Goal: Complete application form: Complete application form

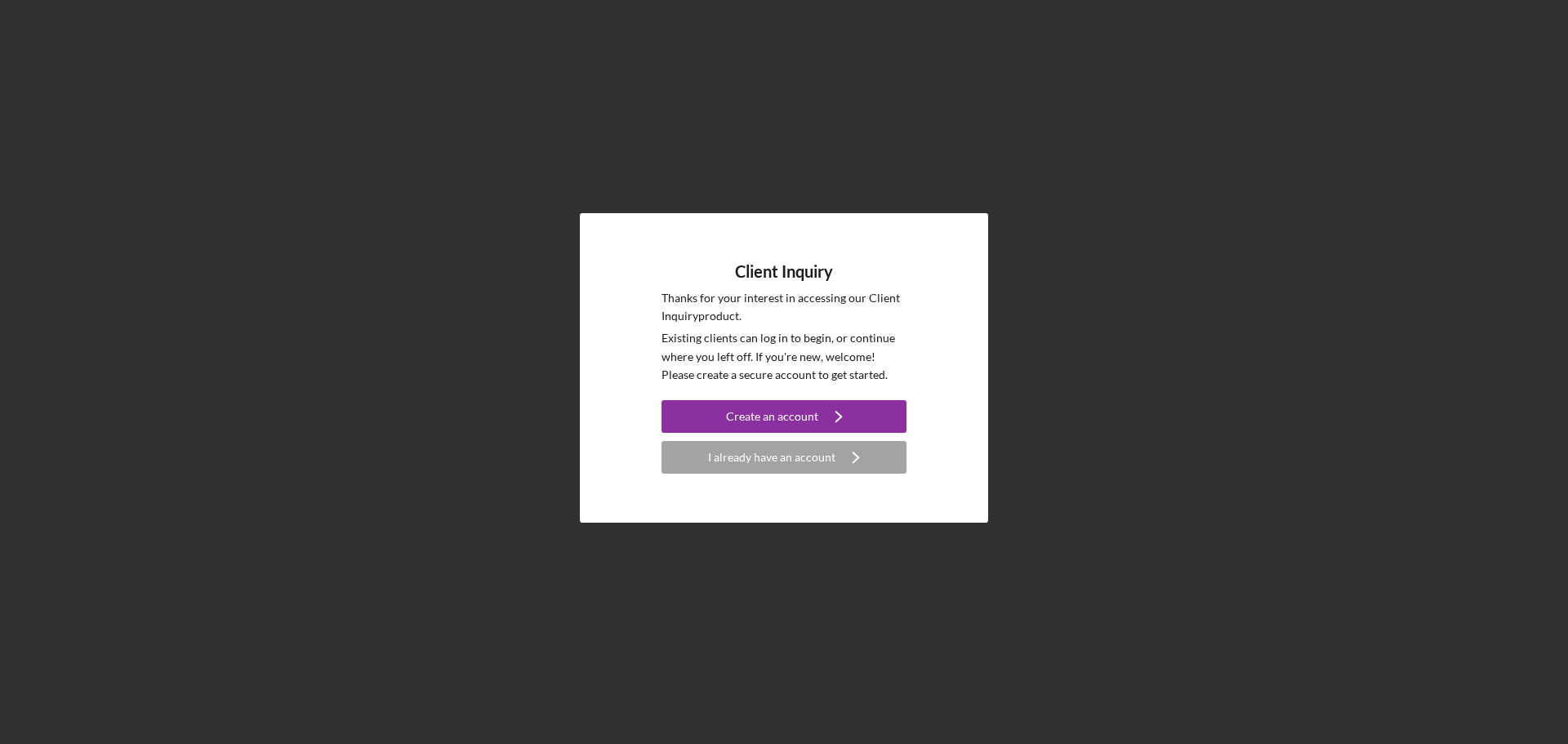
drag, startPoint x: 796, startPoint y: 422, endPoint x: 968, endPoint y: 488, distance: 184.2
click at [796, 422] on div "Create an account" at bounding box center [772, 417] width 92 height 33
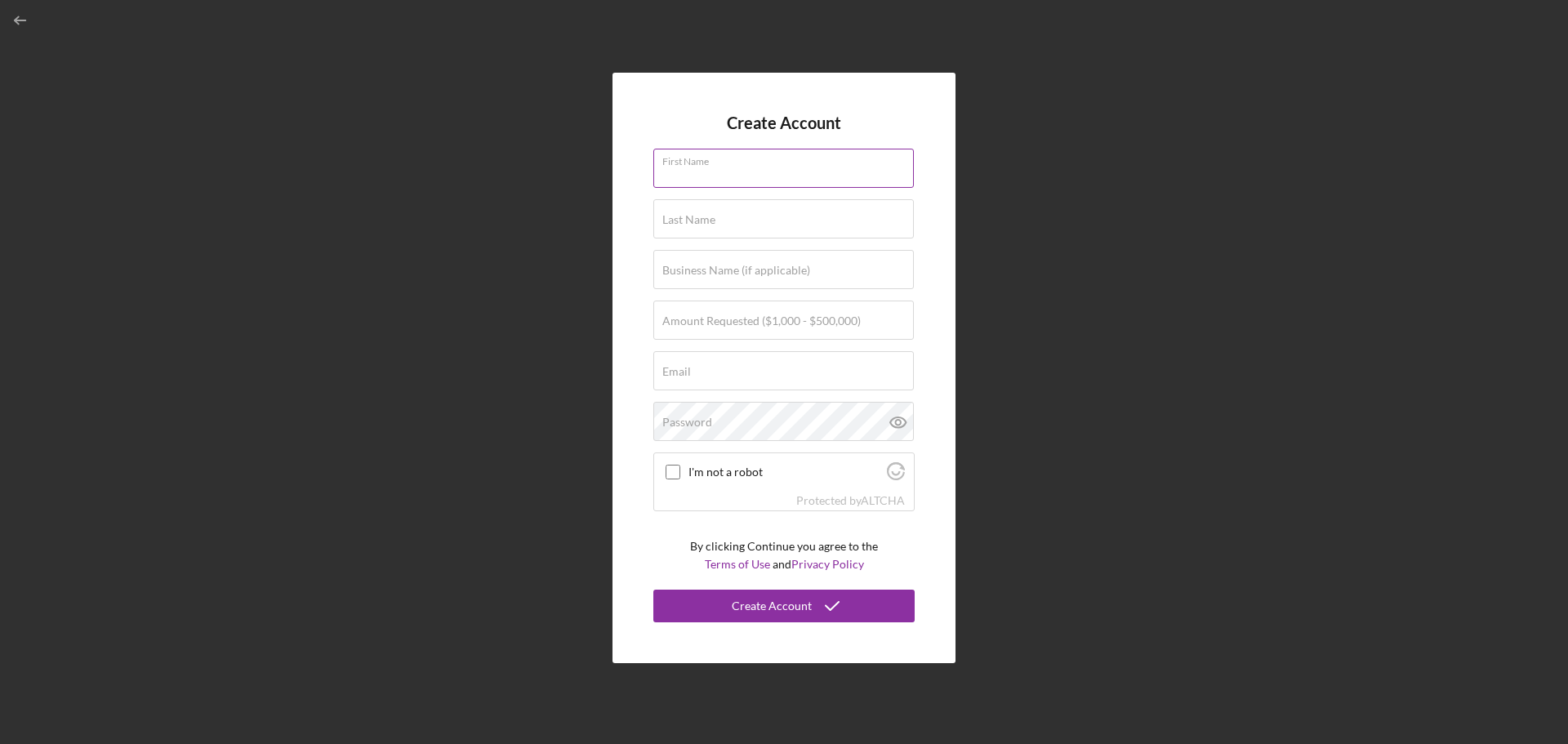
click at [733, 177] on input "First Name" at bounding box center [783, 169] width 261 height 39
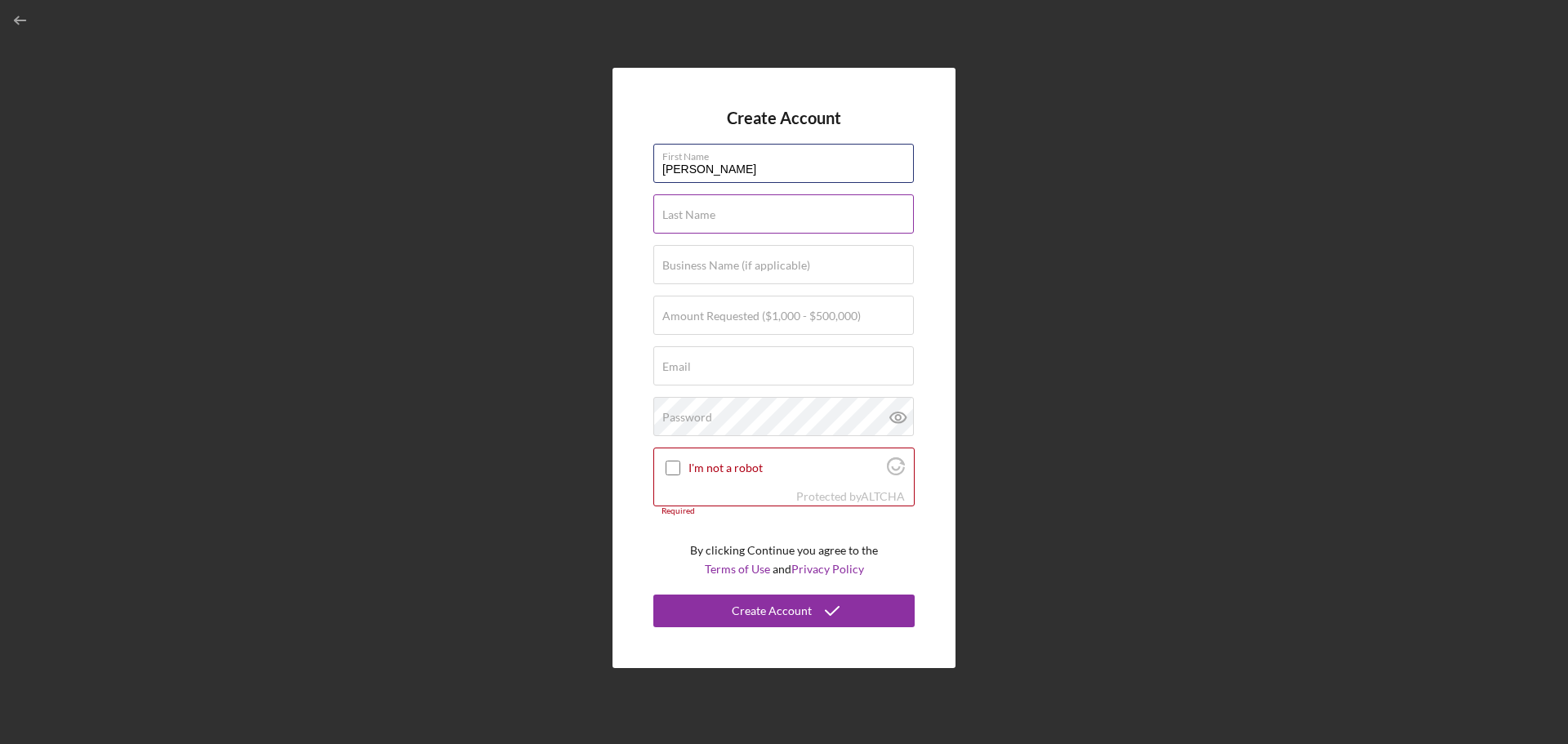
type input "[PERSON_NAME]"
click at [695, 221] on input "Last Name" at bounding box center [783, 214] width 261 height 39
type input "[PERSON_NAME]"
click at [751, 261] on label "Business Name (if applicable)" at bounding box center [736, 266] width 148 height 13
click at [751, 261] on input "Business Name (if applicable)" at bounding box center [783, 265] width 261 height 39
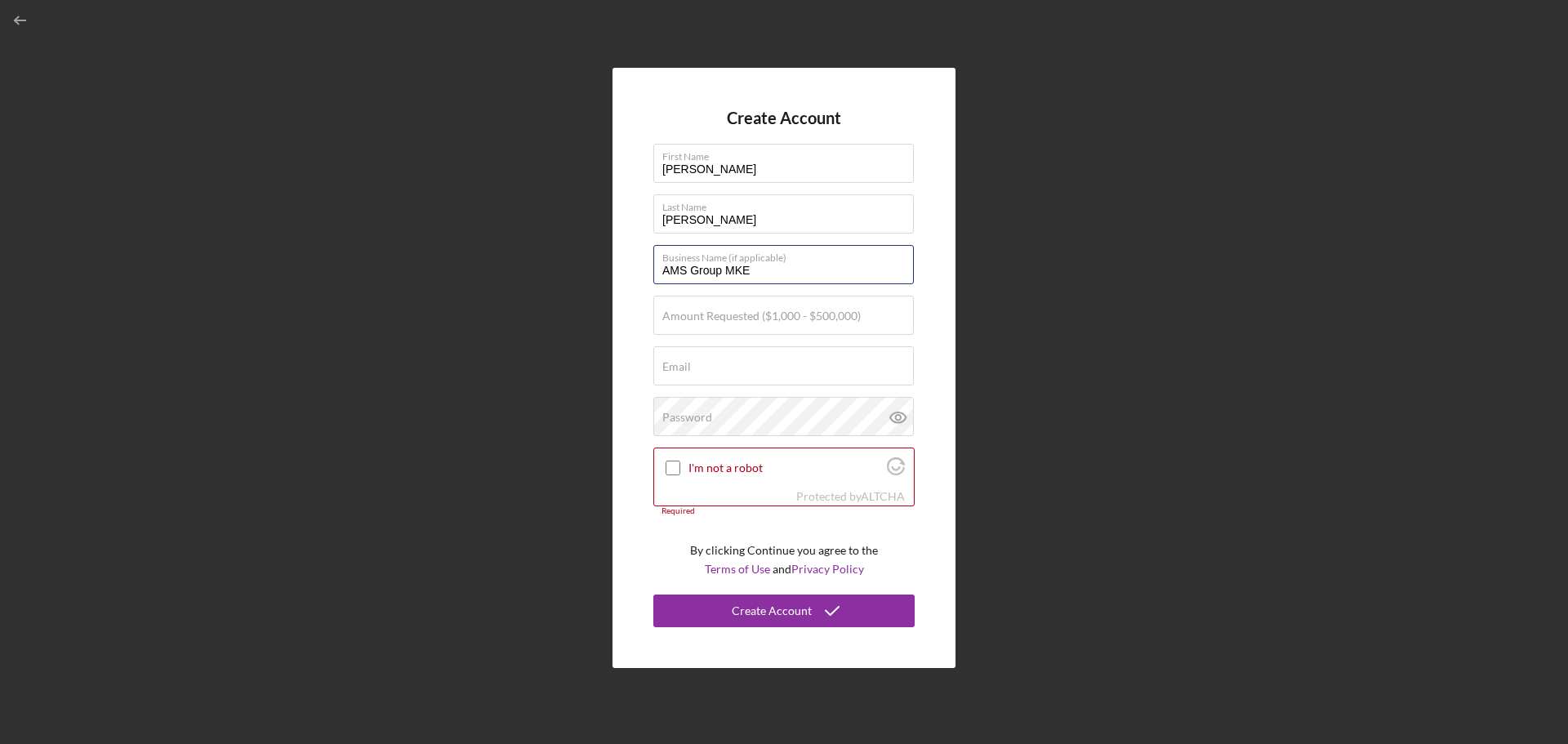
type input "AMS Group MKE"
click at [751, 294] on form "Create Account First Name [PERSON_NAME] Last Name [PERSON_NAME] Business Name (…" at bounding box center [784, 367] width 261 height 519
click at [763, 317] on label "Amount Requested ($1,000 - $500,000)" at bounding box center [761, 317] width 198 height 13
click at [763, 317] on input "Amount Requested ($1,000 - $500,000)" at bounding box center [783, 316] width 261 height 39
type input "$25,000"
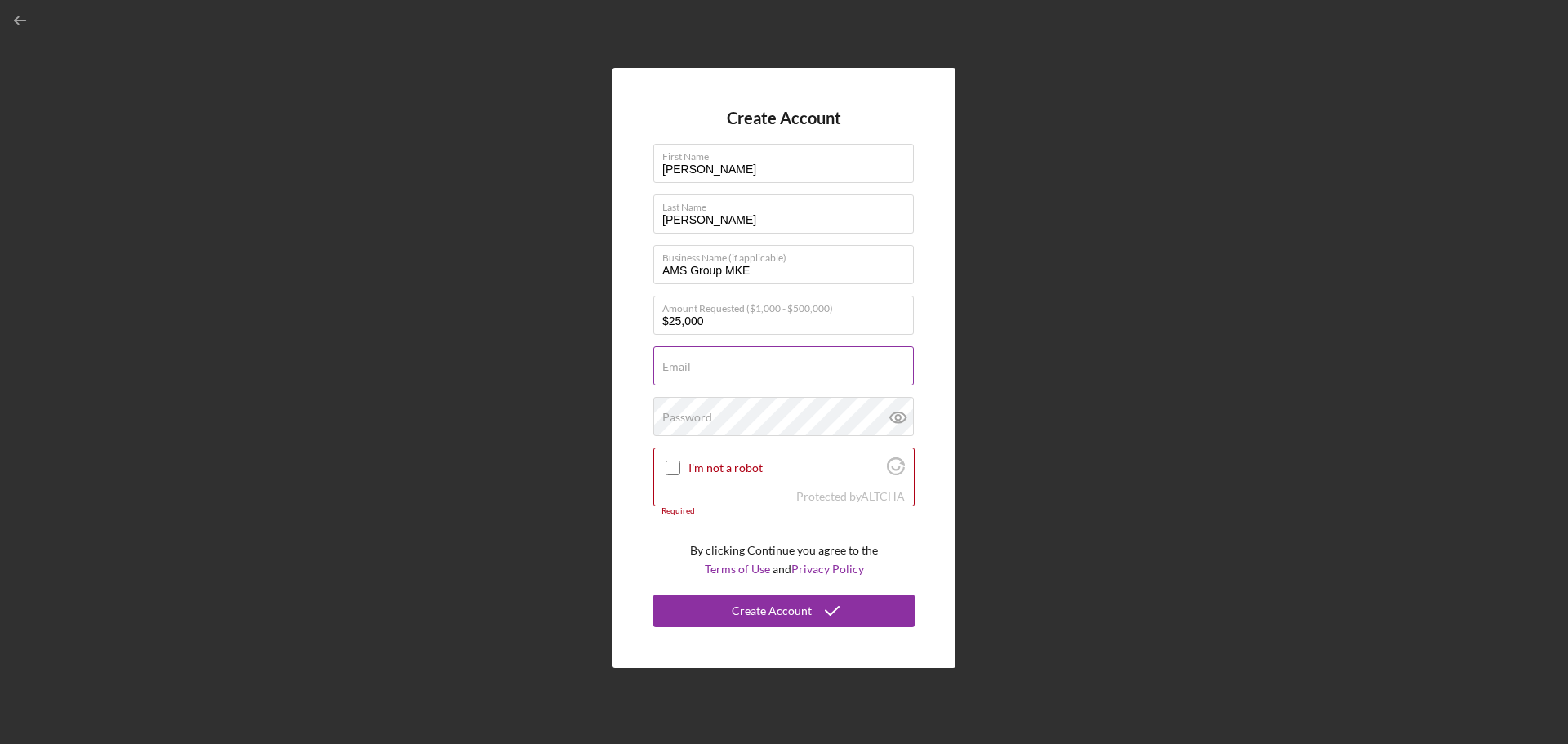
click at [684, 356] on div "Email Required" at bounding box center [784, 367] width 261 height 41
type input "[EMAIL_ADDRESS][DOMAIN_NAME]"
click at [699, 410] on div "Password" at bounding box center [784, 418] width 261 height 41
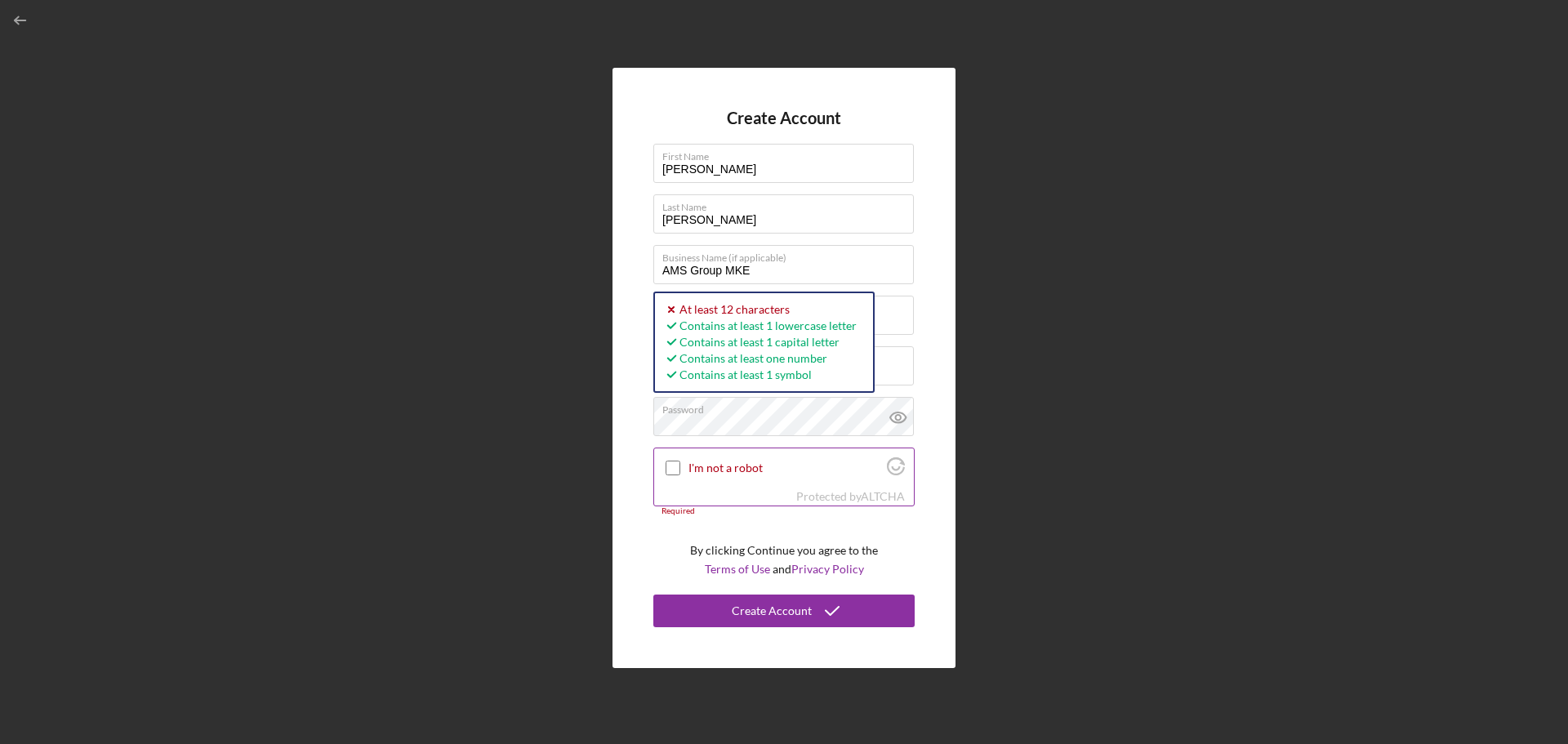
click at [676, 468] on input "I'm not a robot" at bounding box center [673, 468] width 15 height 15
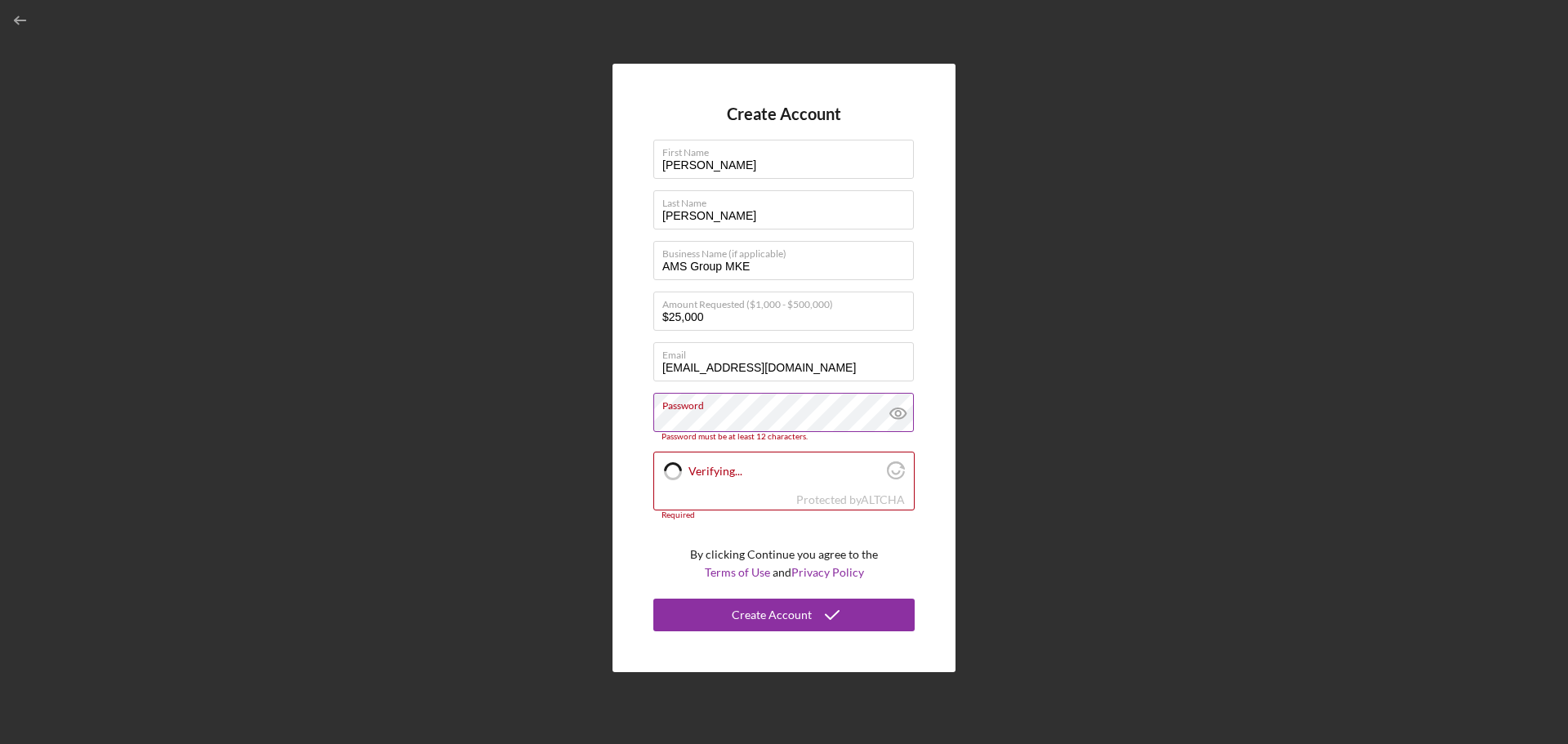
checkbox input "true"
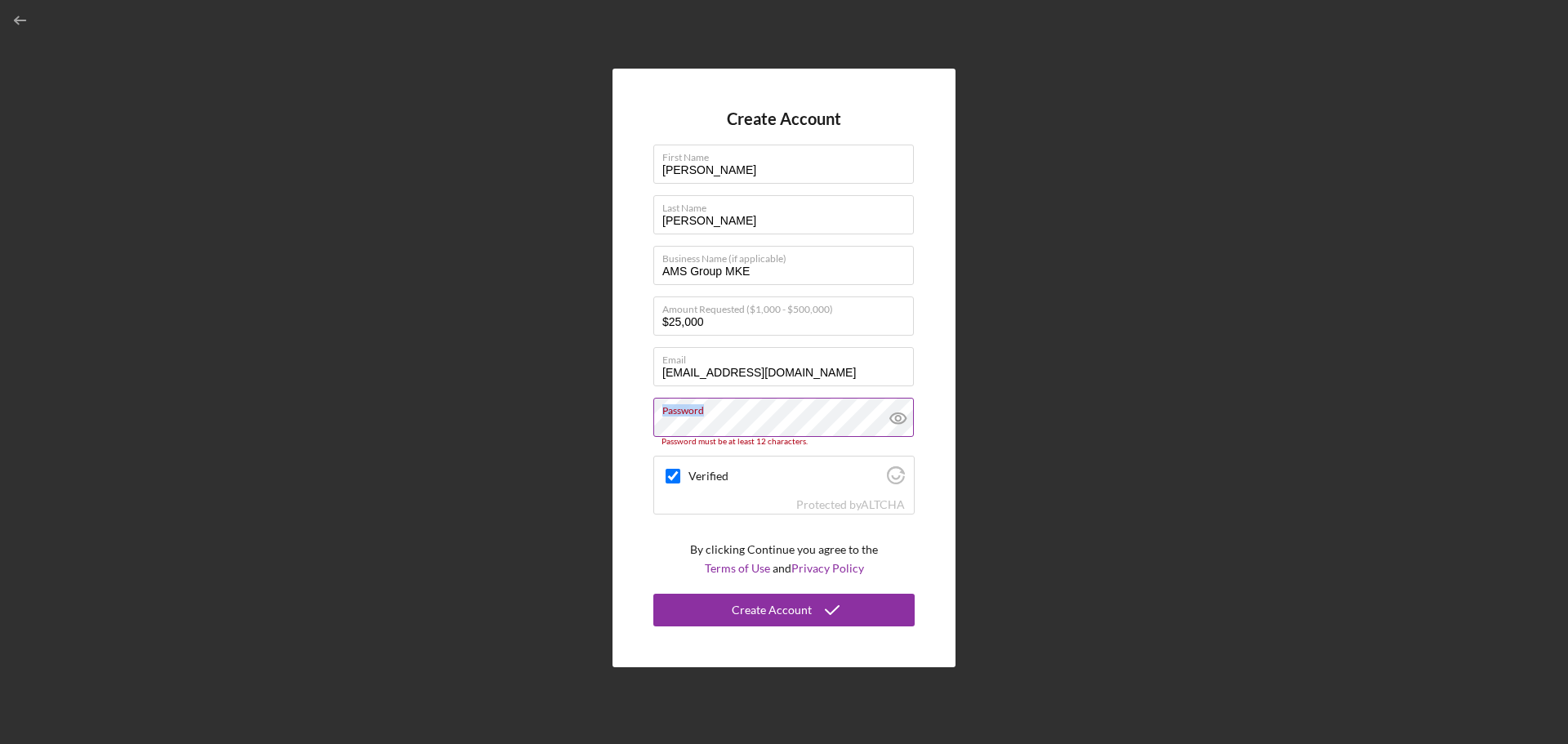
click at [747, 417] on div "Password Password must be at least 12 characters." at bounding box center [784, 423] width 261 height 49
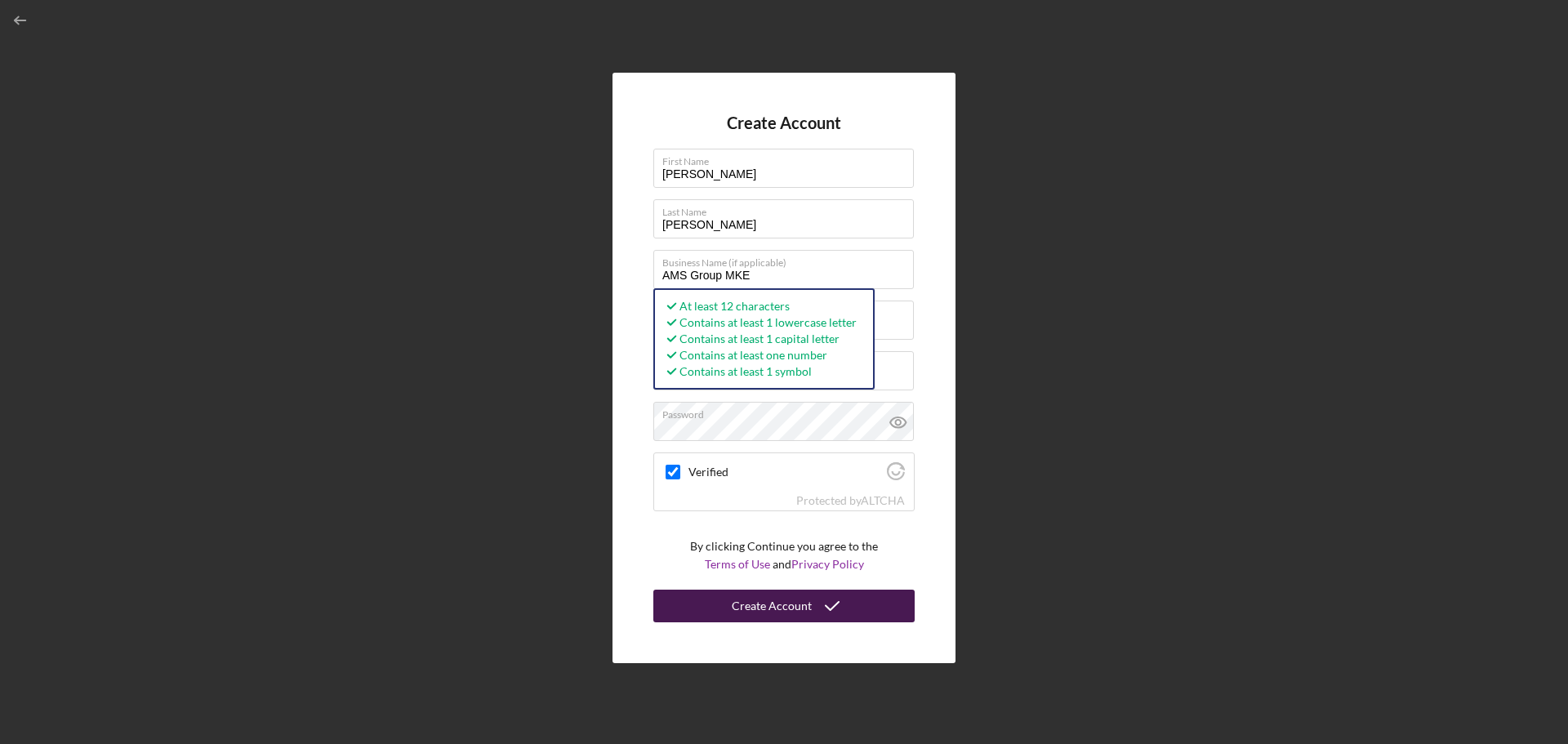
click at [812, 601] on icon "submit" at bounding box center [832, 606] width 41 height 41
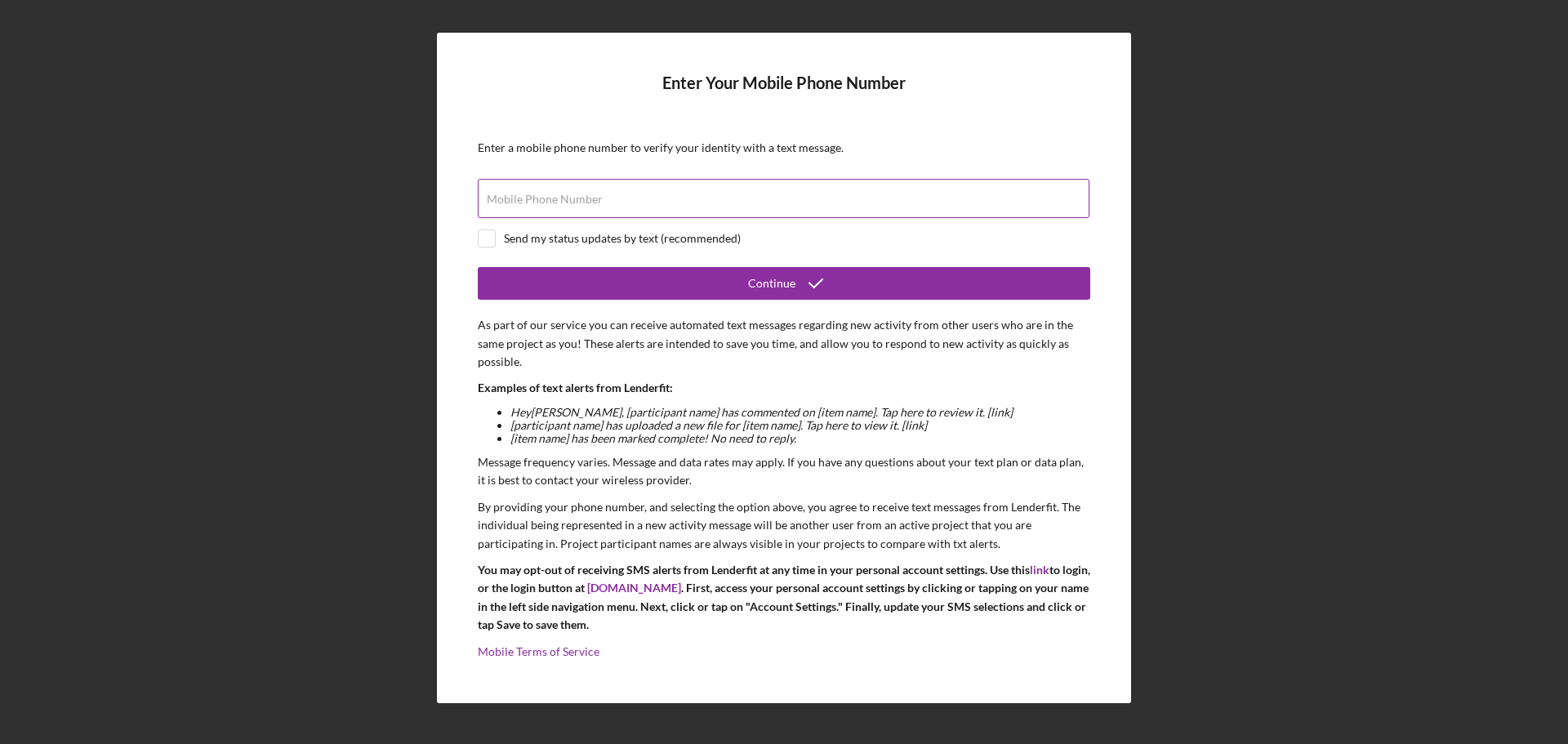
click at [572, 204] on label "Mobile Phone Number" at bounding box center [544, 200] width 116 height 13
click at [572, 204] on input "Mobile Phone Number" at bounding box center [783, 199] width 611 height 39
type input "[PHONE_NUMBER]"
click at [494, 243] on input "checkbox" at bounding box center [487, 238] width 16 height 16
checkbox input "true"
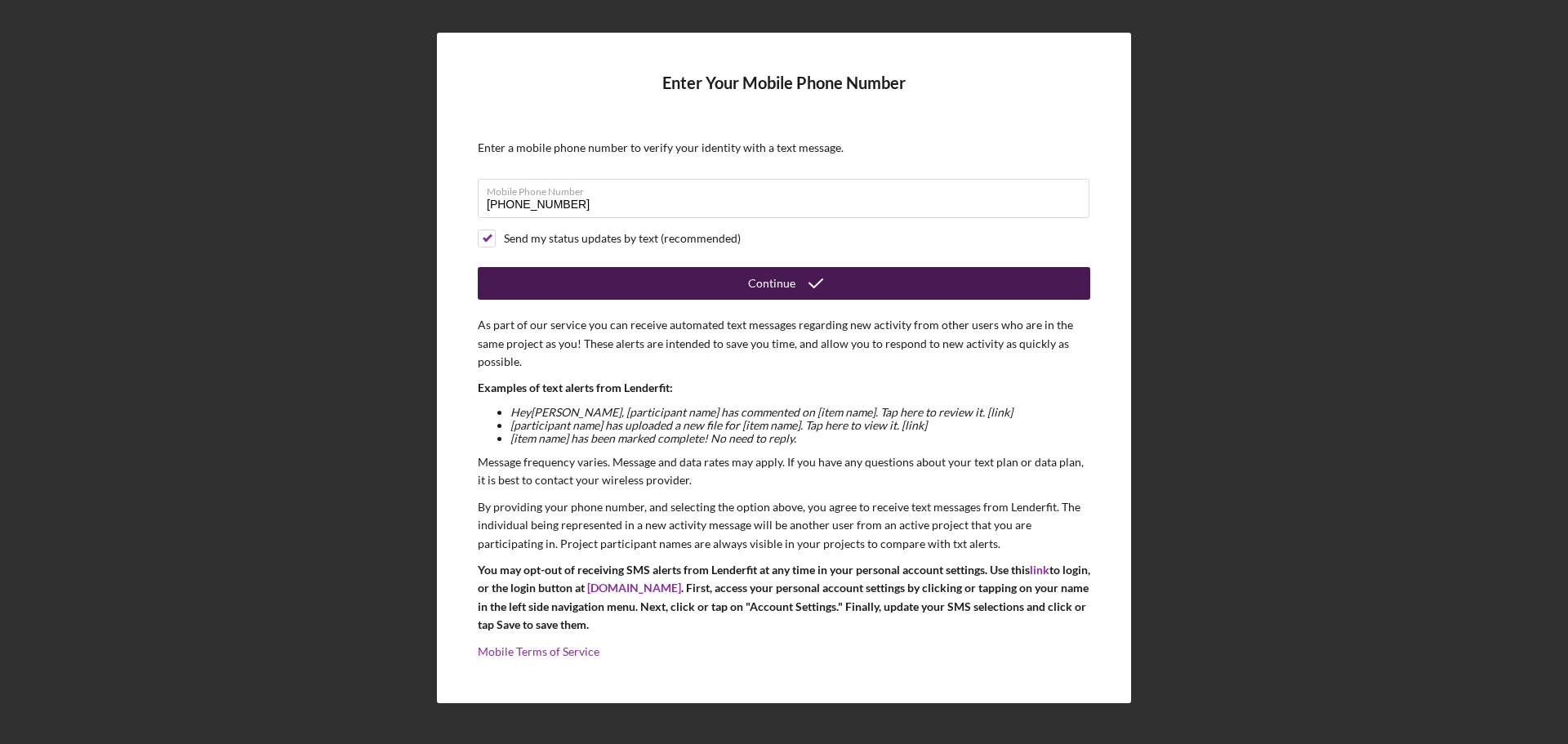
click at [770, 282] on div "Continue" at bounding box center [772, 284] width 48 height 33
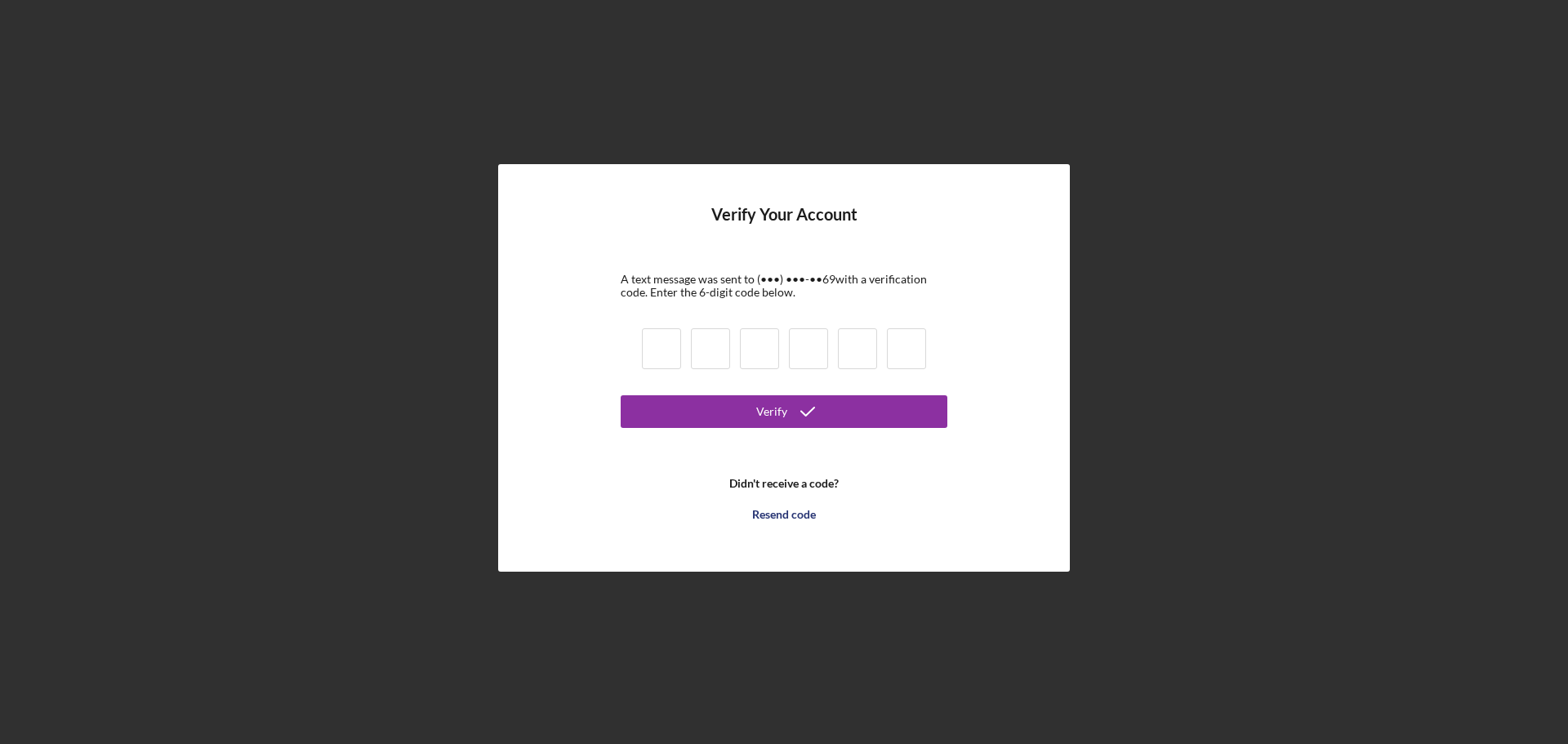
click at [674, 342] on input at bounding box center [662, 349] width 39 height 41
type input "8"
type input "5"
type input "4"
type input "0"
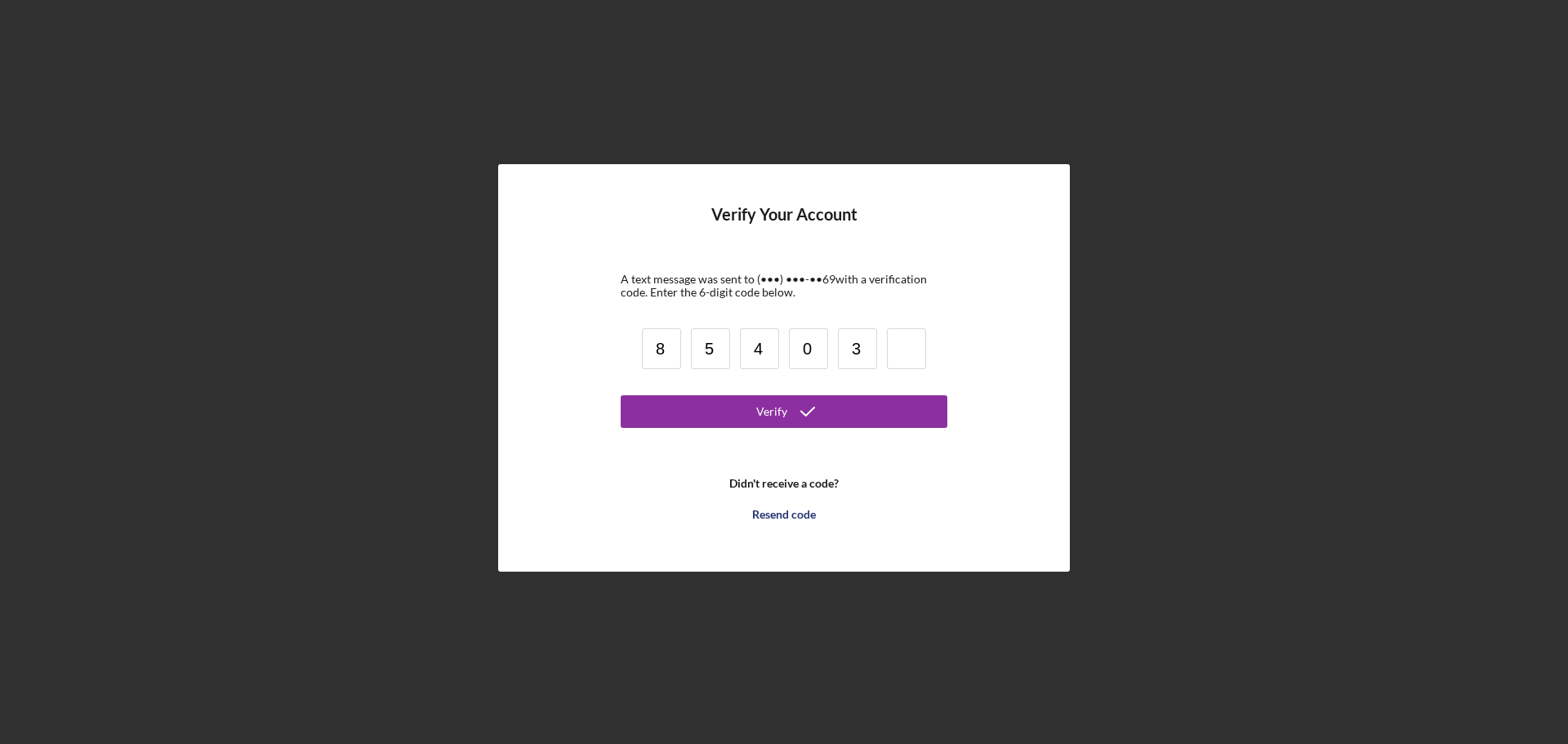
type input "3"
type input "9"
click at [765, 416] on div "Verify" at bounding box center [772, 412] width 31 height 33
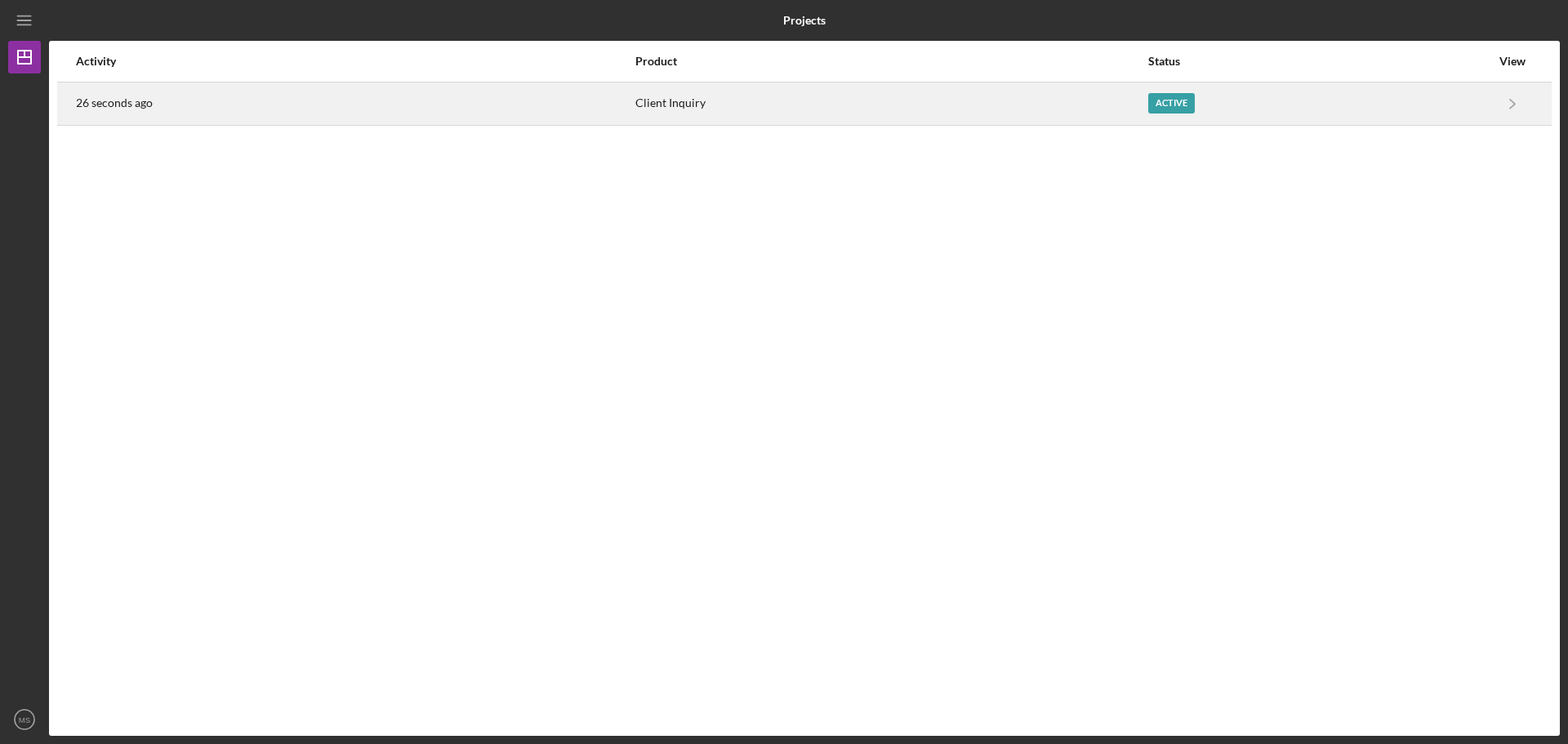
click at [1184, 103] on div "Active" at bounding box center [1171, 103] width 47 height 21
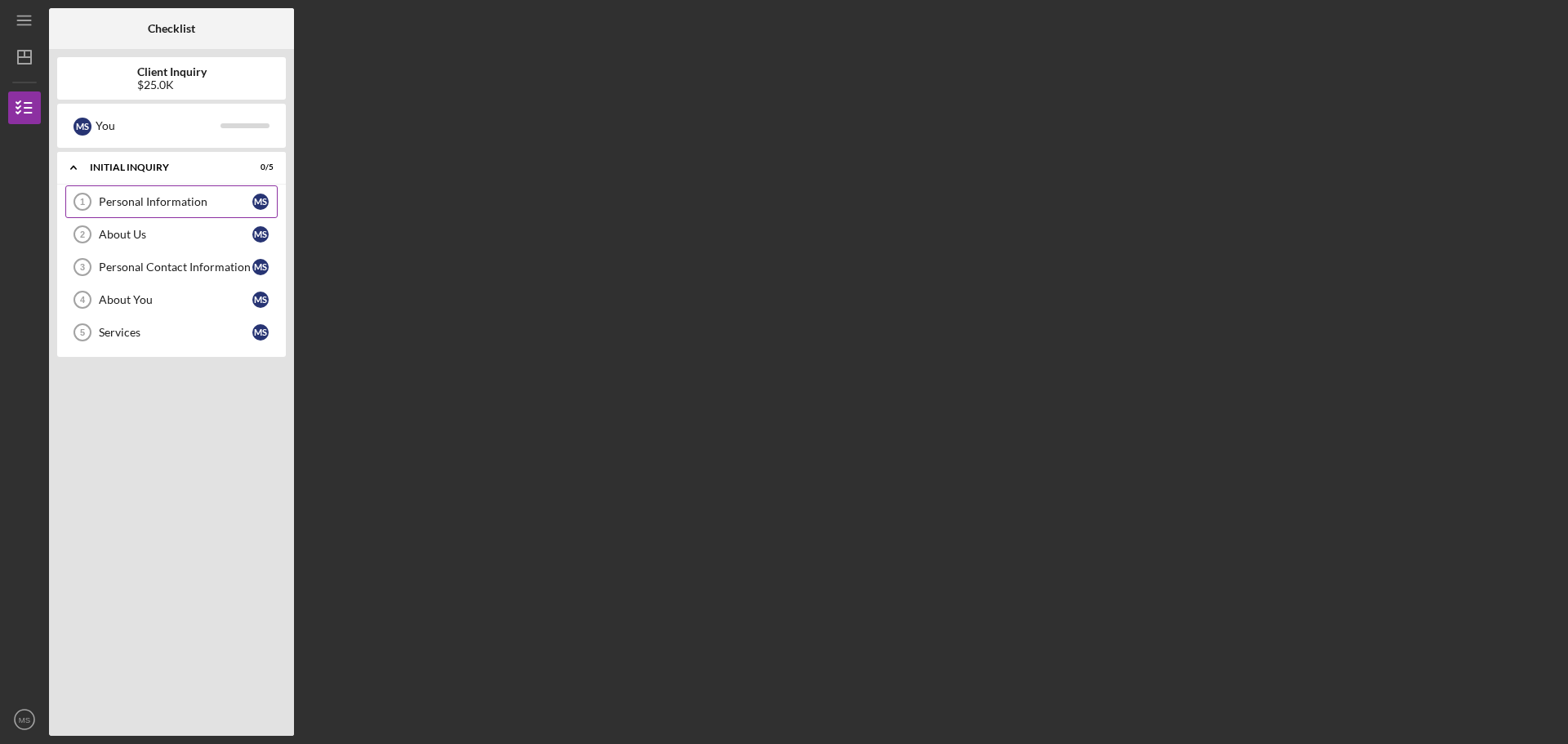
click at [179, 207] on div "Personal Information" at bounding box center [175, 201] width 154 height 13
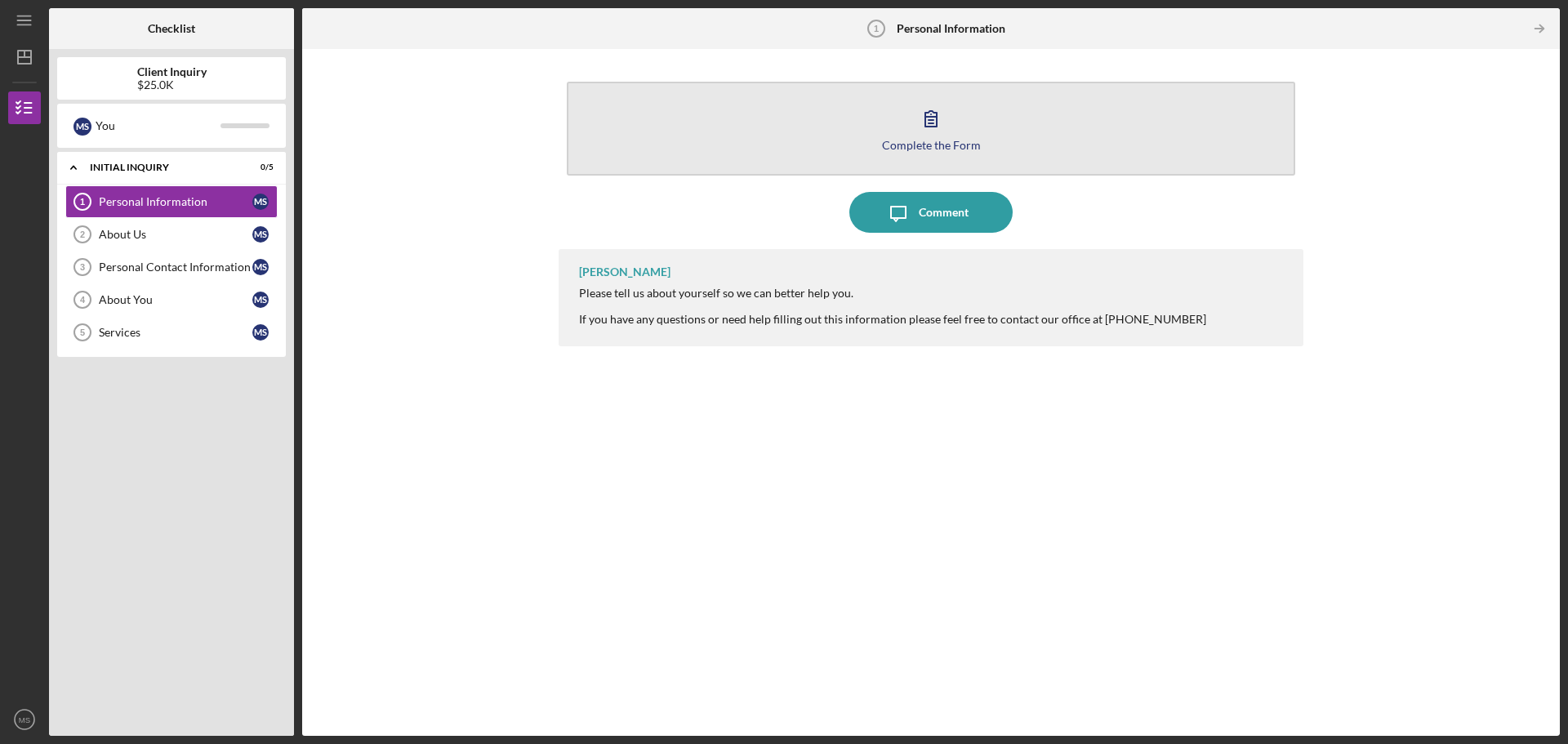
click at [966, 144] on div "Complete the Form" at bounding box center [931, 145] width 99 height 12
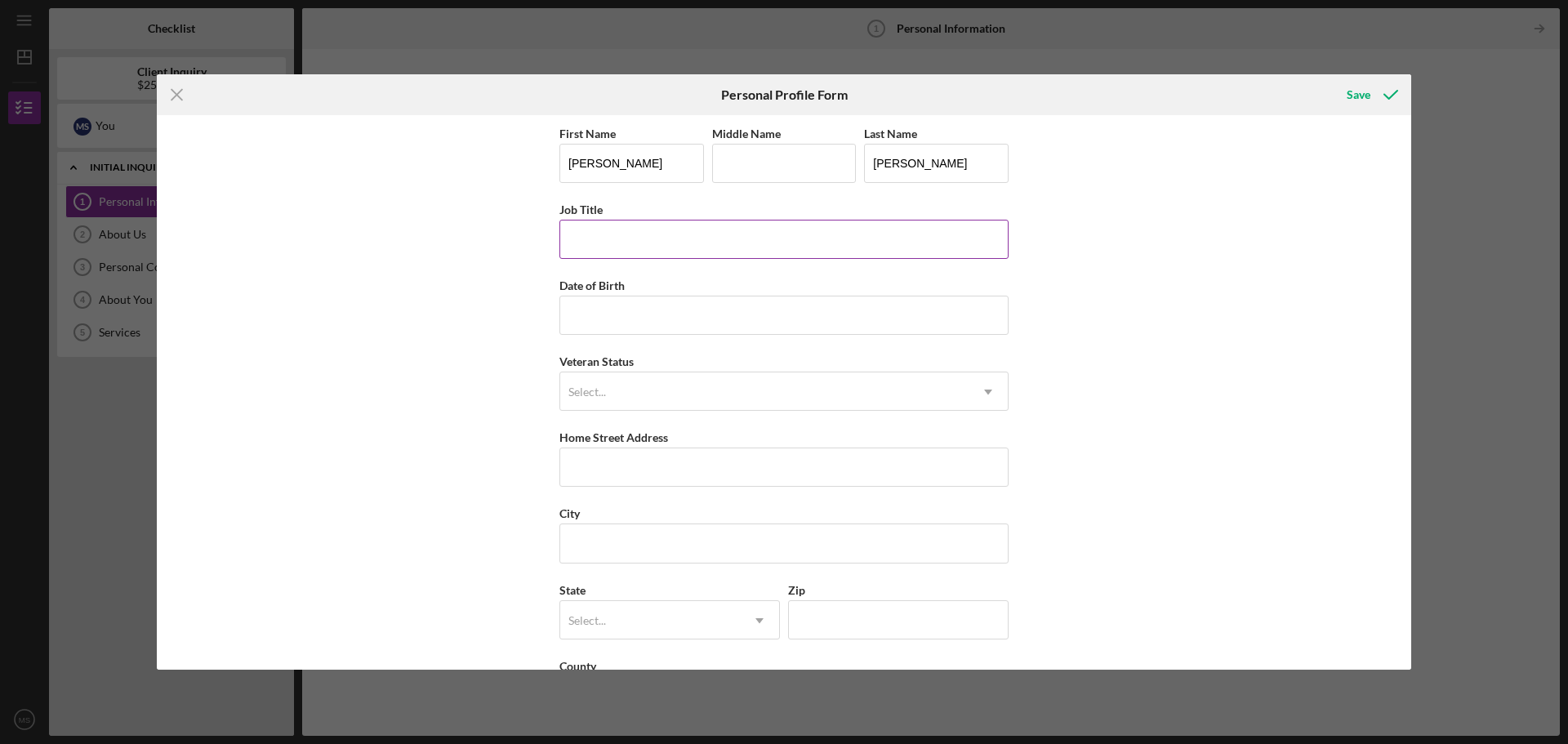
click at [625, 254] on input "Job Title" at bounding box center [784, 239] width 450 height 39
type input "Lead [MEDICAL_DATA]"
click at [620, 331] on input "Date of Birth" at bounding box center [784, 316] width 450 height 39
type input "[DATE]"
click at [610, 396] on div "Select..." at bounding box center [764, 392] width 408 height 38
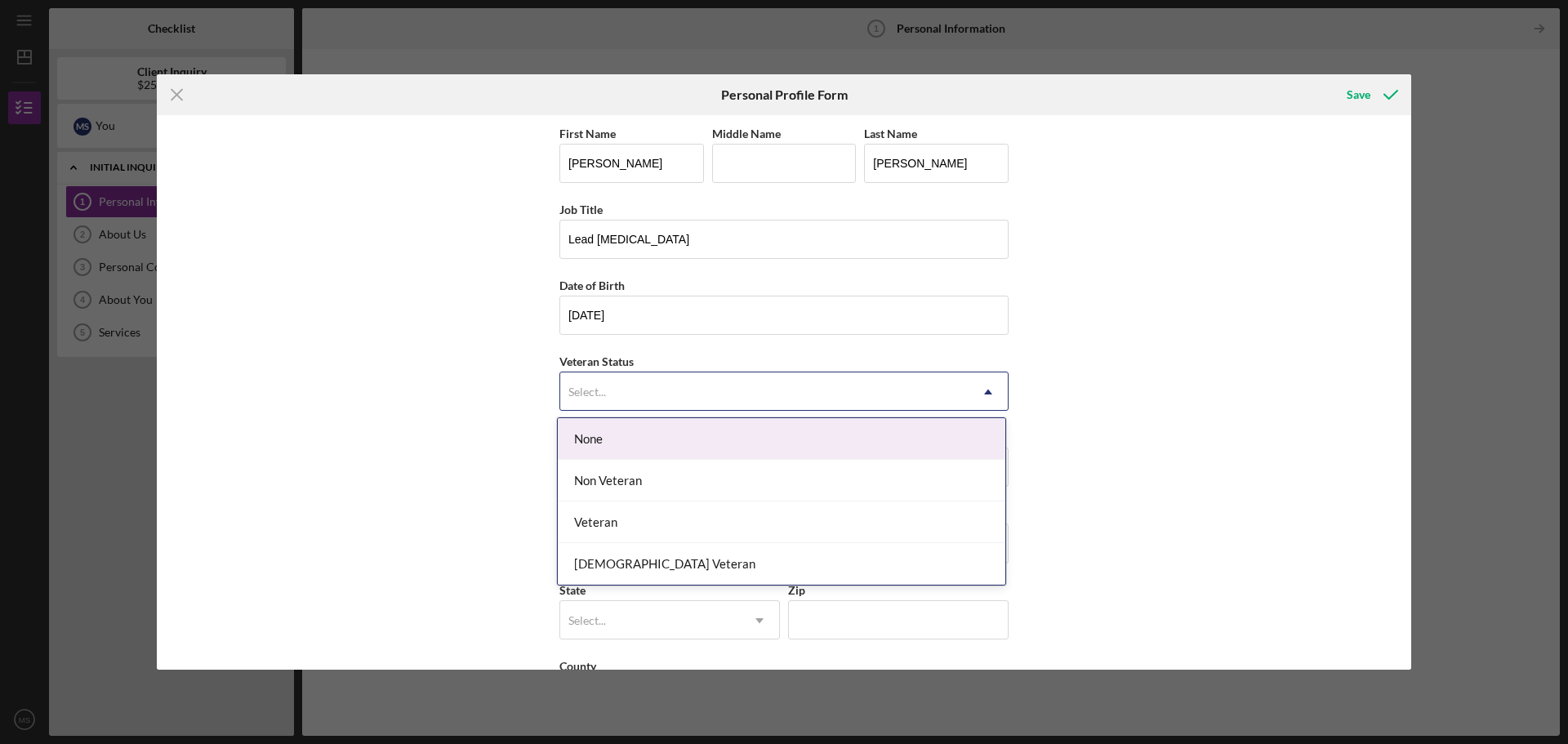
click at [620, 441] on div "None" at bounding box center [782, 439] width 448 height 42
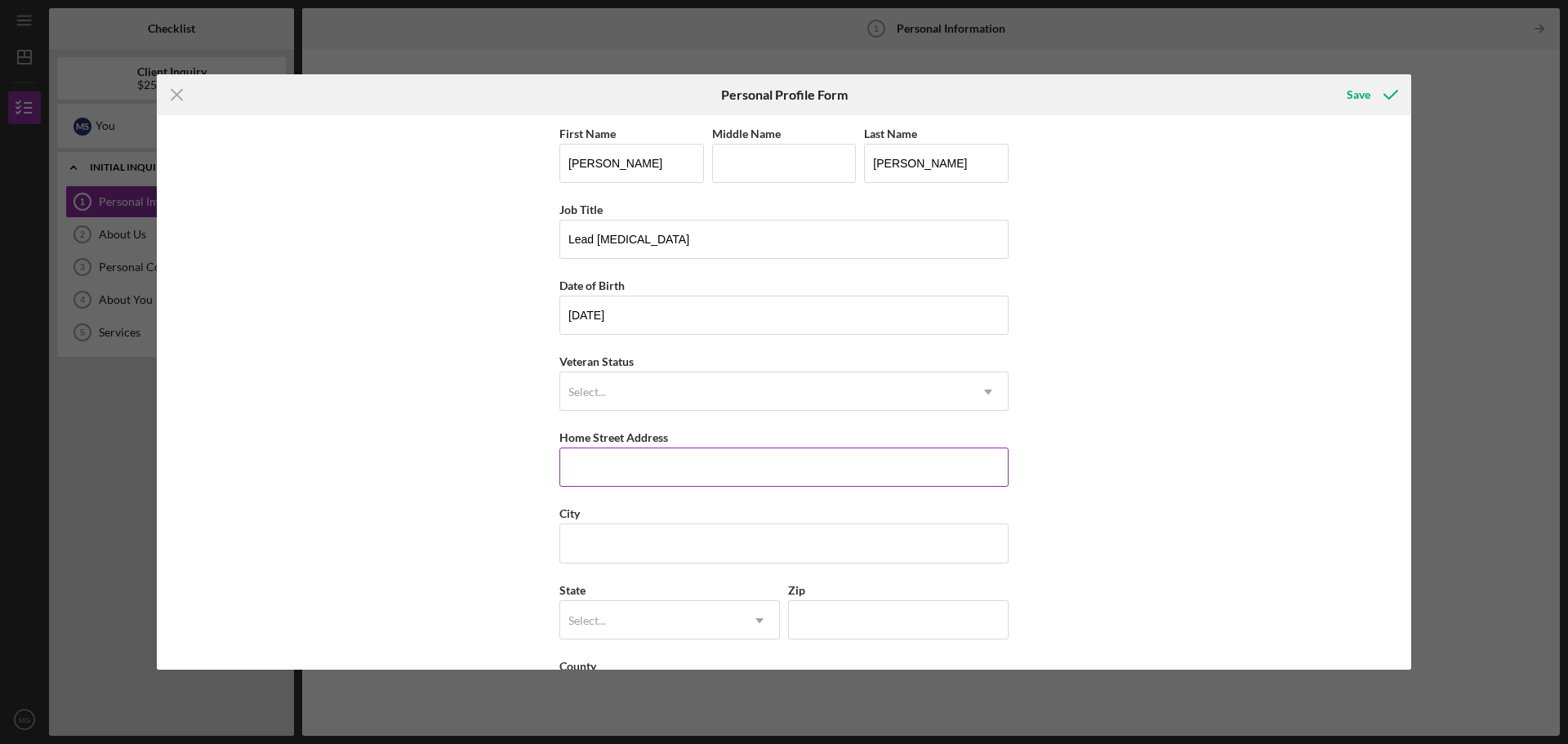
click at [630, 453] on input "Home Street Address" at bounding box center [784, 468] width 450 height 39
type input "9175 w Sura ln"
click at [633, 553] on input "City" at bounding box center [784, 543] width 450 height 39
type input "Greenfield"
drag, startPoint x: 601, startPoint y: 615, endPoint x: 670, endPoint y: 614, distance: 69.0
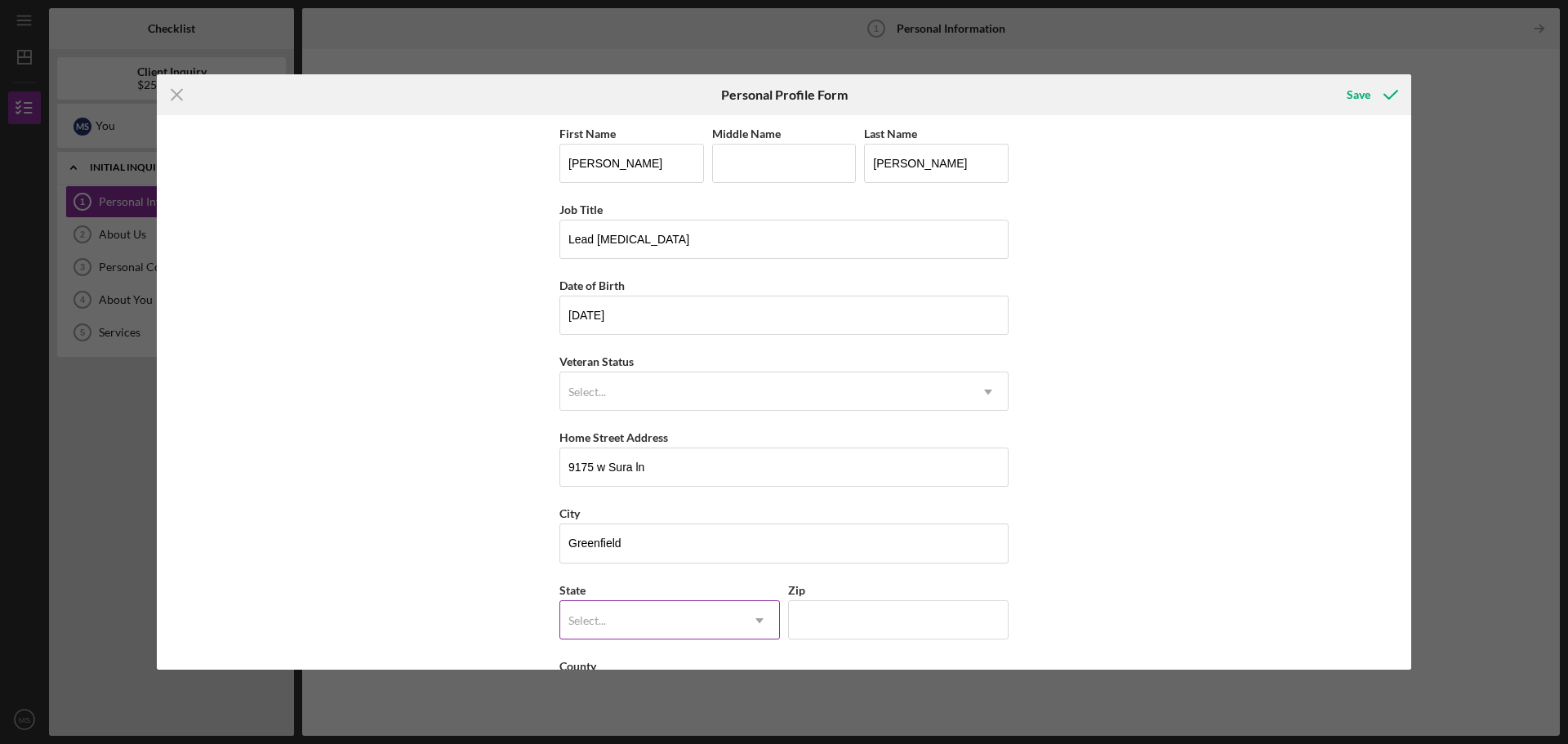
click at [602, 615] on div "Select..." at bounding box center [588, 621] width 38 height 13
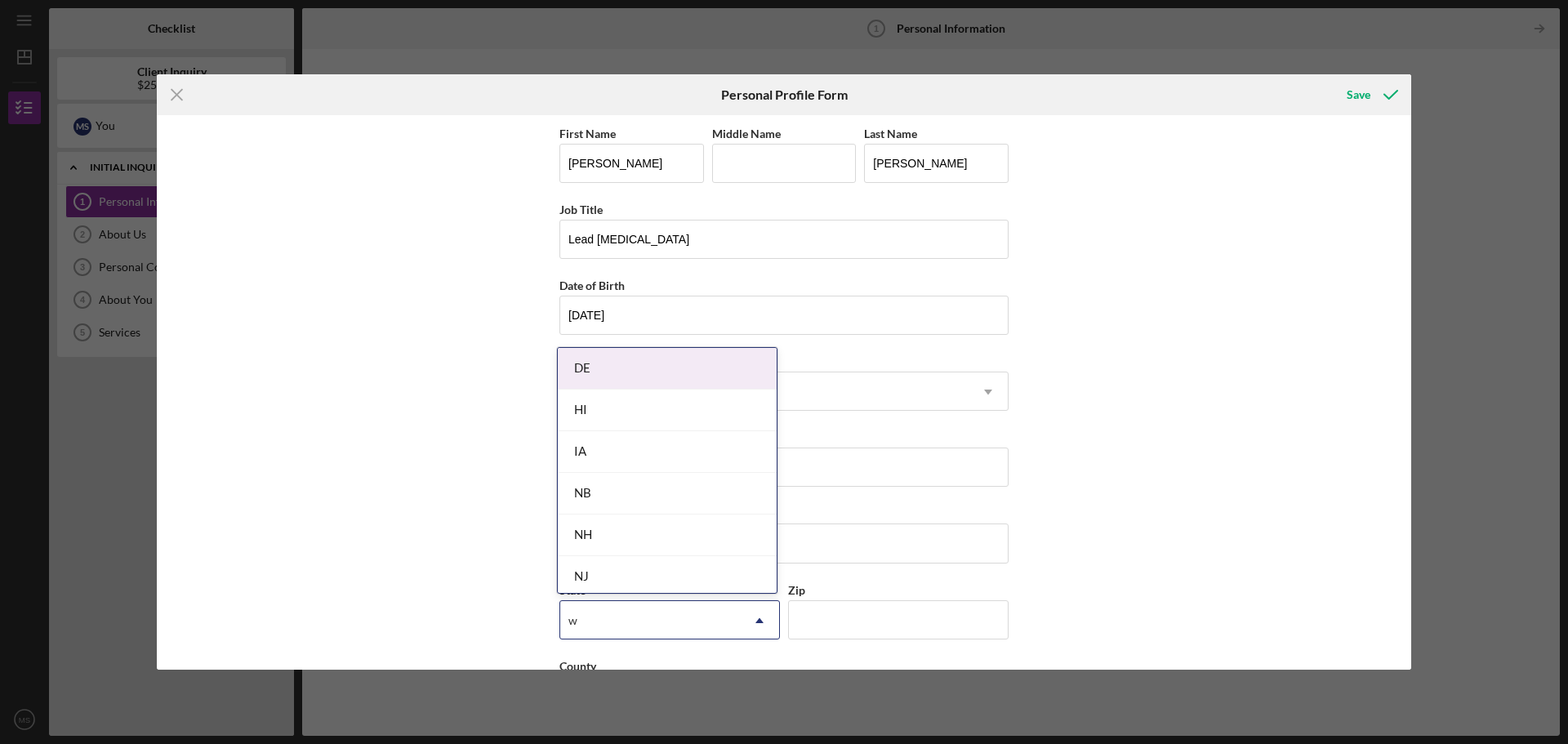
type input "wi"
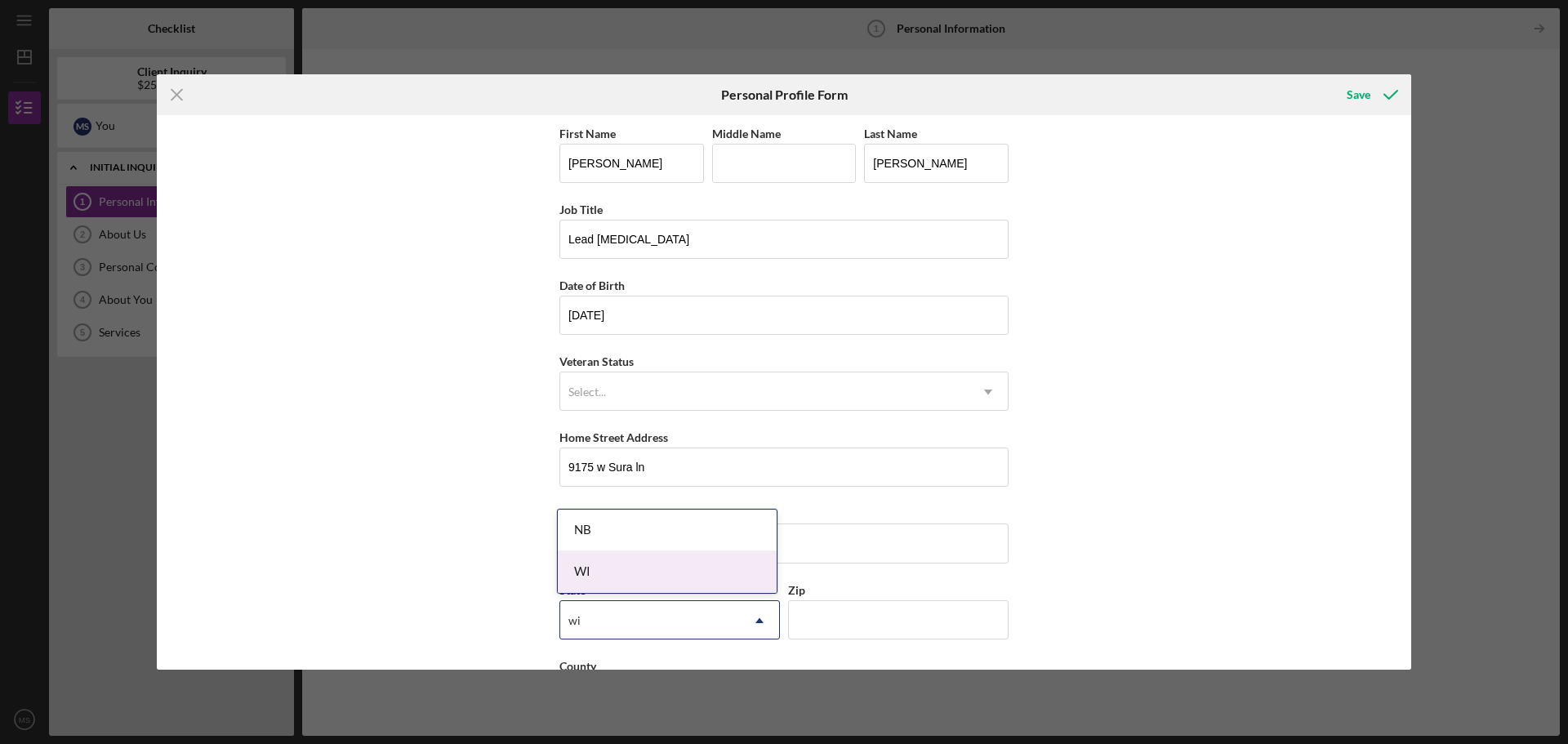
click at [639, 572] on div "WI" at bounding box center [667, 572] width 219 height 42
click at [829, 619] on input "Zip" at bounding box center [898, 620] width 220 height 39
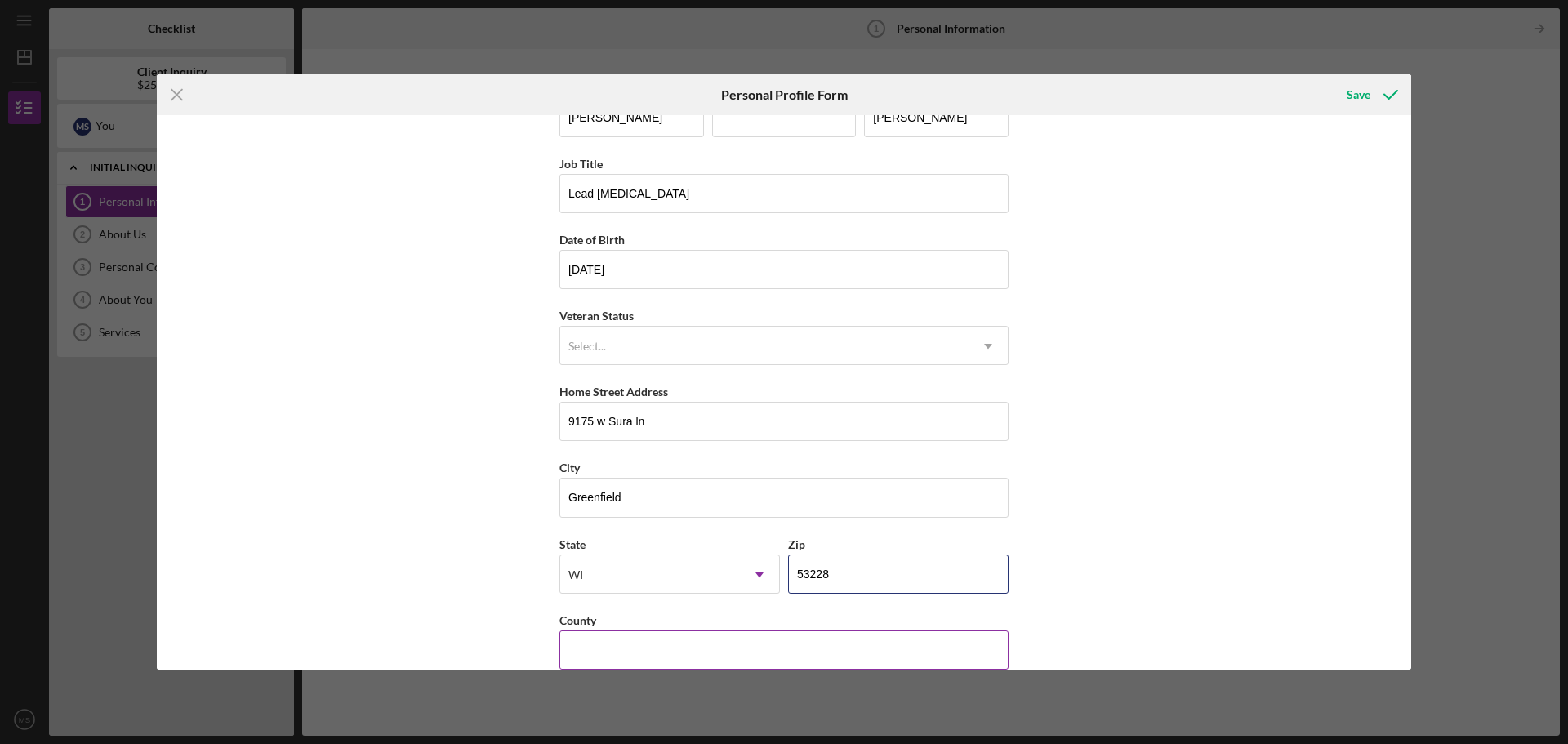
scroll to position [70, 0]
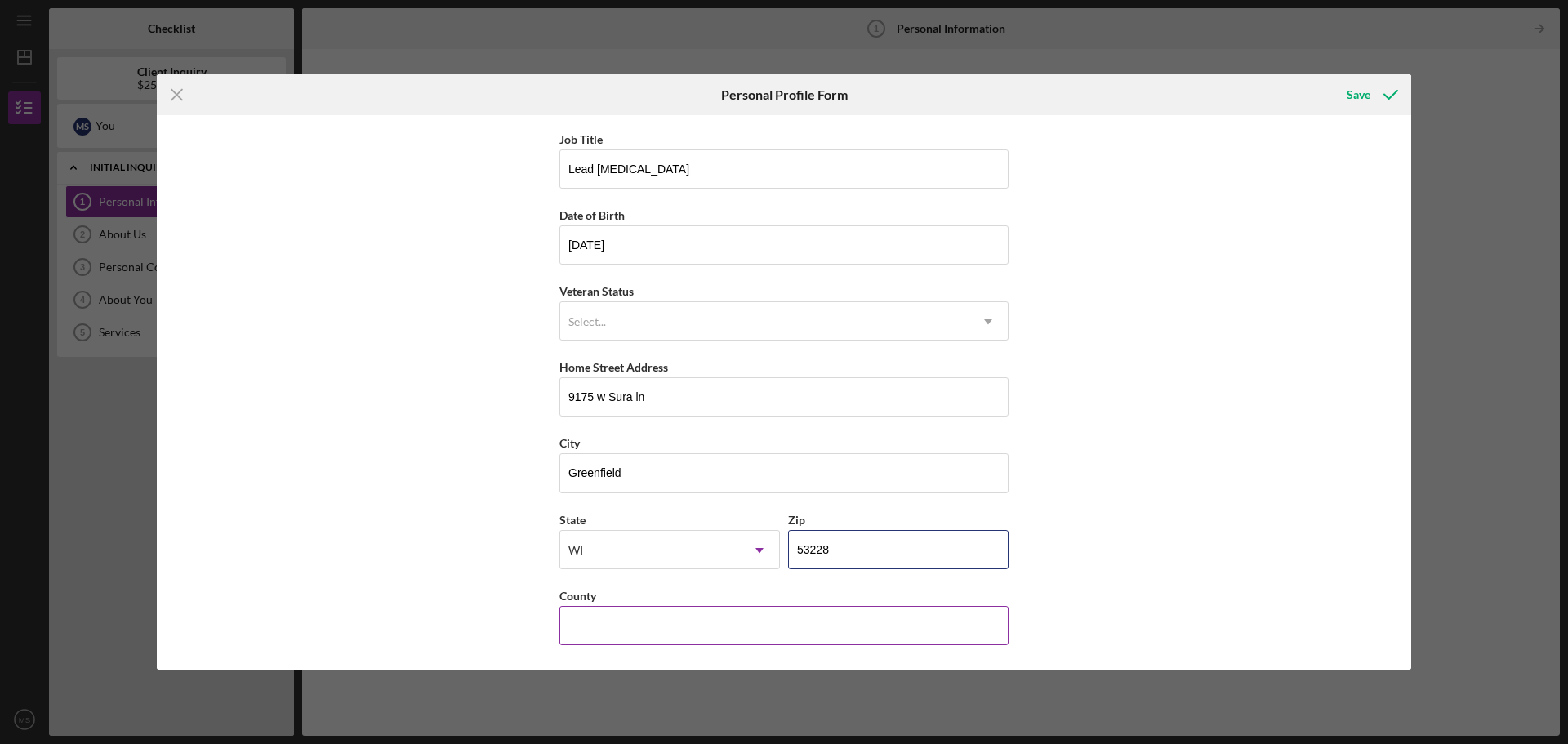
type input "53228"
click at [572, 624] on input "County" at bounding box center [784, 626] width 450 height 39
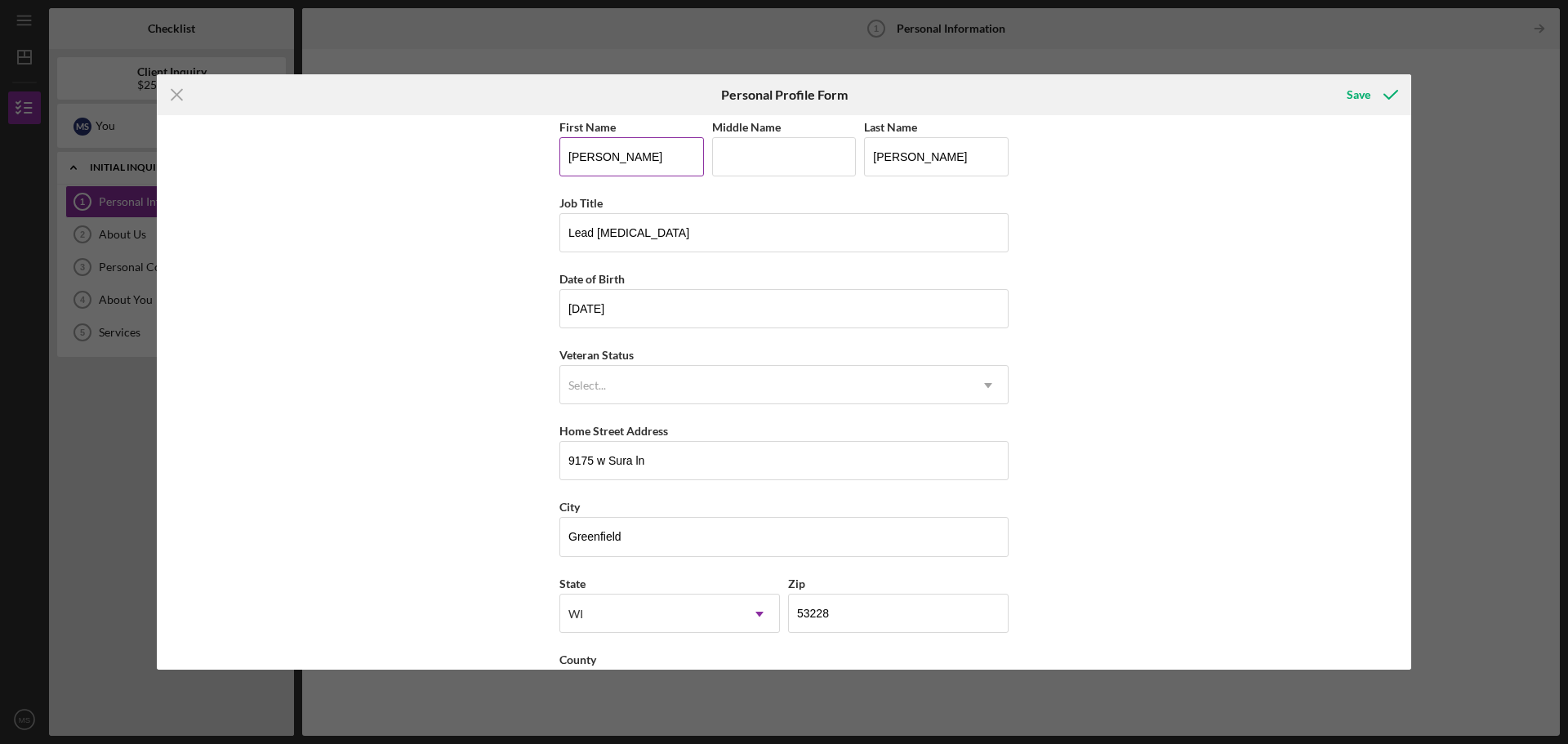
scroll to position [0, 0]
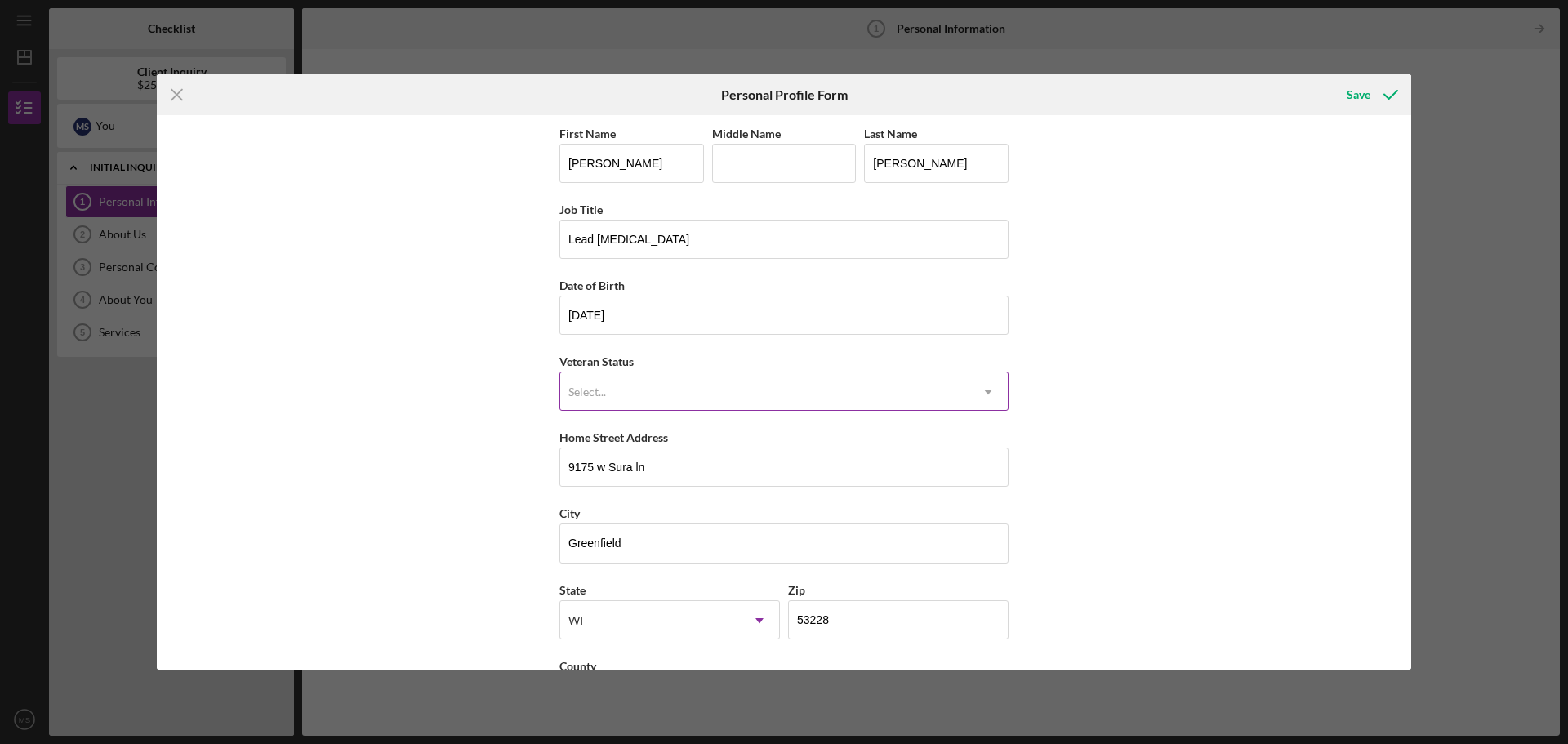
type input "[GEOGRAPHIC_DATA]"
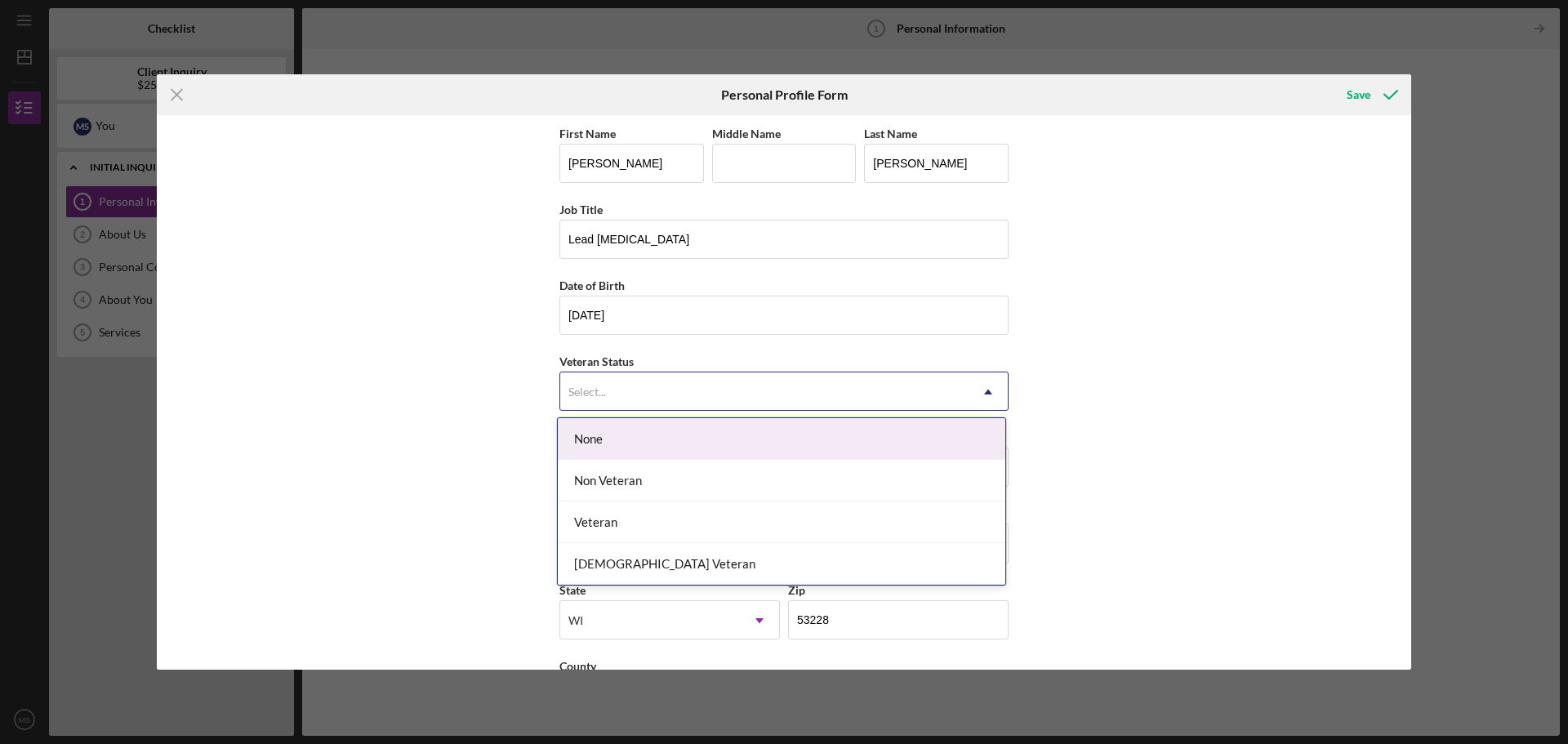
click at [712, 382] on div "Select..." at bounding box center [764, 392] width 408 height 38
drag, startPoint x: 628, startPoint y: 438, endPoint x: 953, endPoint y: 474, distance: 327.0
click at [627, 438] on div "None" at bounding box center [782, 439] width 448 height 42
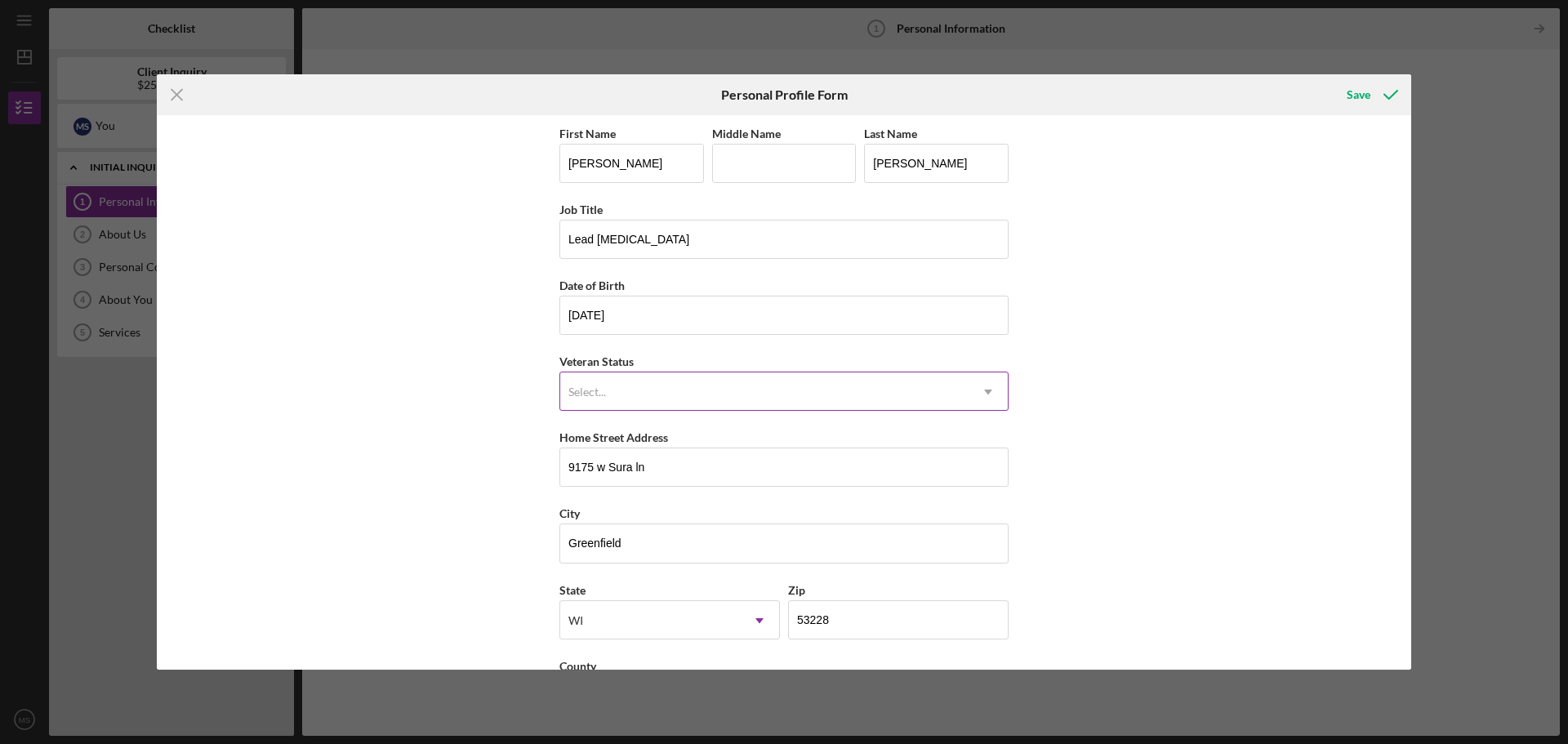
click at [735, 404] on div "Select..." at bounding box center [764, 392] width 408 height 38
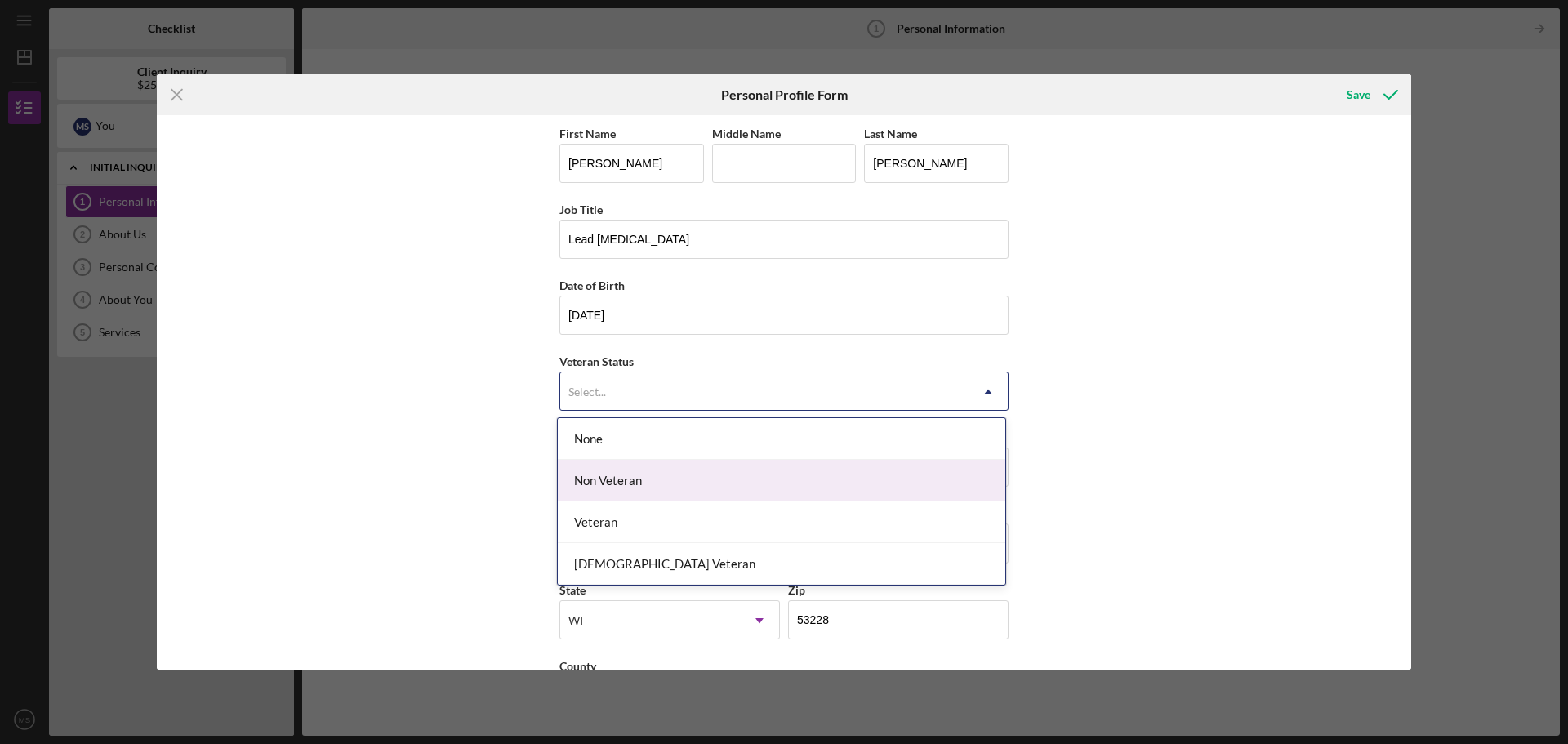
click at [714, 481] on div "Non Veteran" at bounding box center [782, 480] width 448 height 42
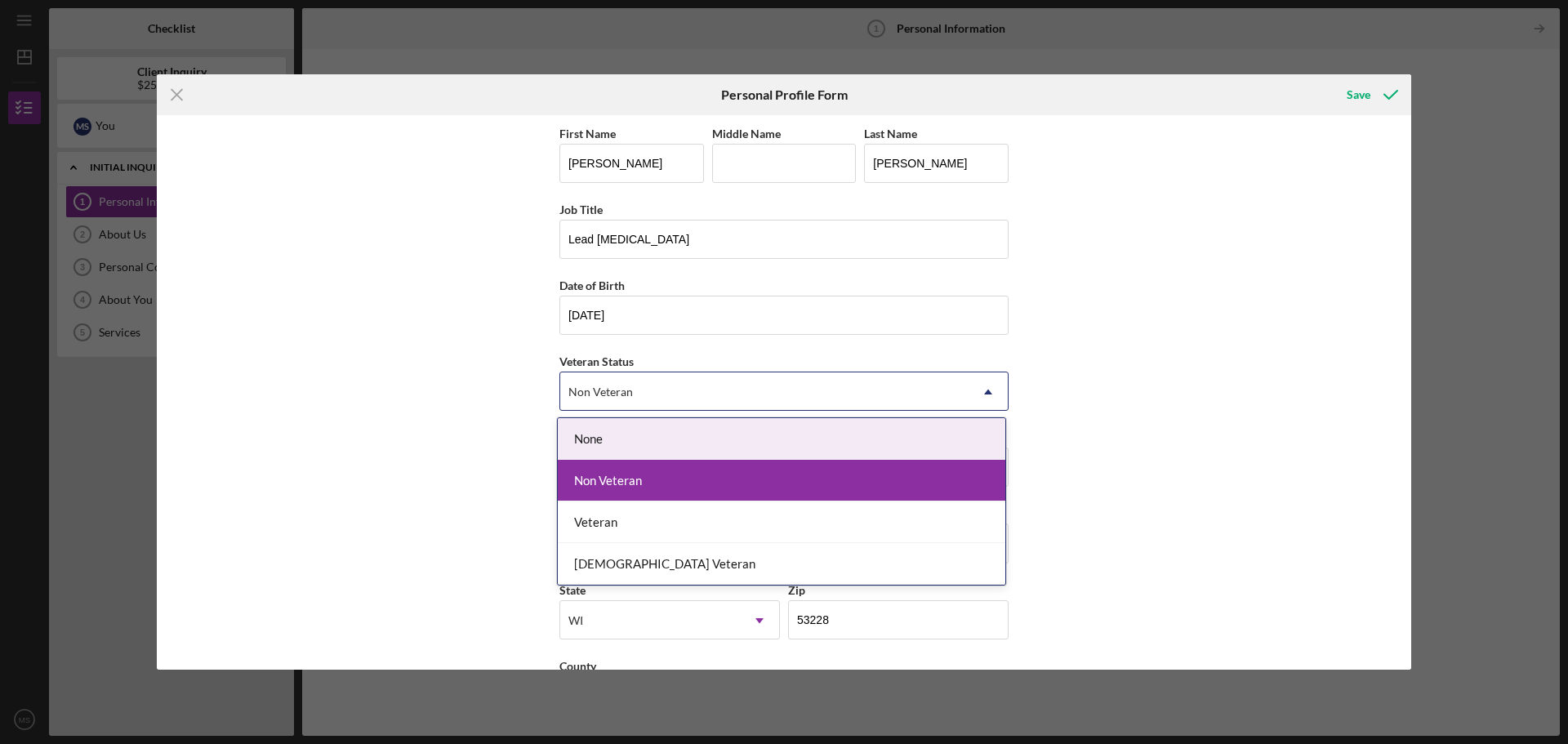
click at [657, 398] on div "Non Veteran" at bounding box center [764, 392] width 408 height 38
click at [660, 486] on div "Non Veteran" at bounding box center [782, 480] width 448 height 42
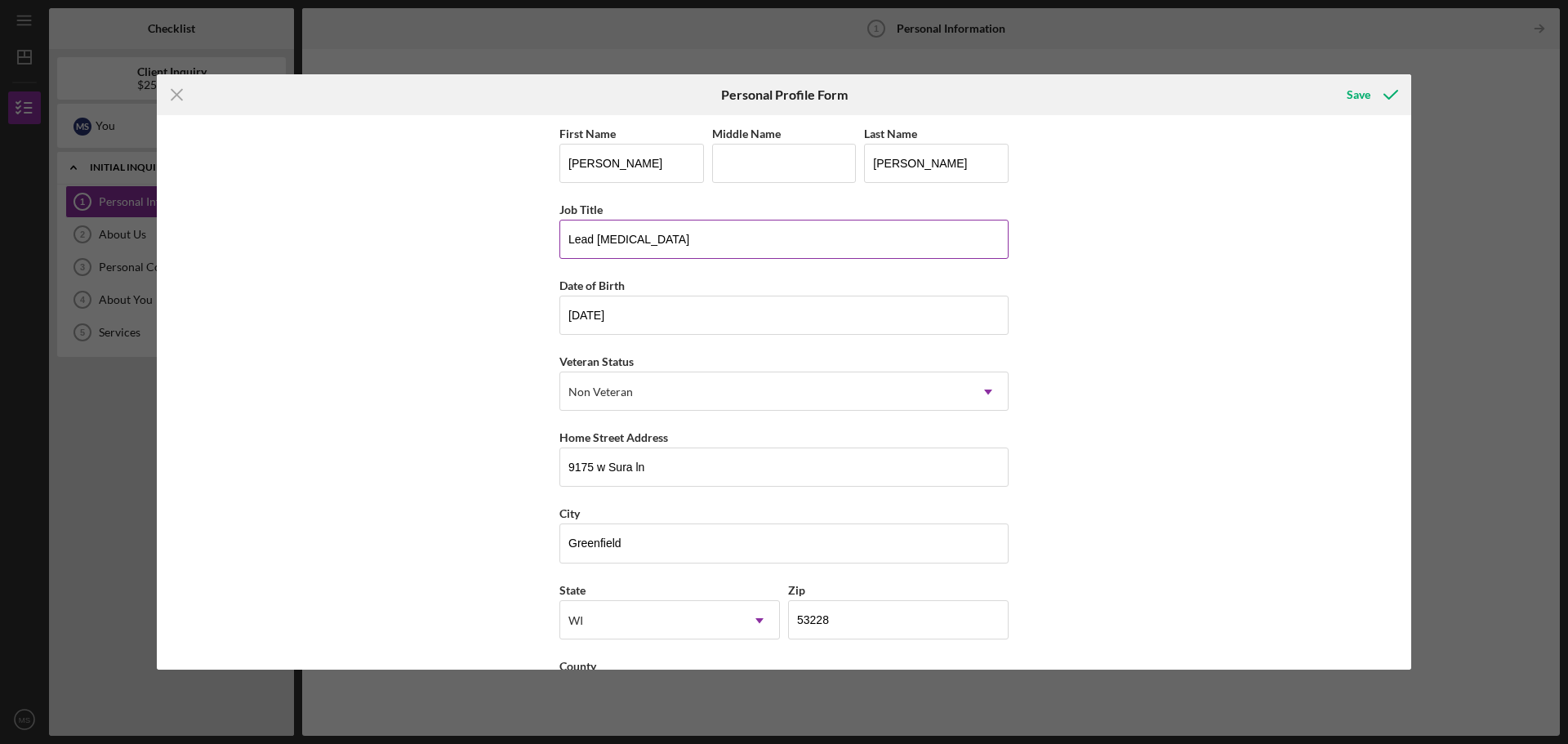
click at [655, 233] on input "Lead [MEDICAL_DATA]" at bounding box center [784, 239] width 450 height 39
type input "Lead Tech"
click at [1365, 98] on div "Save" at bounding box center [1358, 95] width 24 height 33
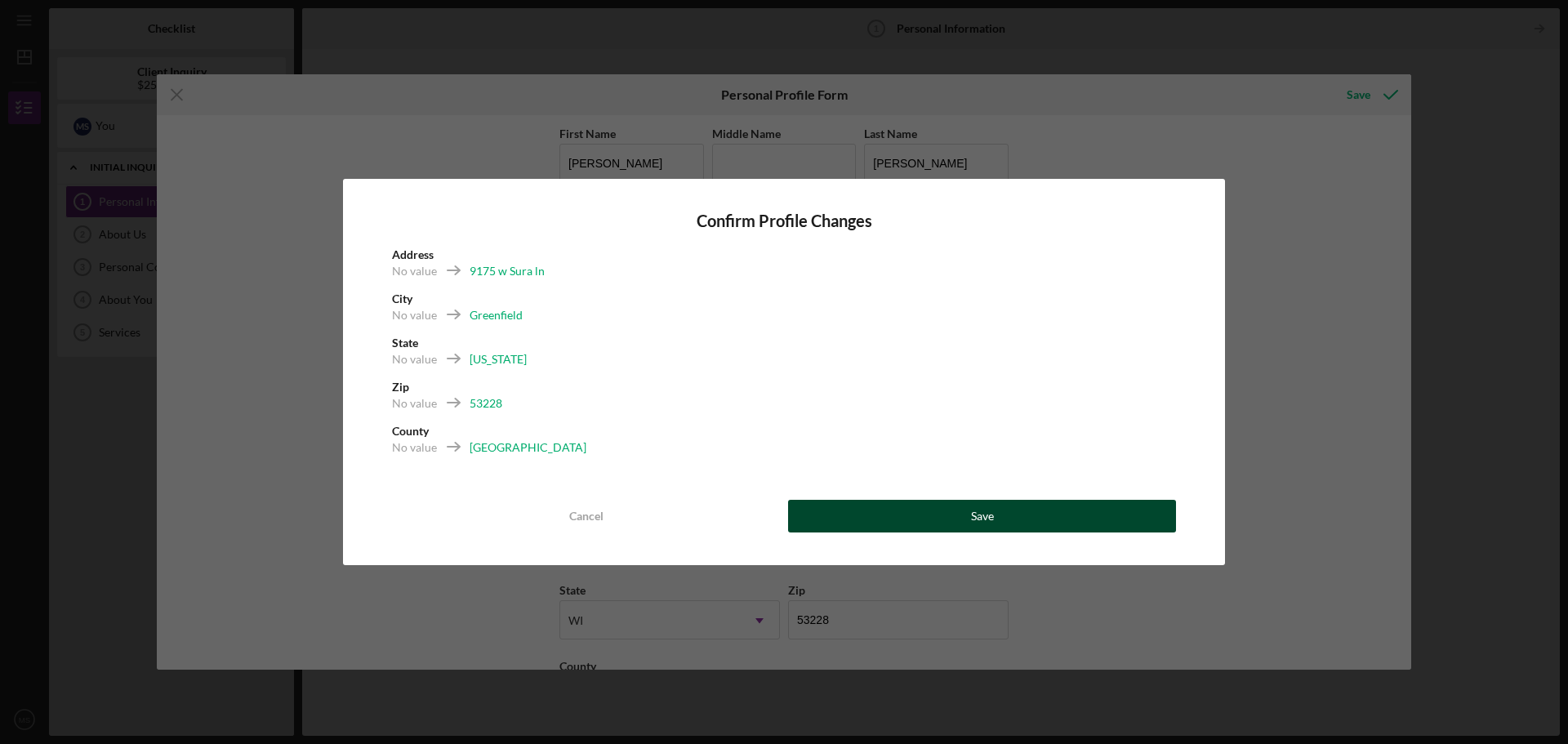
drag, startPoint x: 924, startPoint y: 523, endPoint x: 943, endPoint y: 517, distance: 19.9
click at [929, 523] on button "Save" at bounding box center [982, 516] width 388 height 33
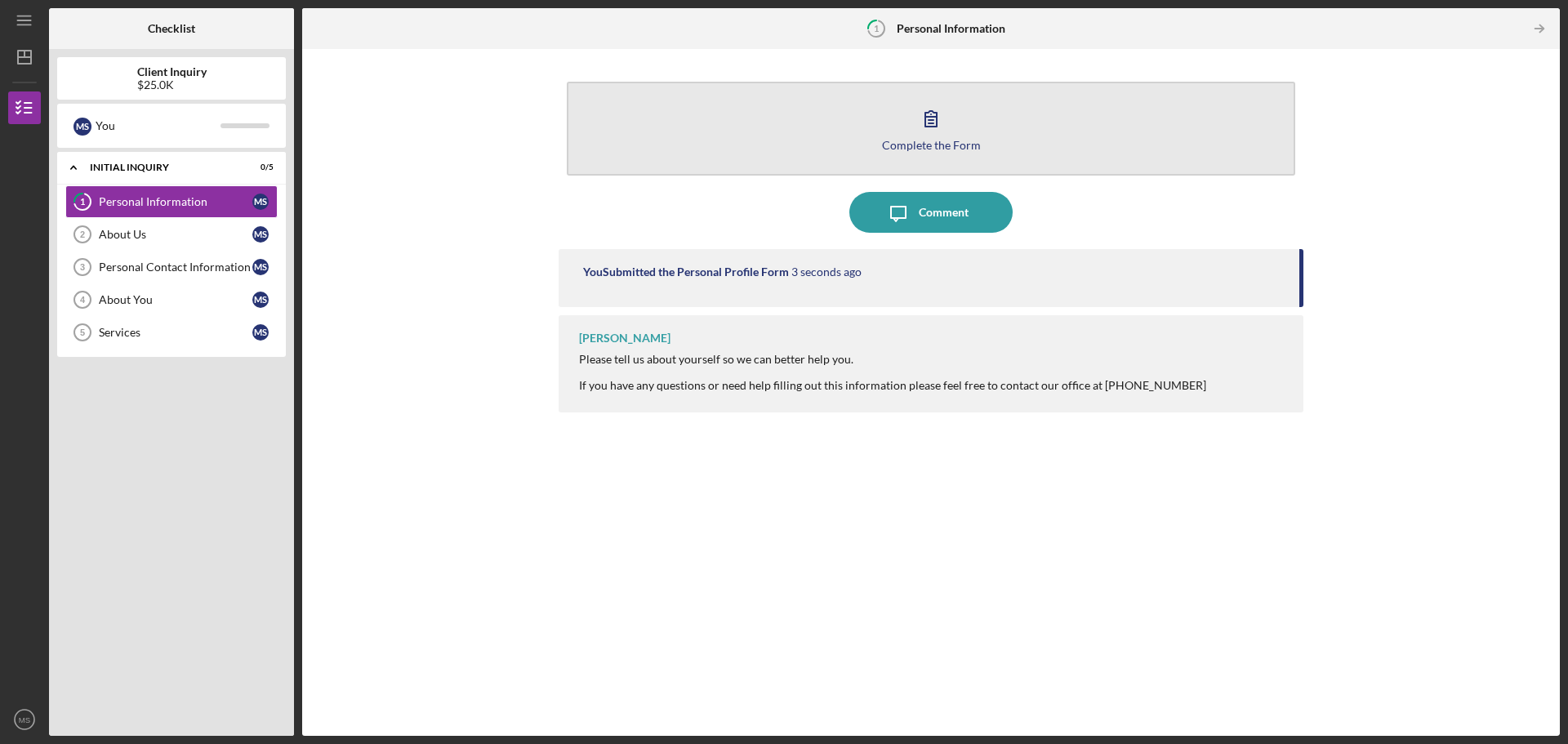
click at [927, 144] on div "Complete the Form" at bounding box center [931, 145] width 99 height 12
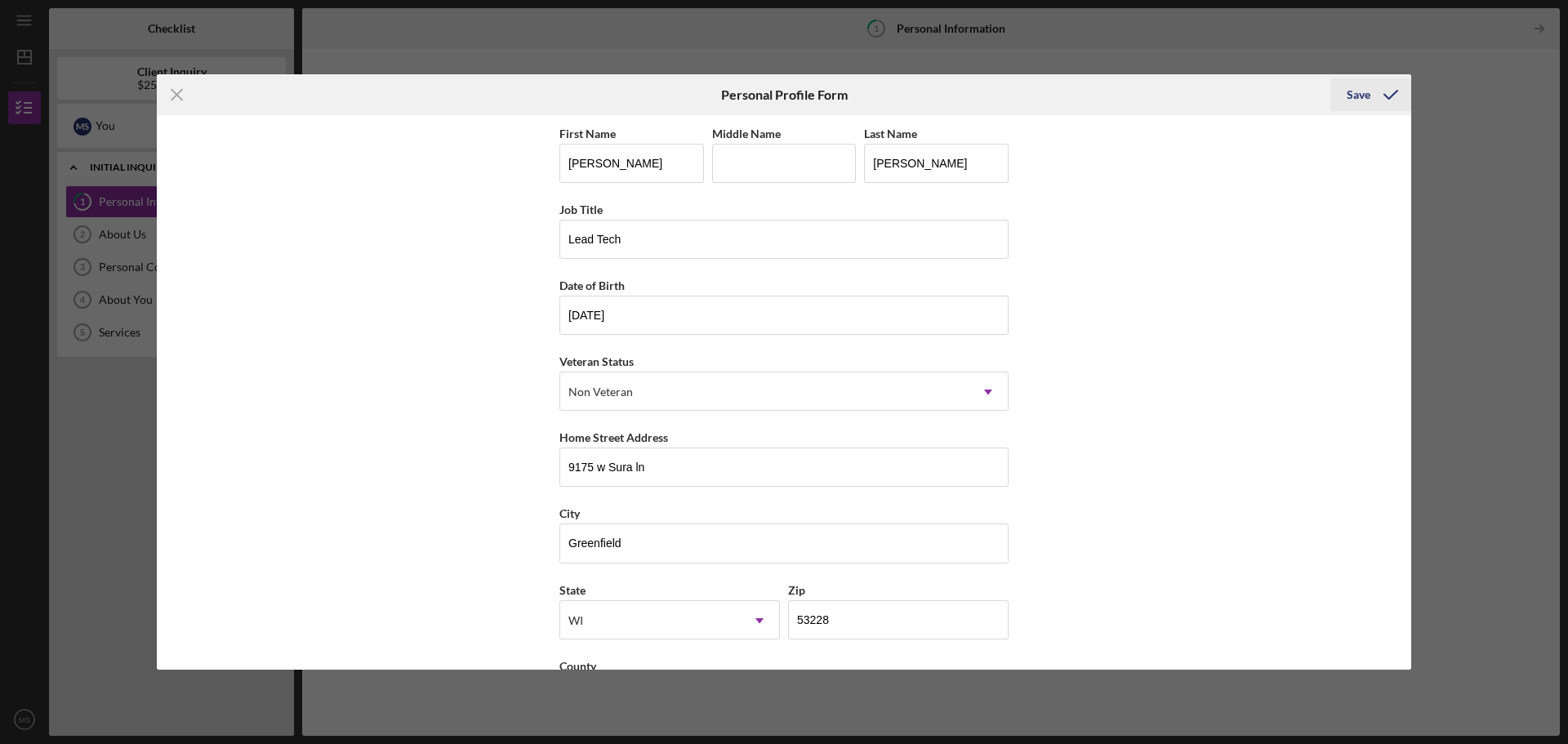
click at [1349, 95] on div "Save" at bounding box center [1358, 95] width 24 height 33
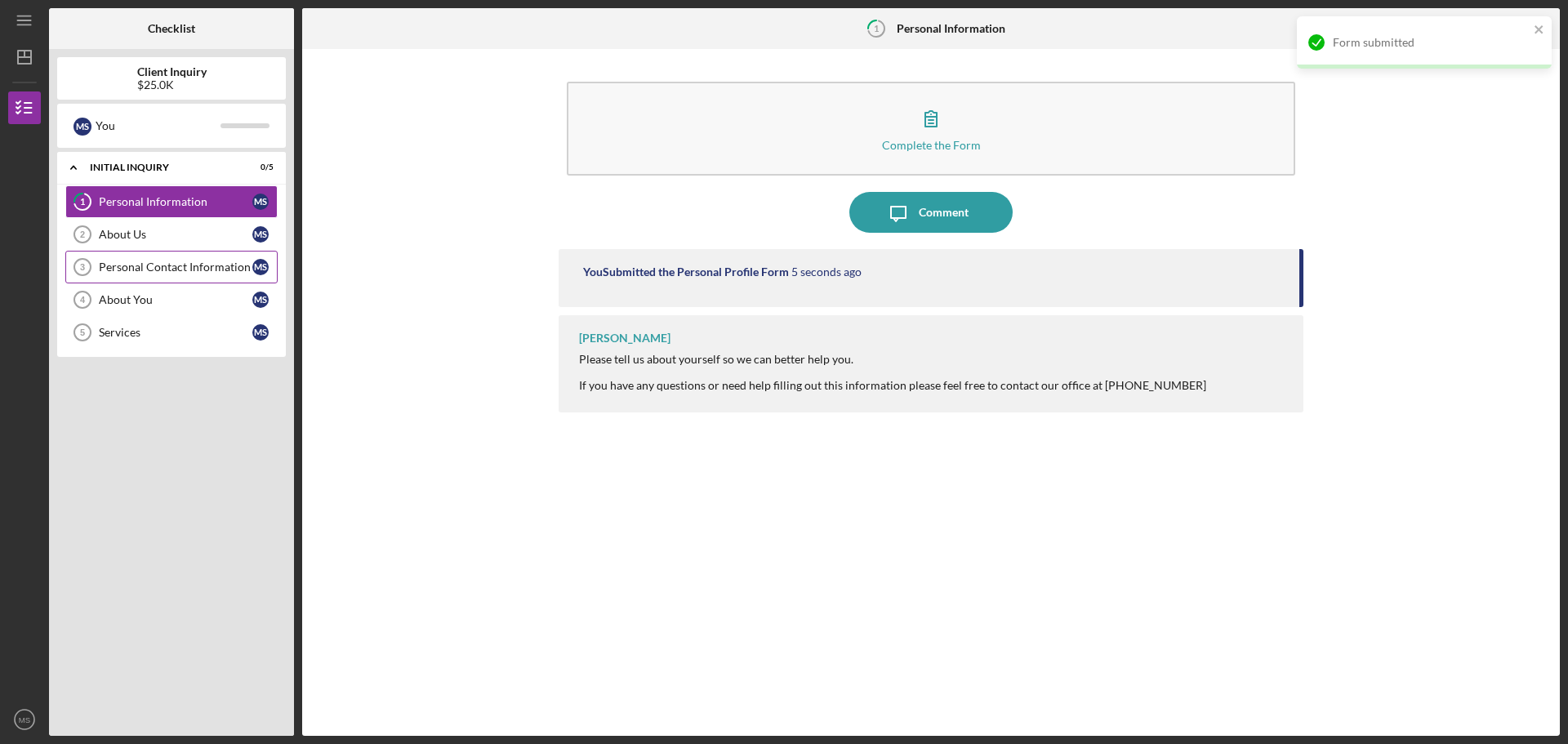
drag, startPoint x: 149, startPoint y: 230, endPoint x: 254, endPoint y: 261, distance: 109.5
click at [149, 230] on div "About Us" at bounding box center [175, 234] width 154 height 13
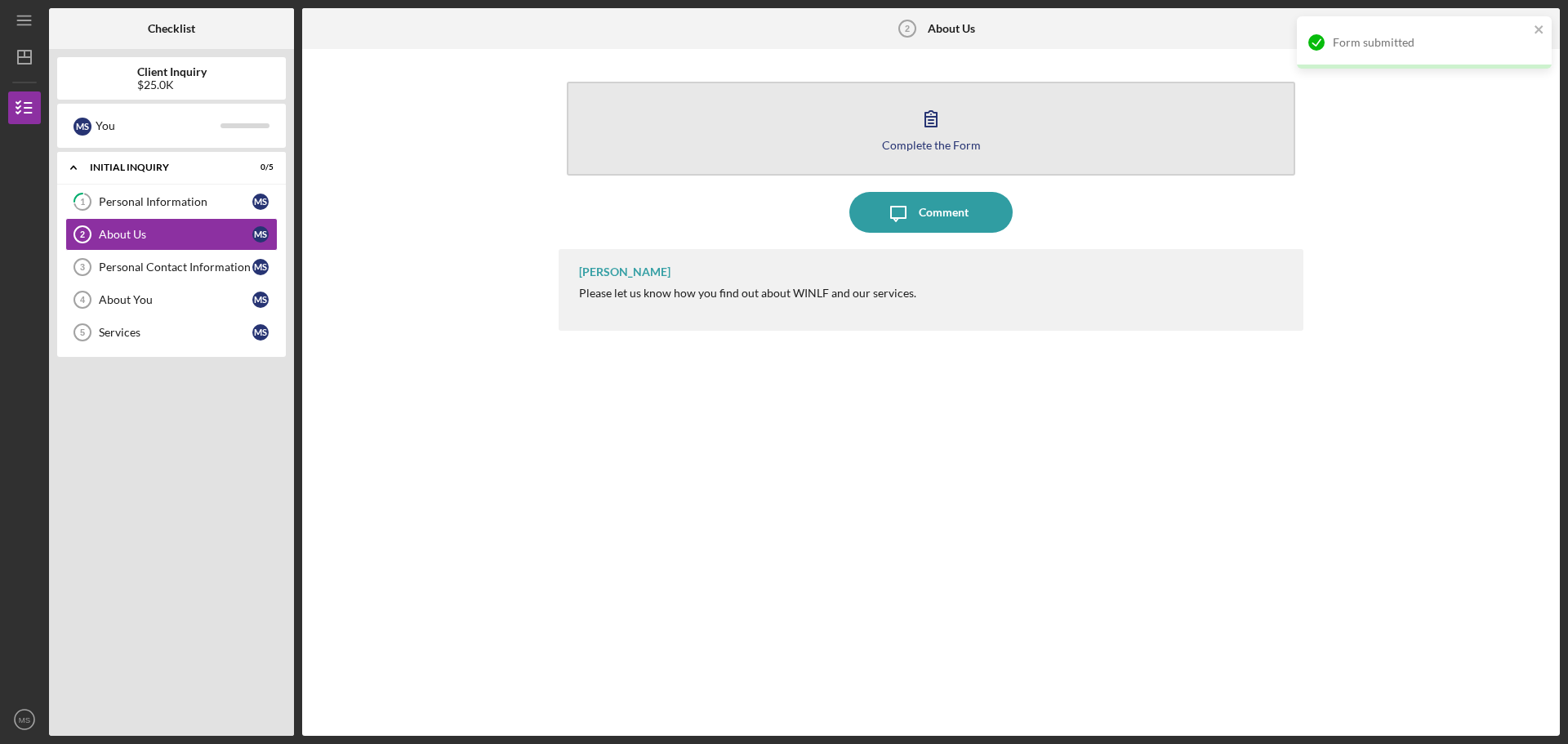
click at [932, 136] on icon "button" at bounding box center [931, 118] width 41 height 41
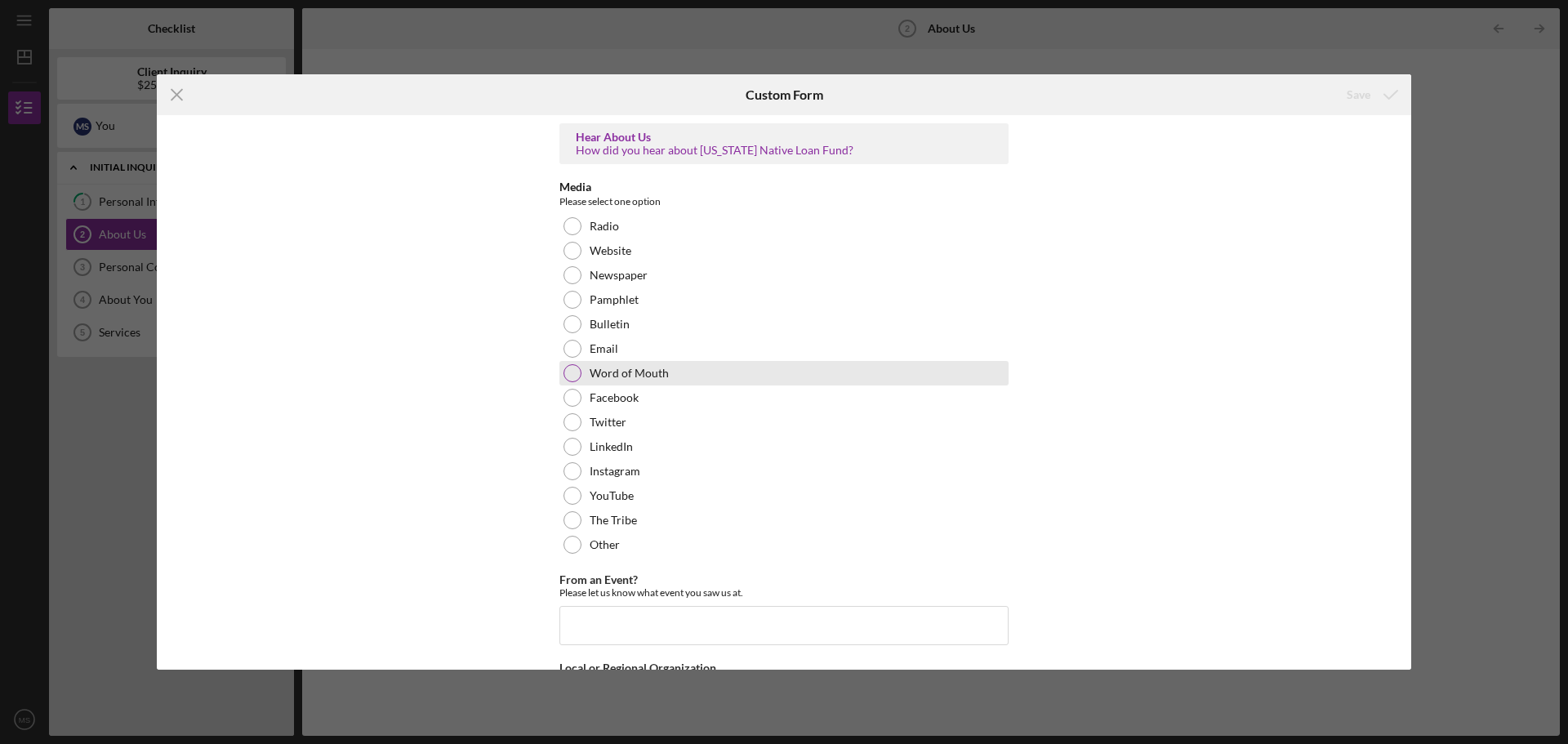
click at [614, 379] on label "Word of Mouth" at bounding box center [629, 373] width 79 height 13
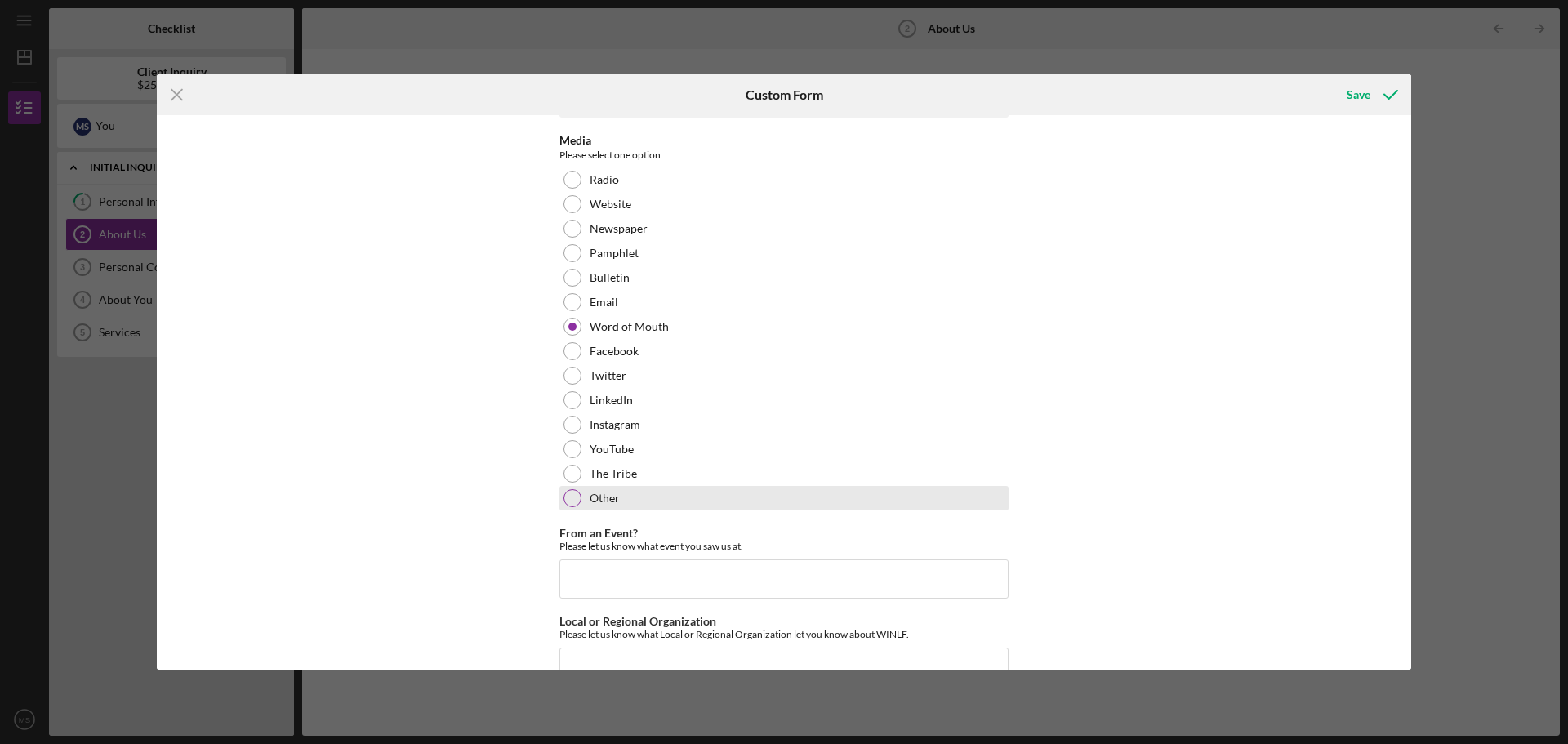
scroll to position [88, 0]
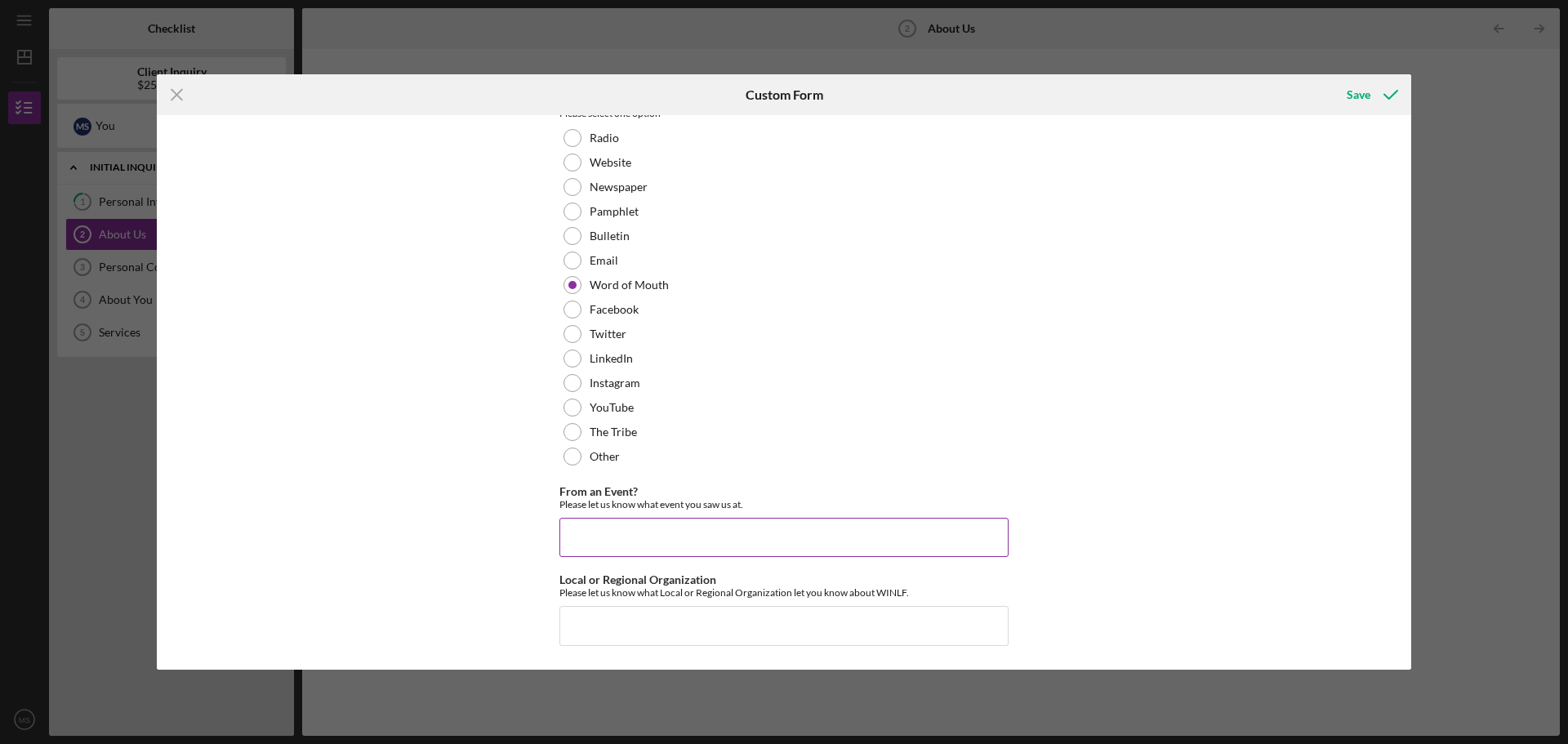
click at [618, 543] on input "From an Event?" at bounding box center [784, 538] width 450 height 39
type input "F"
type input "Facc"
click at [1358, 97] on div "Save" at bounding box center [1358, 95] width 24 height 33
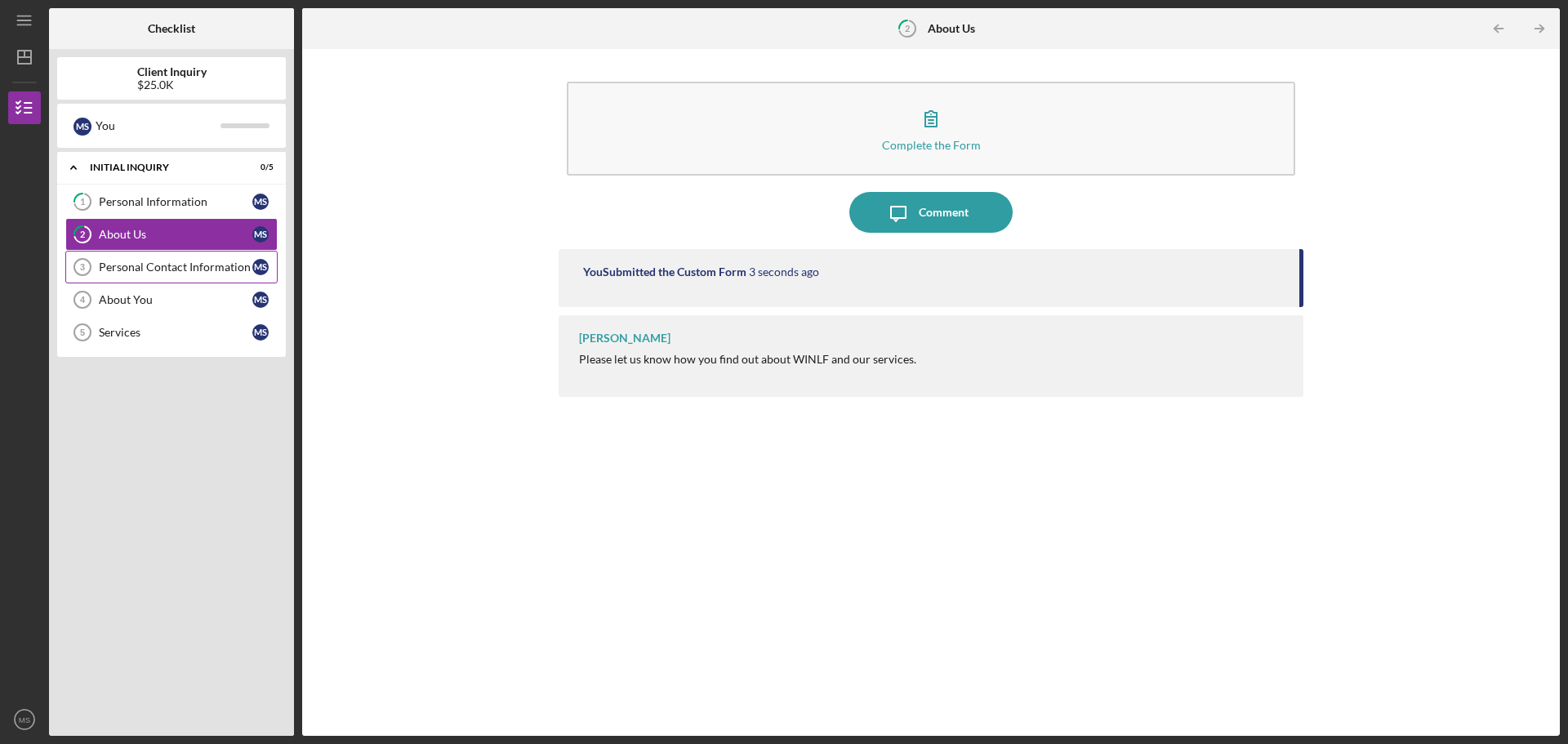
drag, startPoint x: 134, startPoint y: 278, endPoint x: 143, endPoint y: 277, distance: 9.1
click at [135, 277] on link "Personal Contact Information 3 Personal Contact Information M S" at bounding box center [171, 267] width 212 height 33
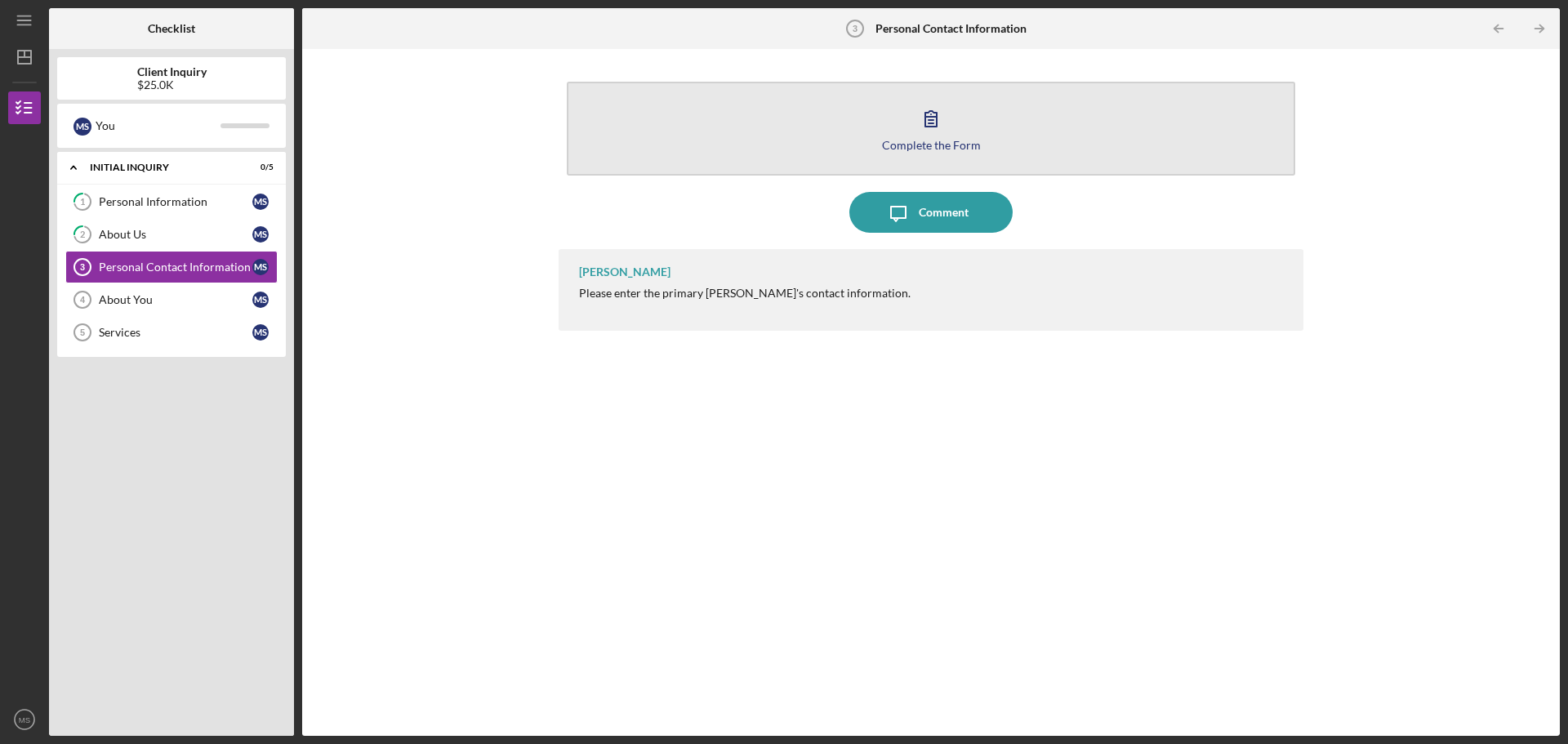
click at [922, 115] on icon "button" at bounding box center [931, 118] width 41 height 41
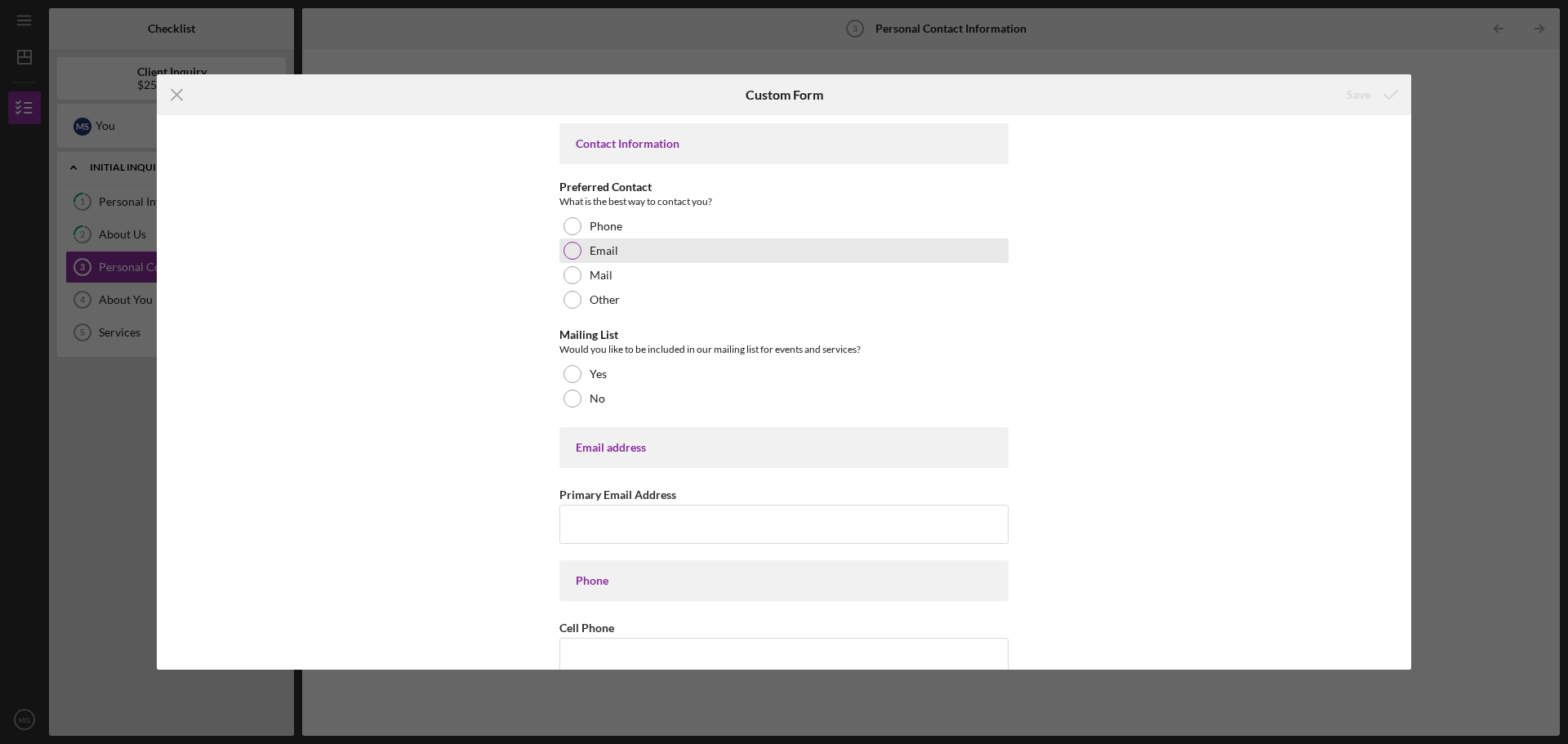
drag, startPoint x: 573, startPoint y: 246, endPoint x: 589, endPoint y: 256, distance: 18.9
click at [572, 246] on div at bounding box center [573, 251] width 18 height 18
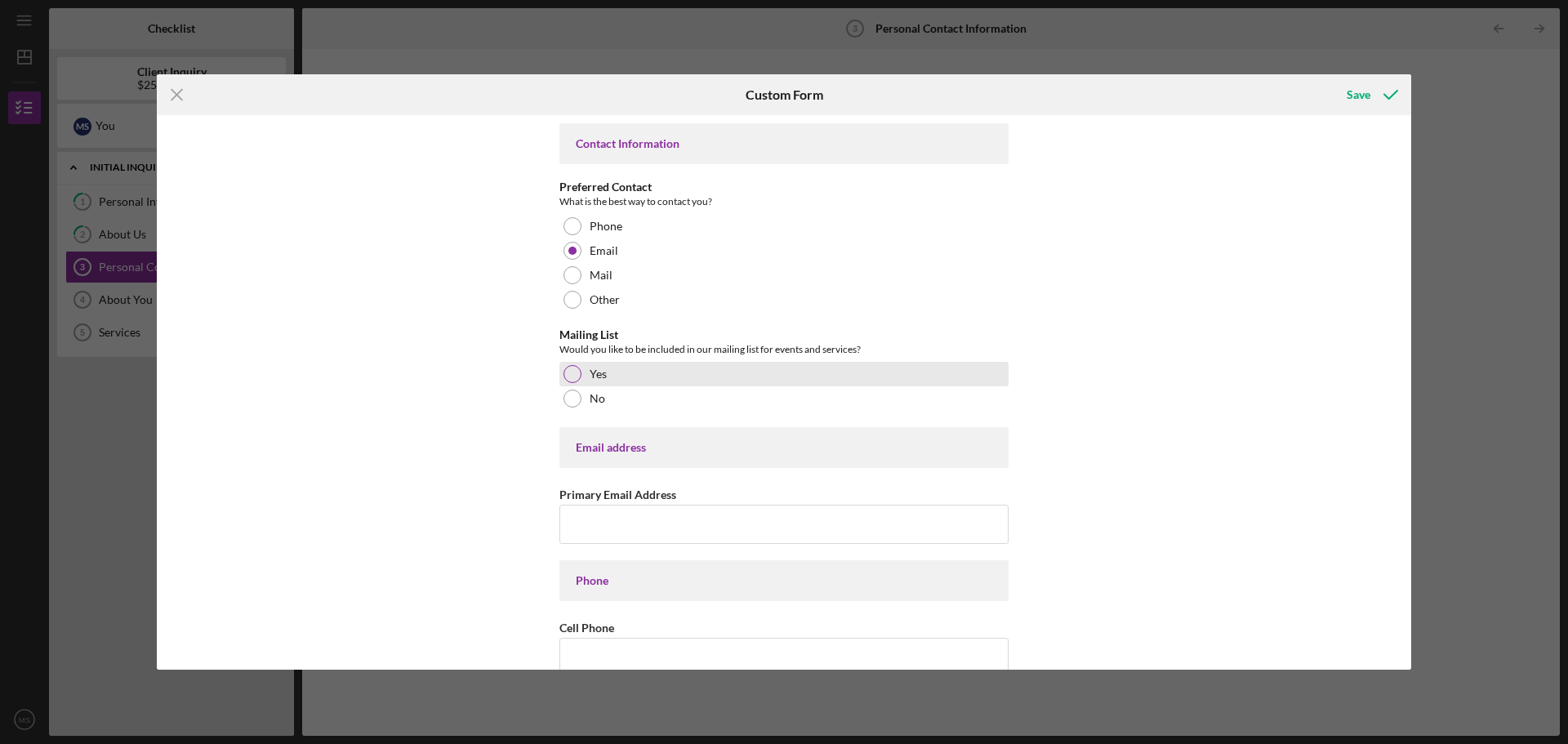
click at [573, 377] on div at bounding box center [573, 374] width 18 height 18
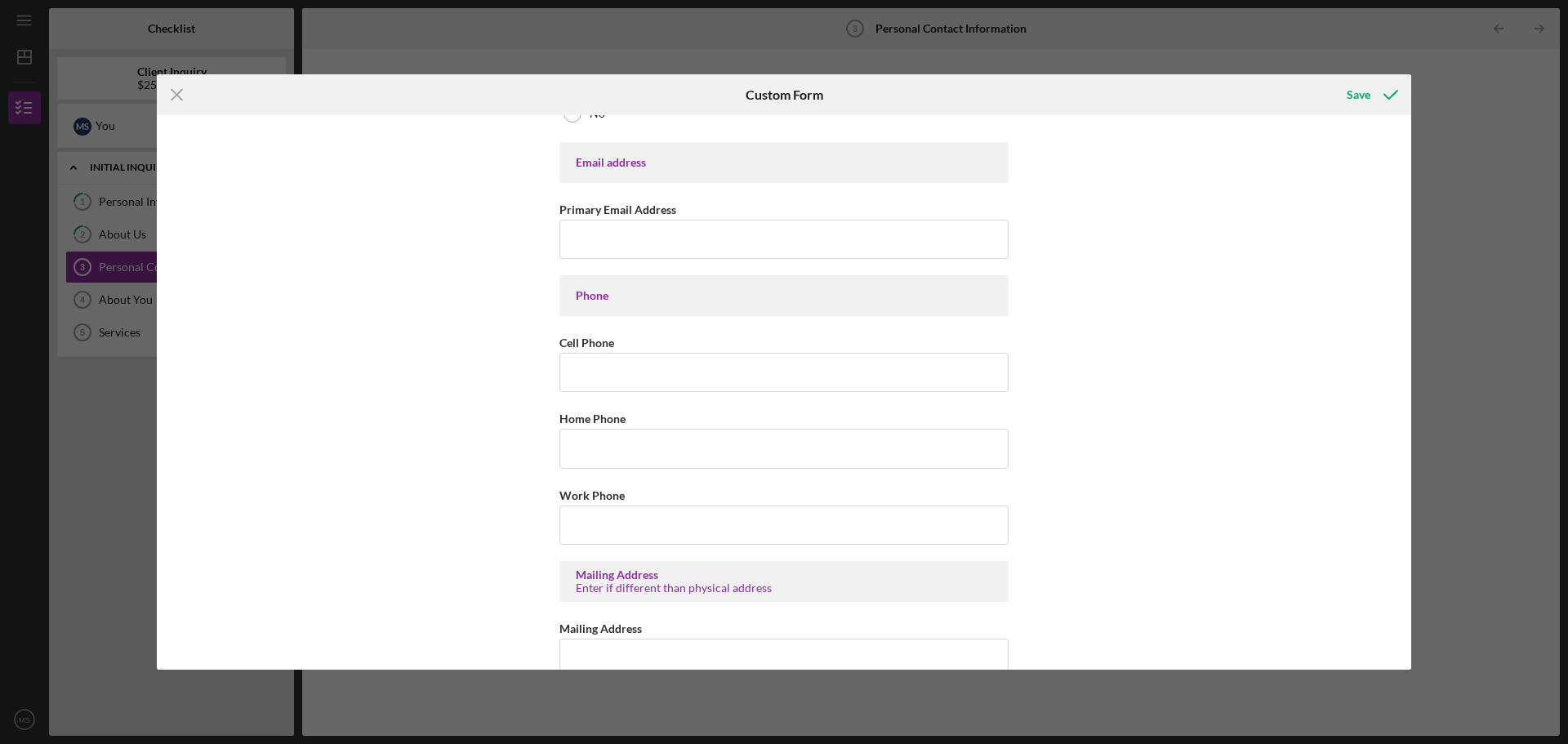
scroll to position [245, 0]
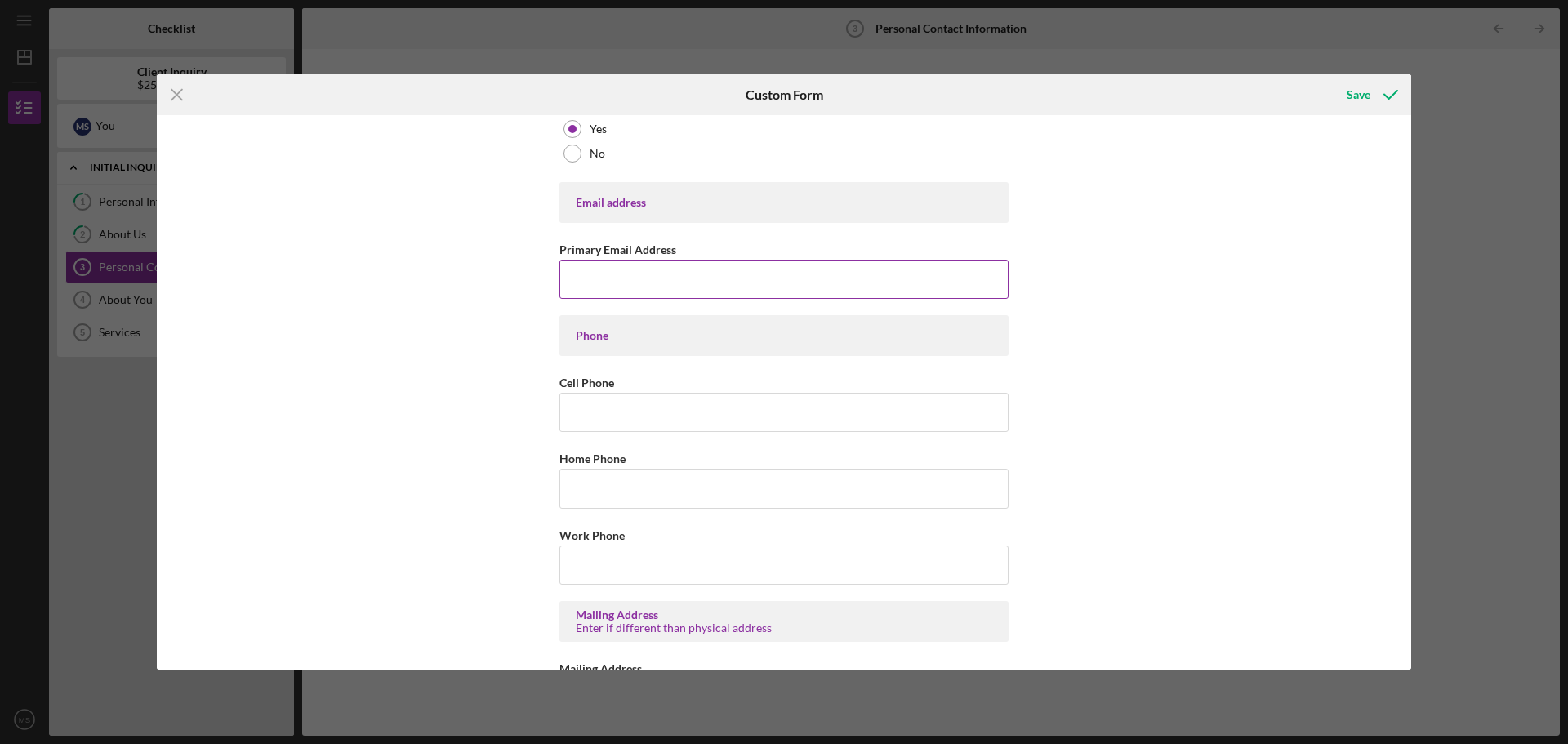
click at [634, 290] on input "Primary Email Address" at bounding box center [784, 280] width 450 height 39
type input "[EMAIL_ADDRESS][DOMAIN_NAME]"
click at [591, 415] on input "Cell Phone" at bounding box center [784, 413] width 450 height 39
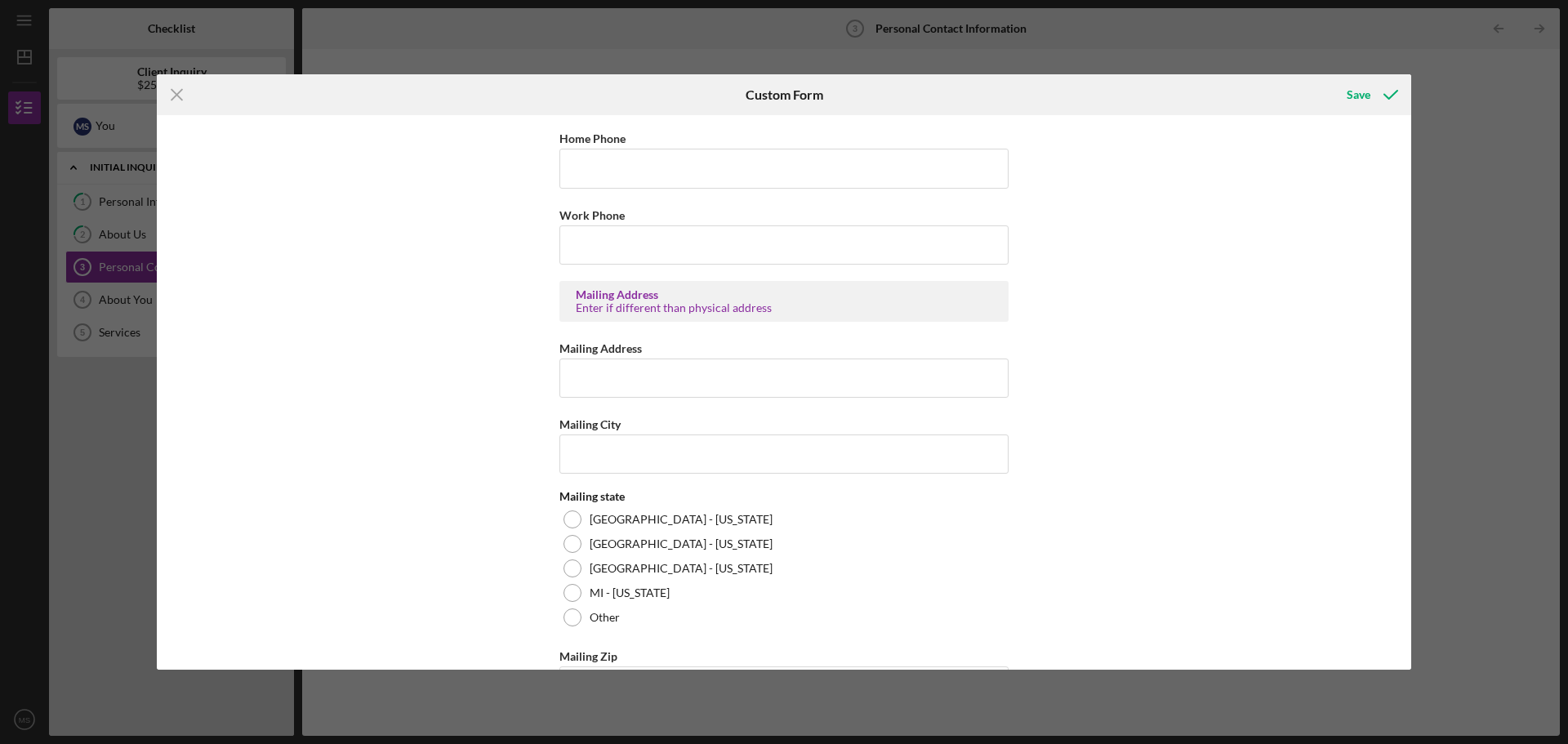
scroll to position [572, 0]
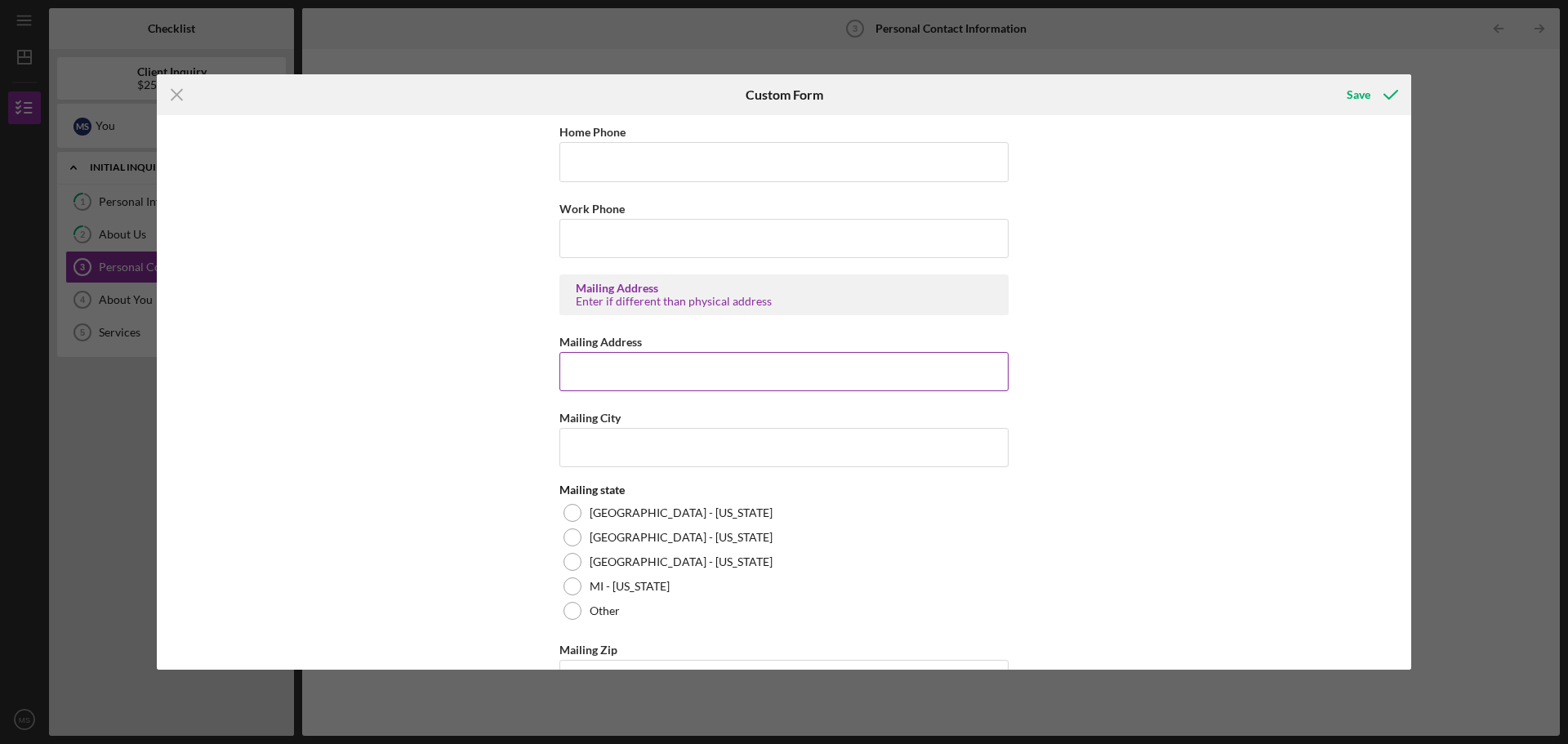
type input "[PHONE_NUMBER]"
click at [602, 376] on input "Mailing Address" at bounding box center [784, 372] width 450 height 39
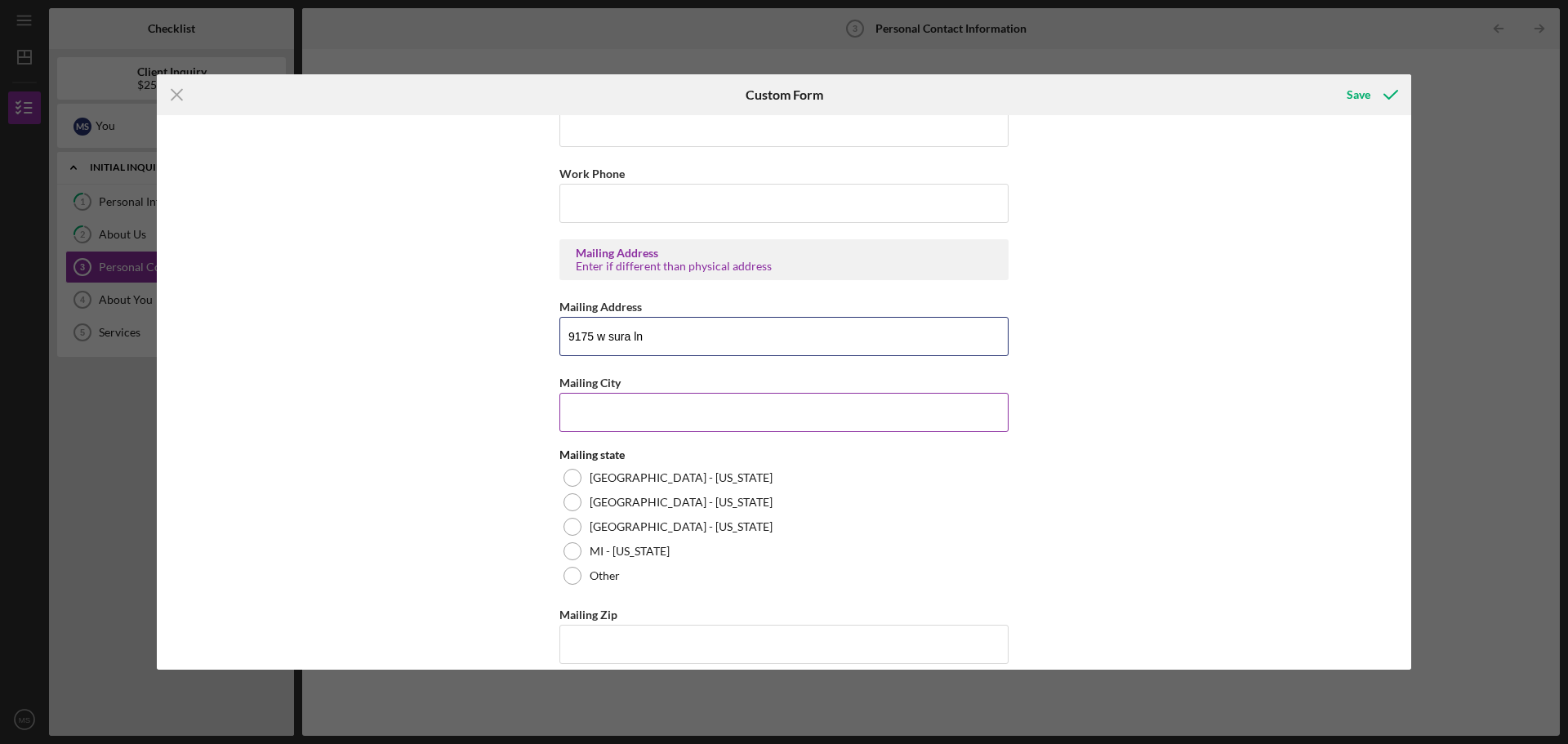
scroll to position [626, 0]
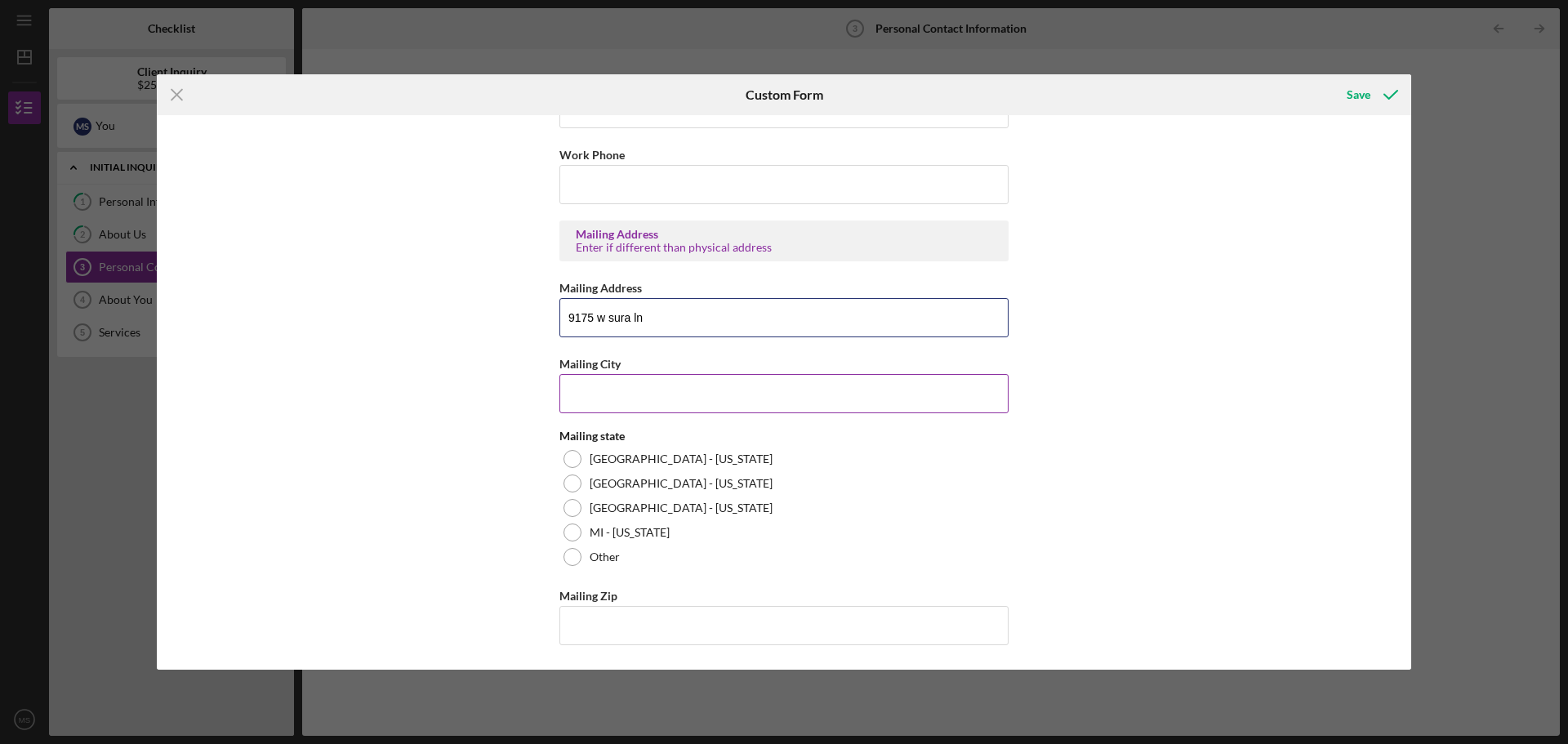
type input "9175 w sura ln"
click at [671, 409] on input "Mailing City" at bounding box center [784, 394] width 450 height 39
type input "Greenfield"
click at [564, 463] on div at bounding box center [573, 460] width 18 height 18
click at [631, 637] on input "Mailing Zip" at bounding box center [784, 626] width 450 height 39
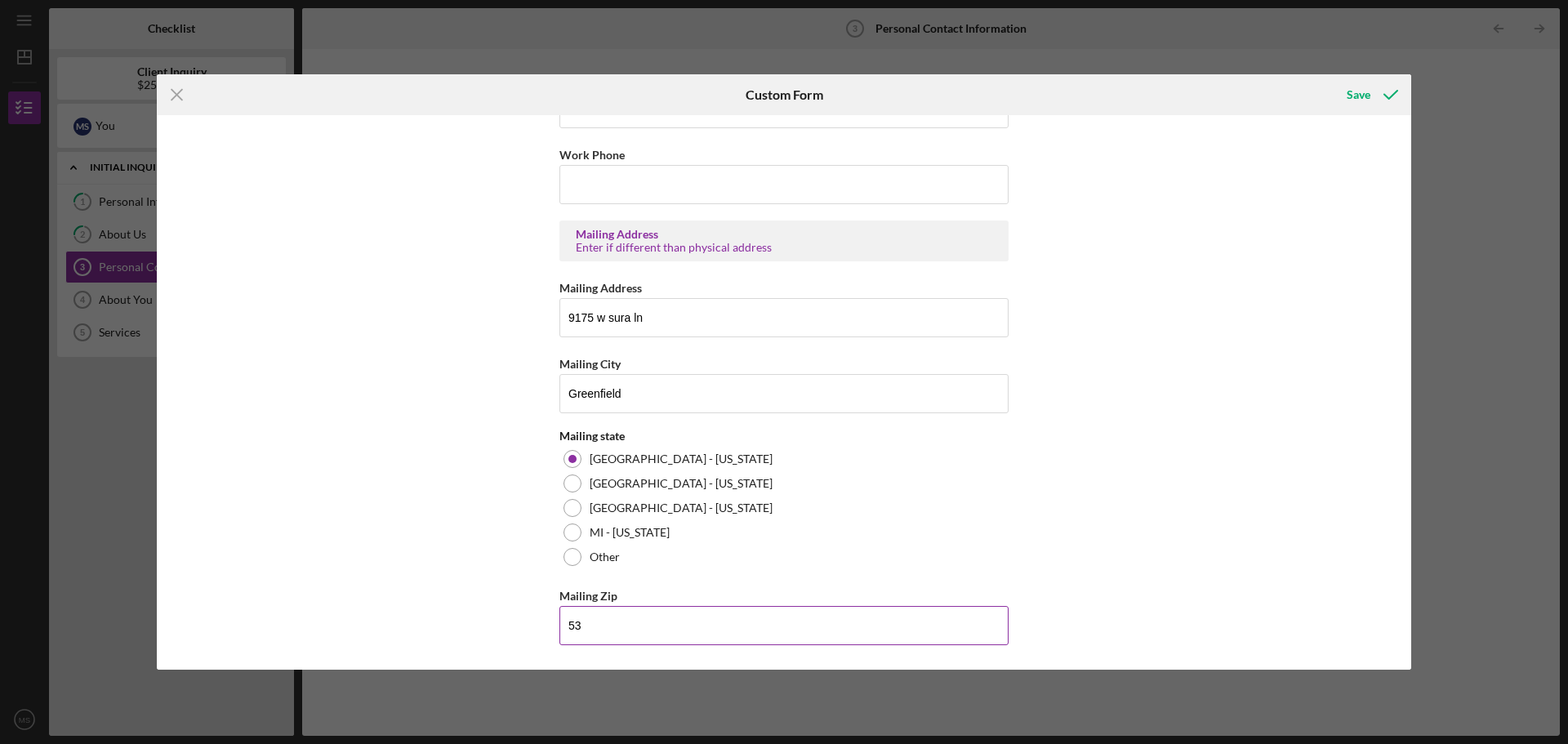
type input "5"
click at [645, 589] on div "Mailing Zip" at bounding box center [784, 595] width 450 height 21
drag, startPoint x: 608, startPoint y: 626, endPoint x: 619, endPoint y: 625, distance: 11.0
click at [619, 625] on input "414" at bounding box center [784, 626] width 450 height 39
type input "4"
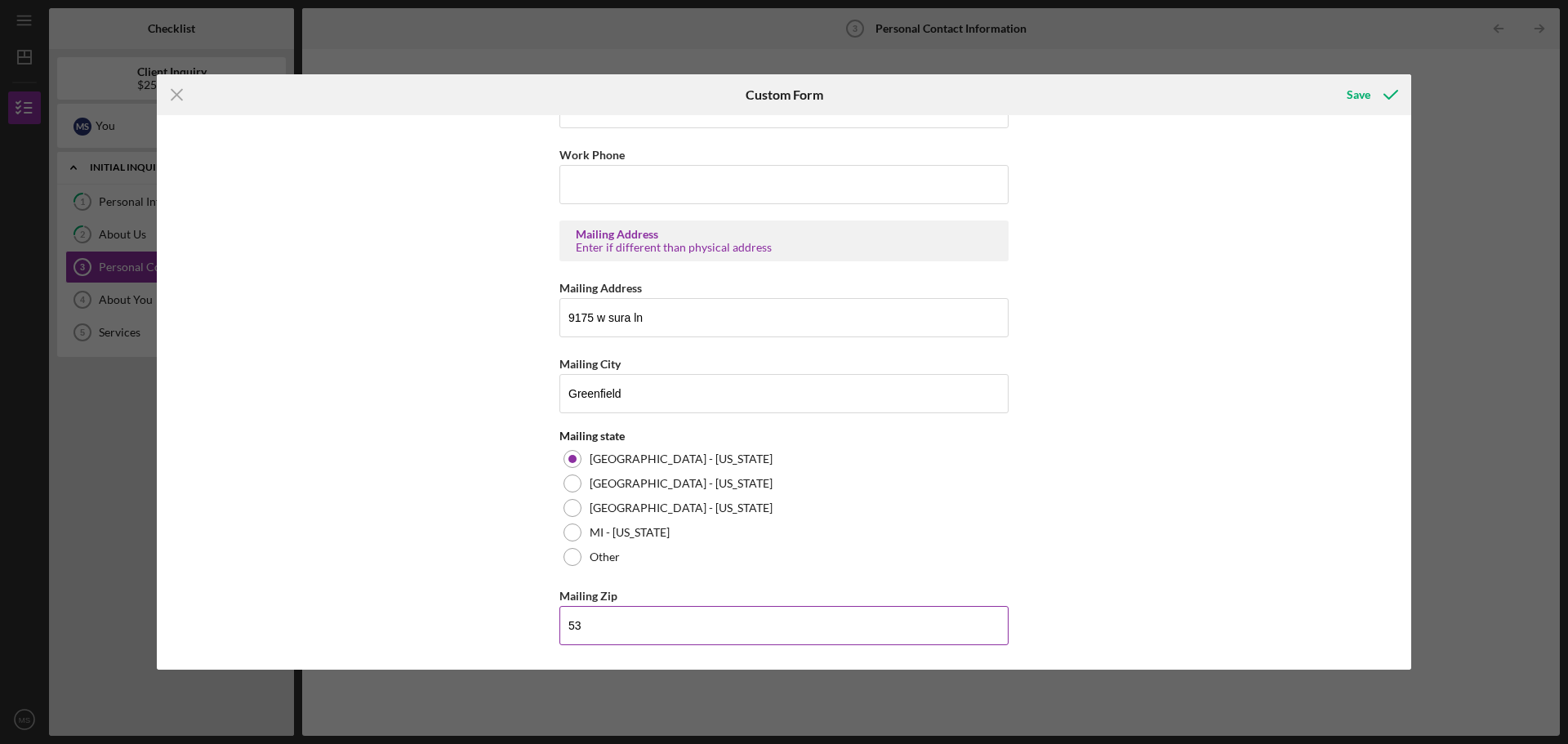
type input "5"
type input "3"
type input "5"
type input "4"
type input "53,228"
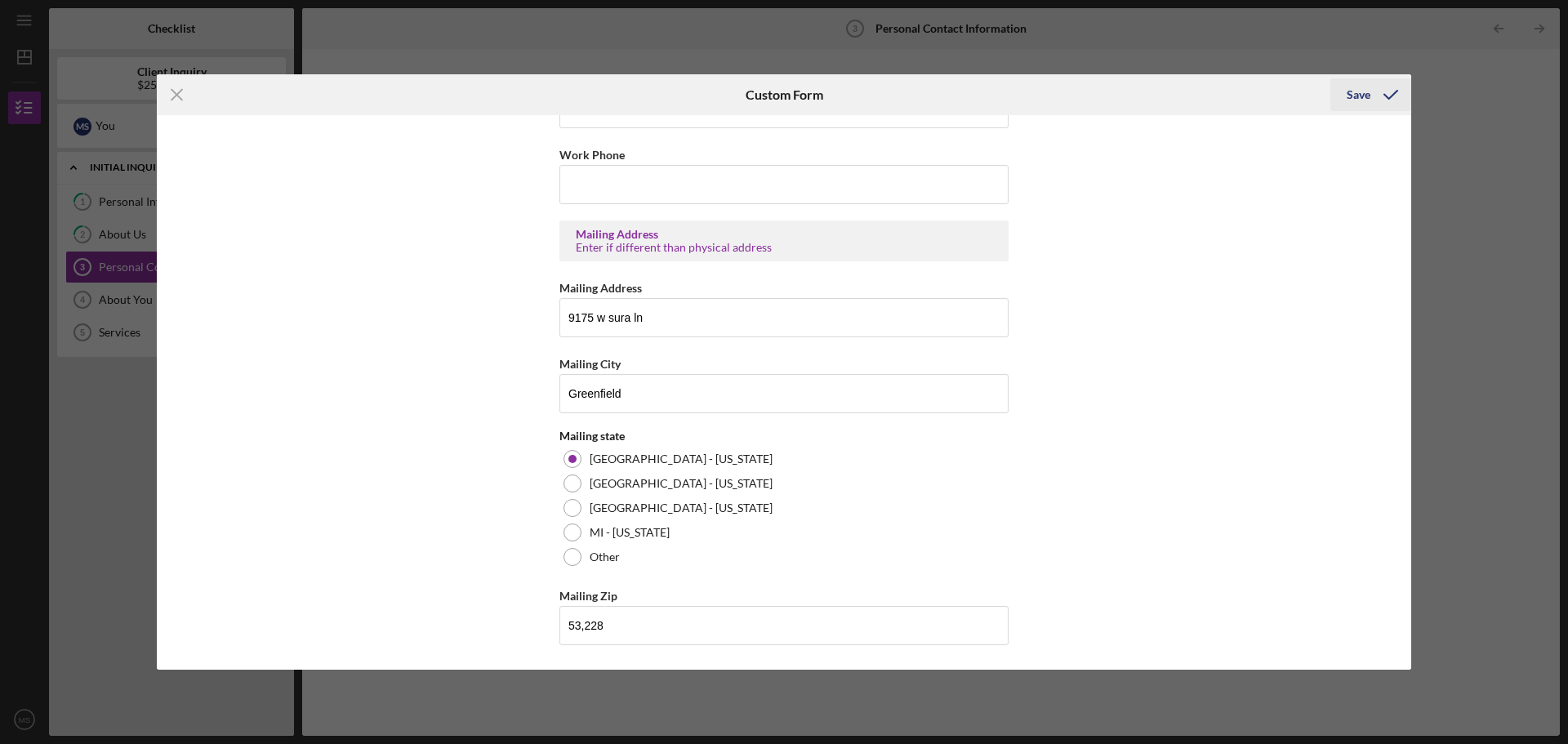
click at [1358, 90] on div "Save" at bounding box center [1358, 95] width 24 height 33
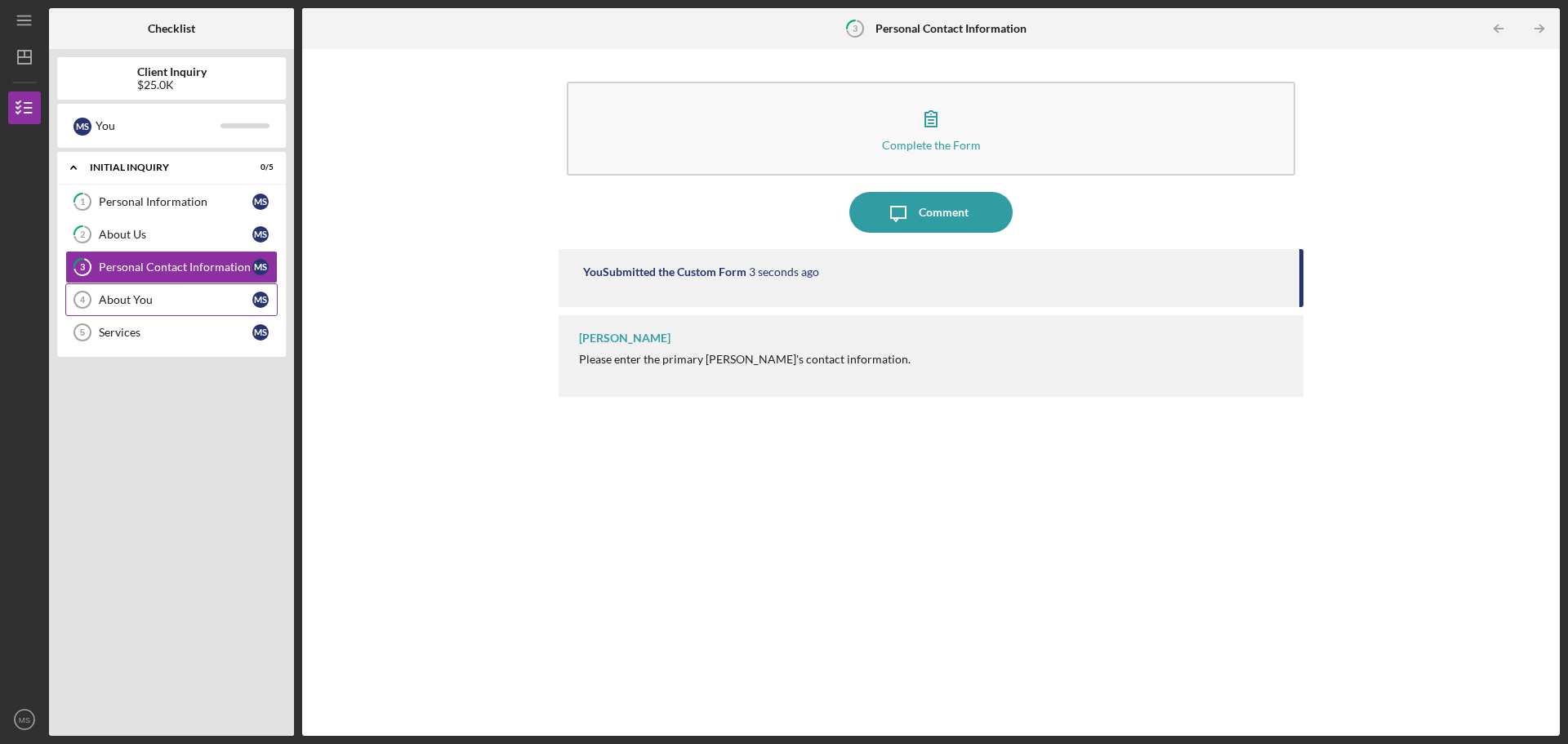
drag, startPoint x: 151, startPoint y: 305, endPoint x: 165, endPoint y: 307, distance: 14.1
click at [151, 305] on div "About You" at bounding box center [175, 300] width 154 height 13
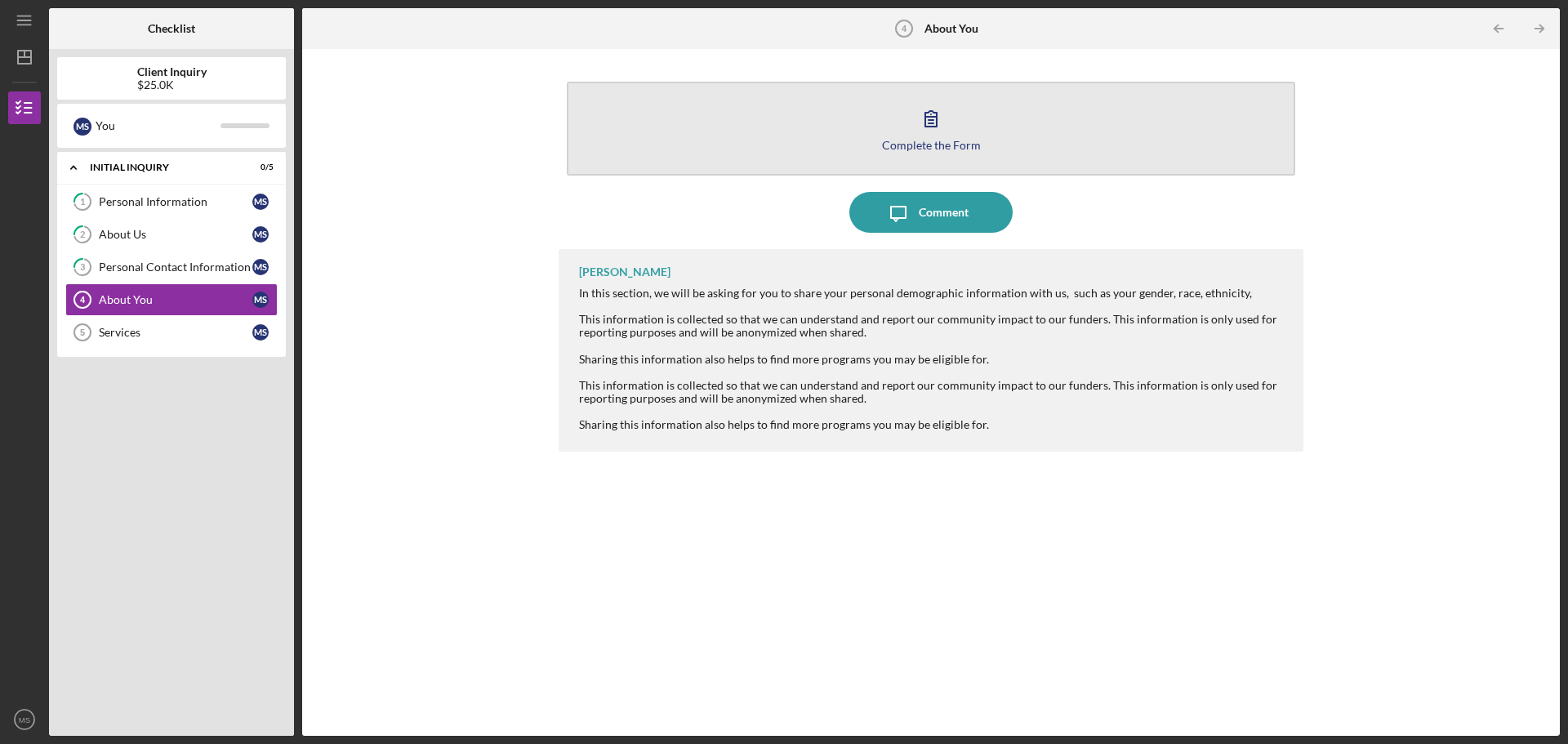
click at [962, 137] on button "Complete the Form Form" at bounding box center [931, 128] width 728 height 94
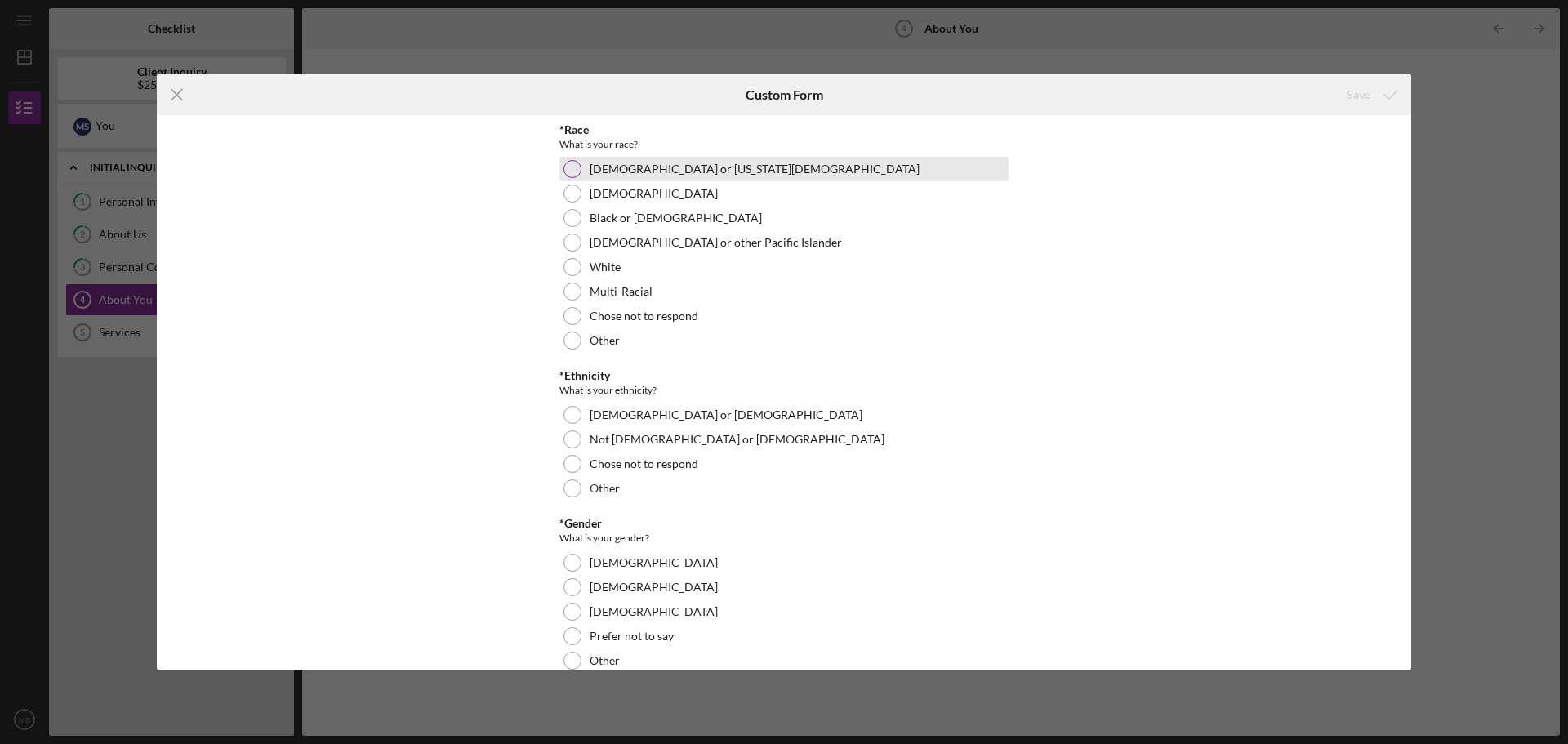
click at [596, 173] on label "[DEMOGRAPHIC_DATA] or [US_STATE][DEMOGRAPHIC_DATA]" at bounding box center [754, 169] width 330 height 13
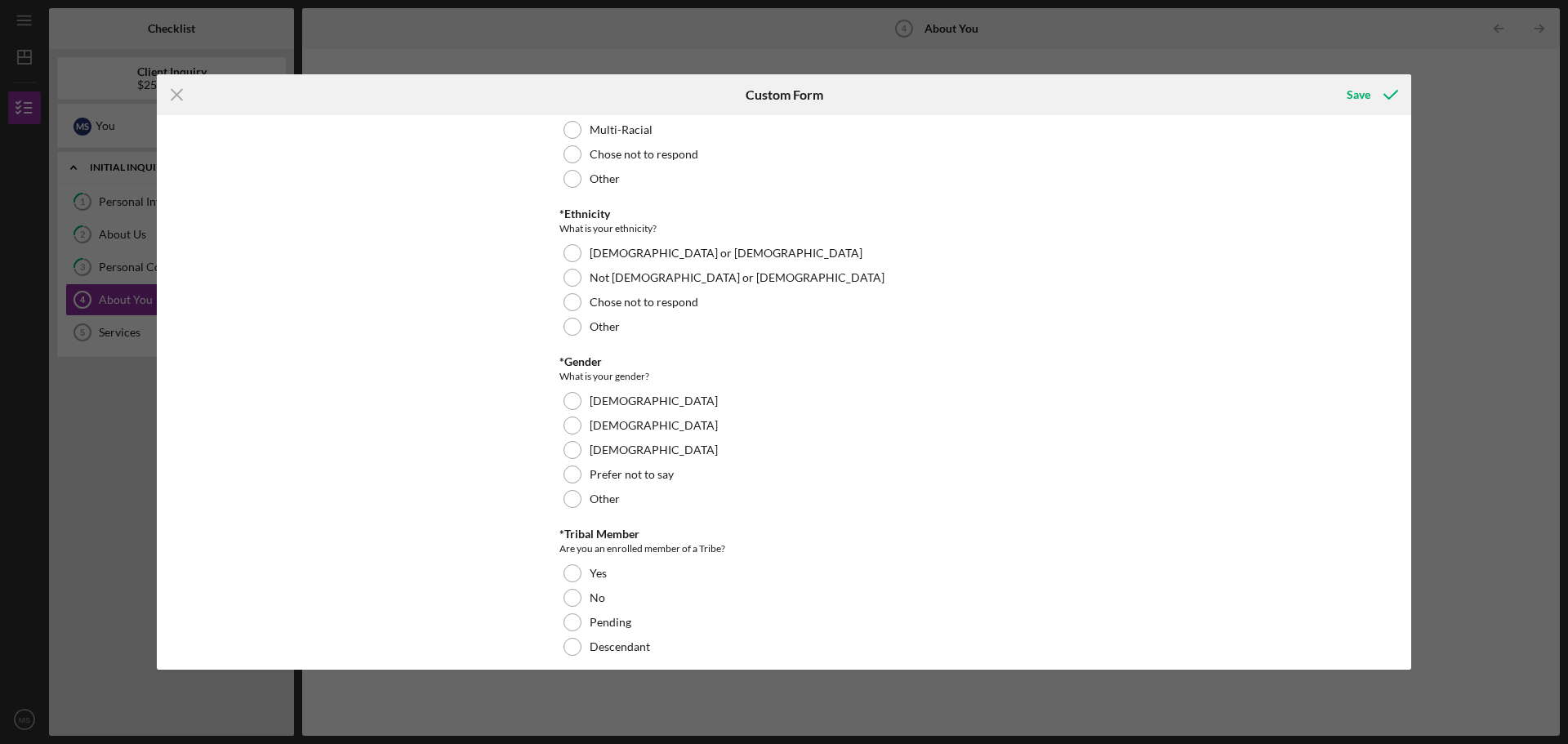
scroll to position [164, 0]
click at [619, 255] on label "[DEMOGRAPHIC_DATA] or [DEMOGRAPHIC_DATA]" at bounding box center [726, 252] width 273 height 13
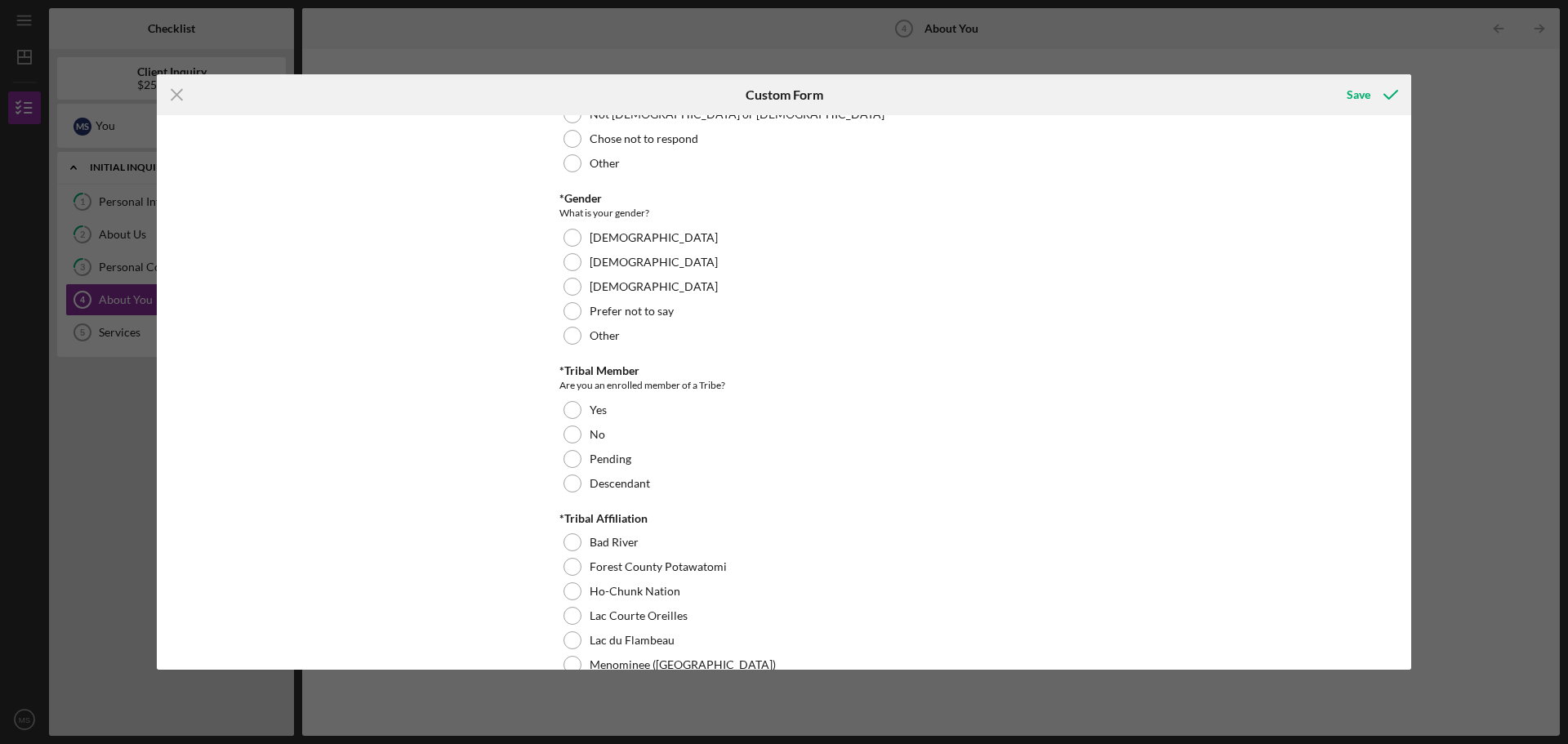
scroll to position [326, 0]
click at [564, 241] on div at bounding box center [573, 236] width 18 height 18
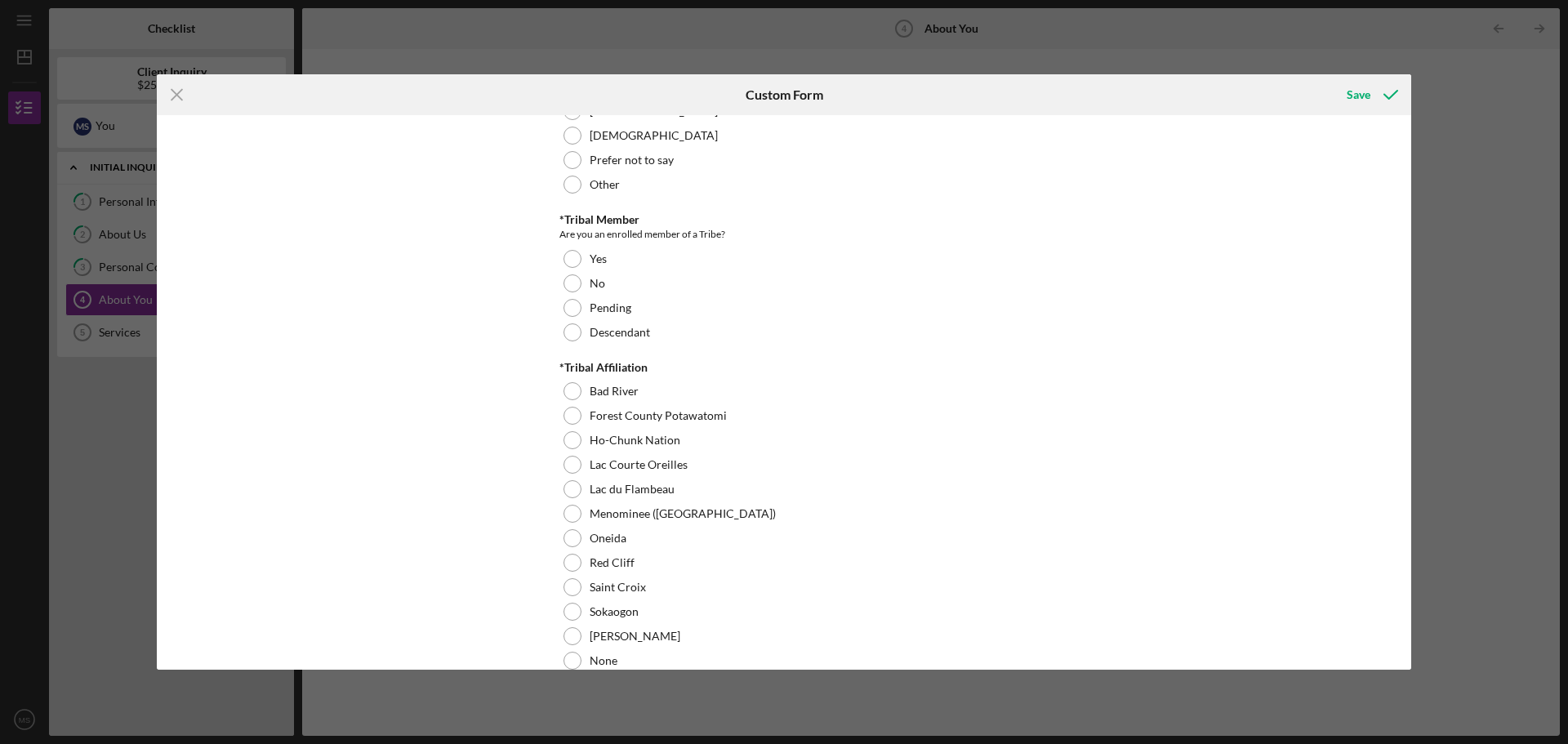
scroll to position [490, 0]
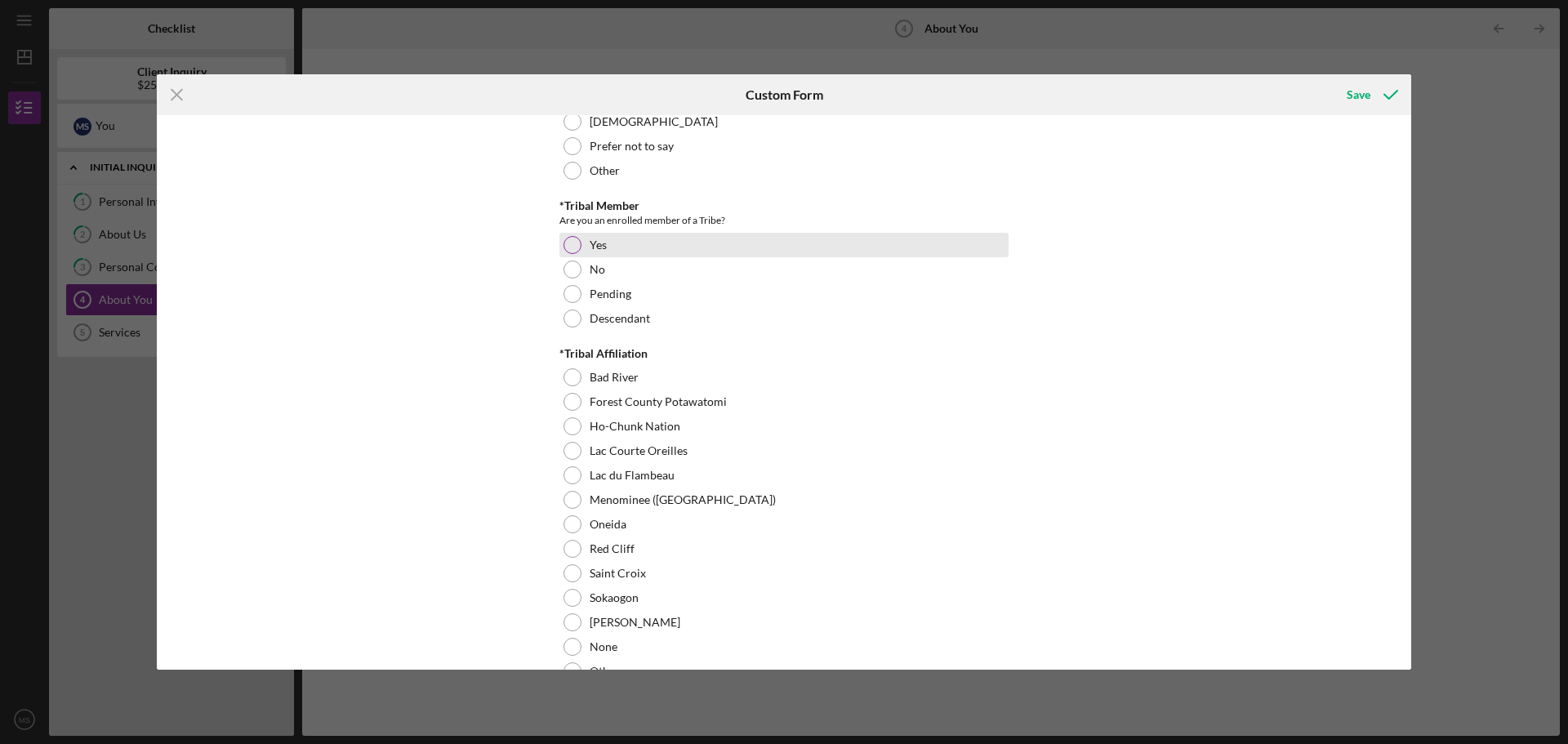
click at [570, 252] on div at bounding box center [573, 245] width 18 height 18
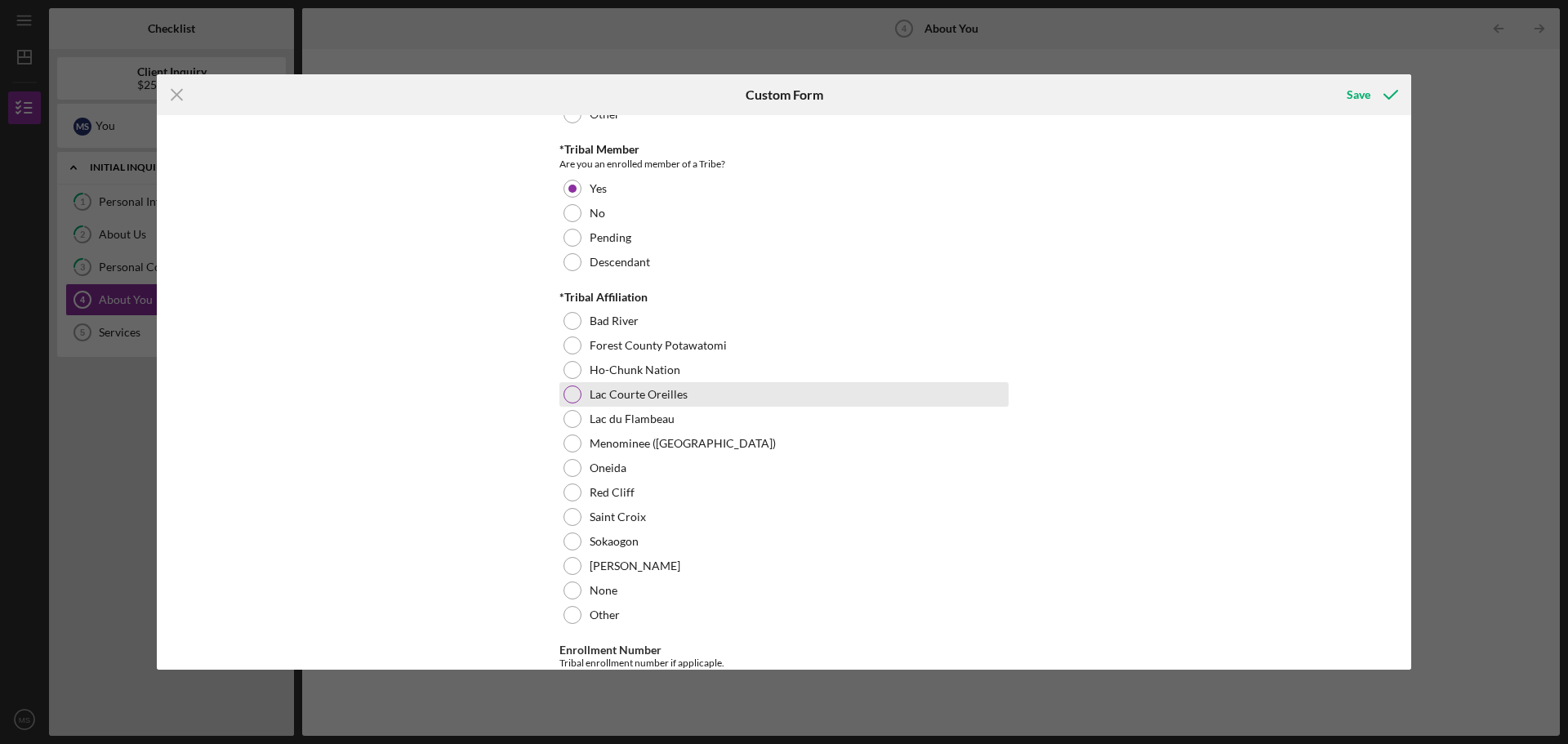
scroll to position [572, 0]
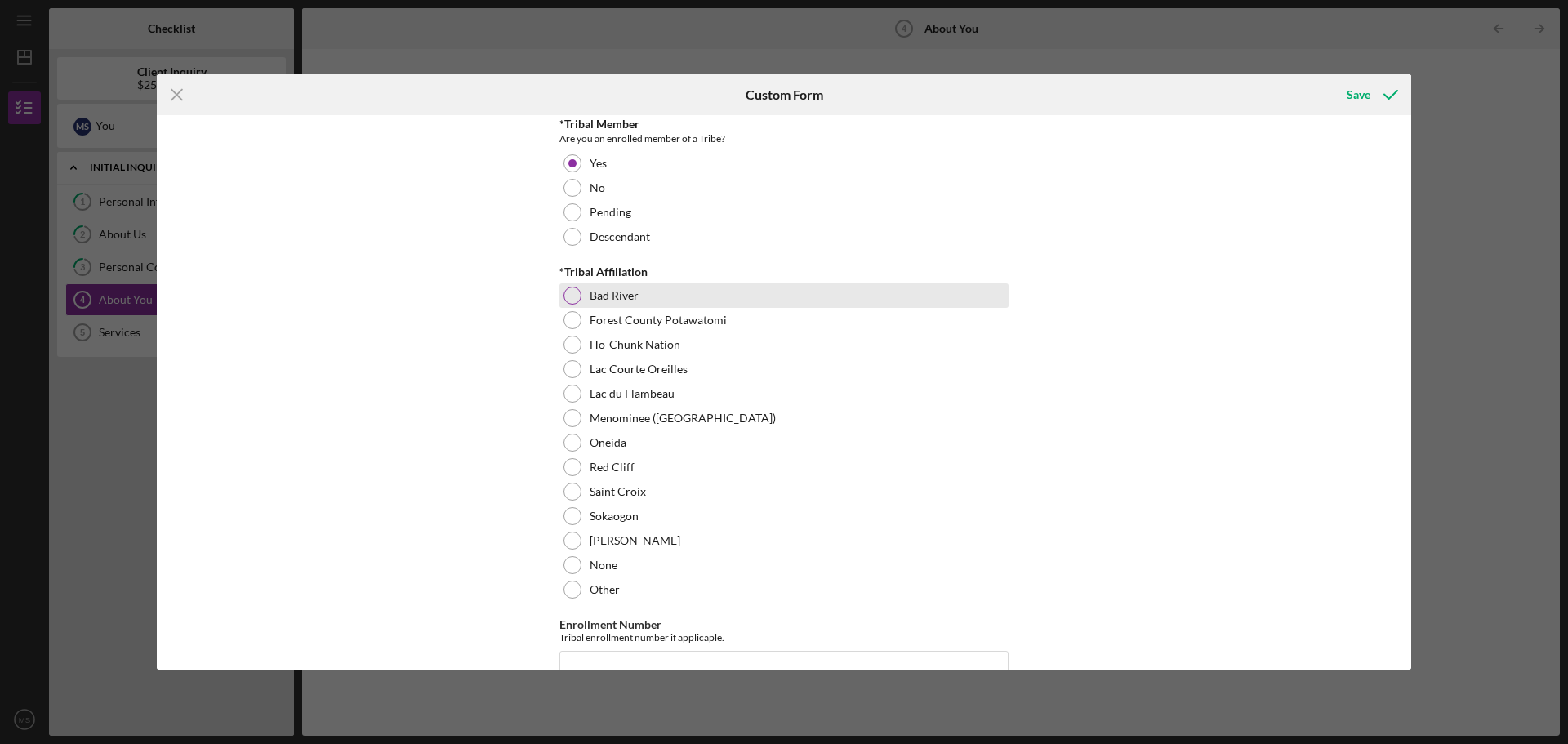
click at [576, 298] on div at bounding box center [573, 296] width 18 height 18
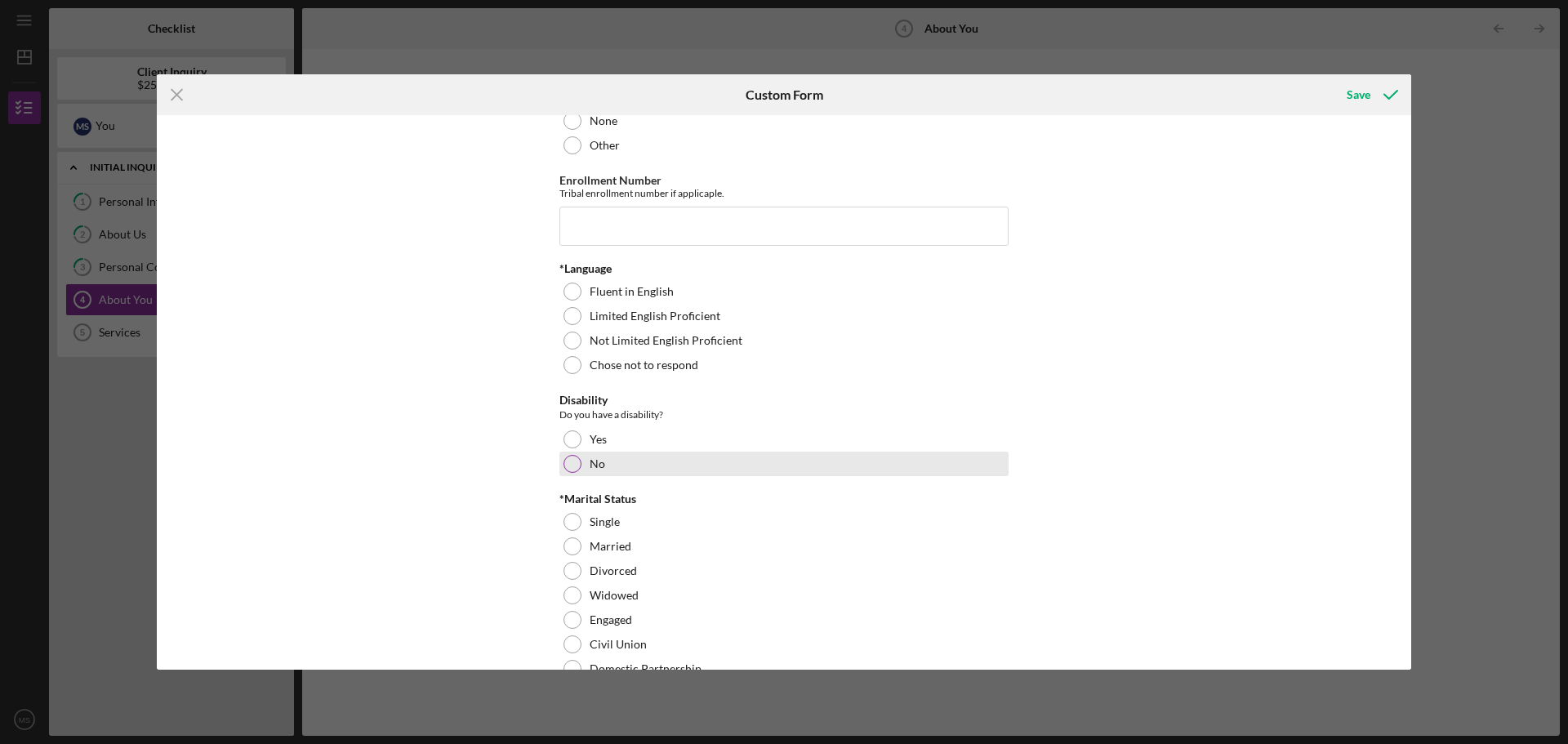
scroll to position [1062, 0]
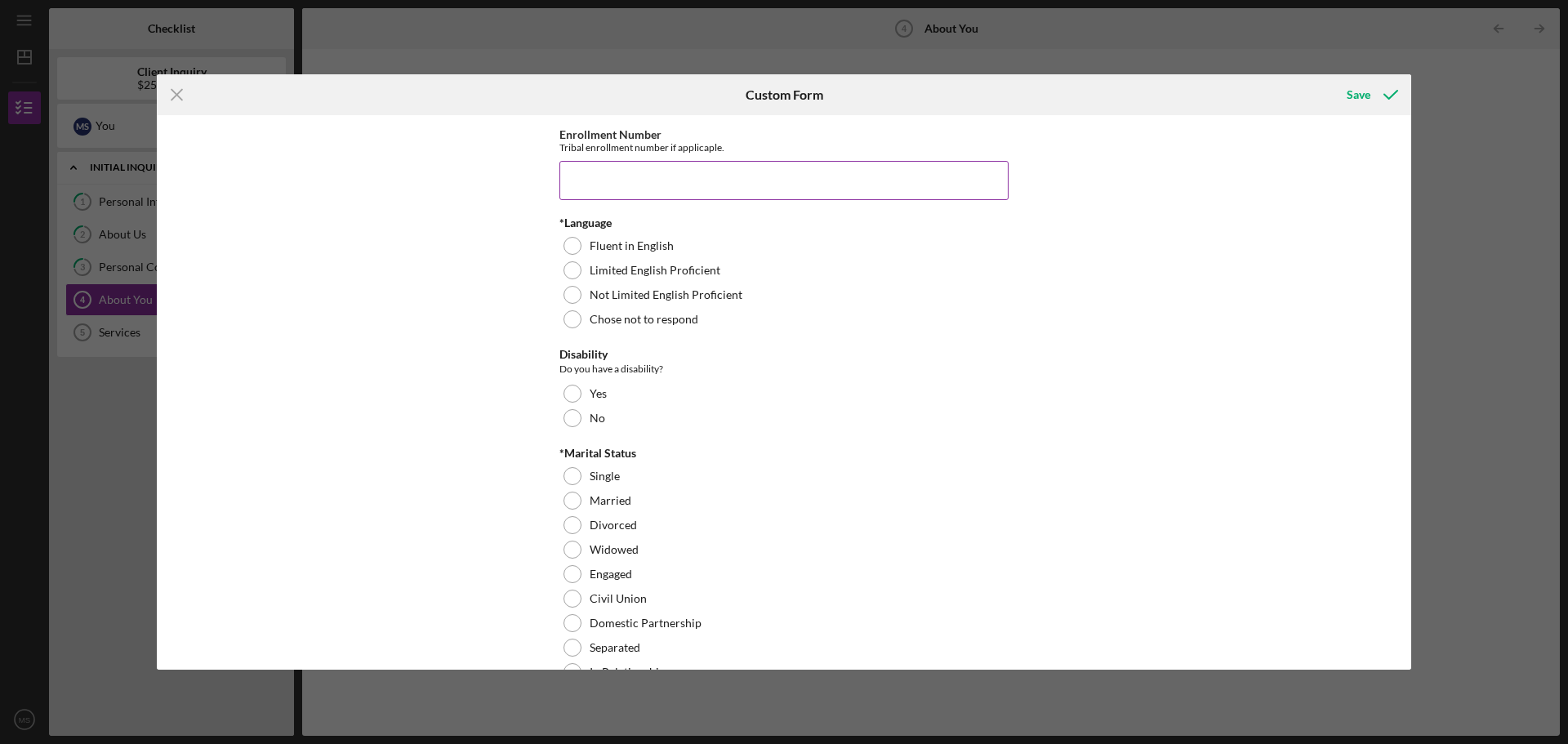
click at [636, 184] on input "Enrollment Number" at bounding box center [784, 181] width 450 height 39
type input "I"
click at [597, 244] on label "Fluent in English" at bounding box center [631, 246] width 84 height 13
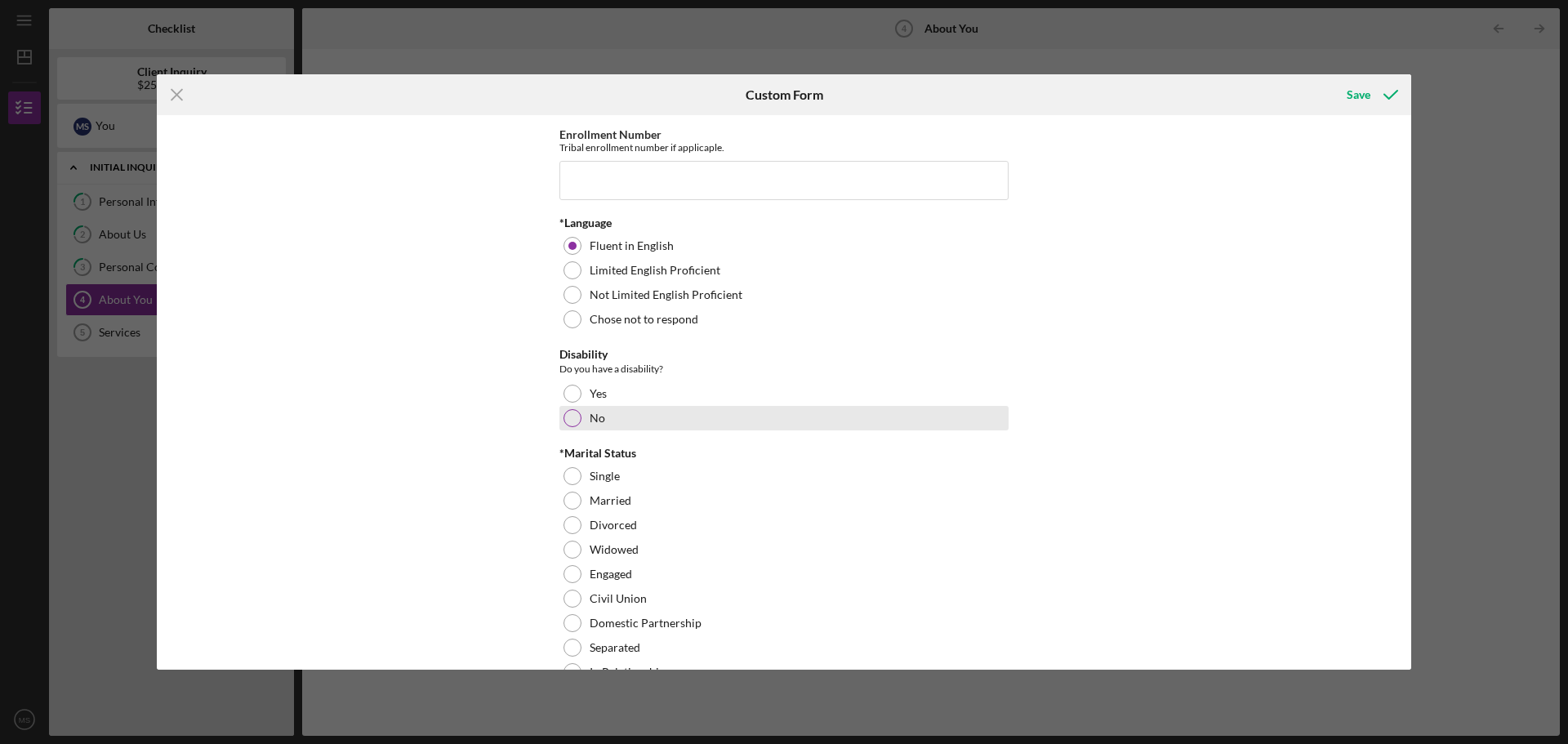
click at [567, 423] on div at bounding box center [573, 418] width 18 height 18
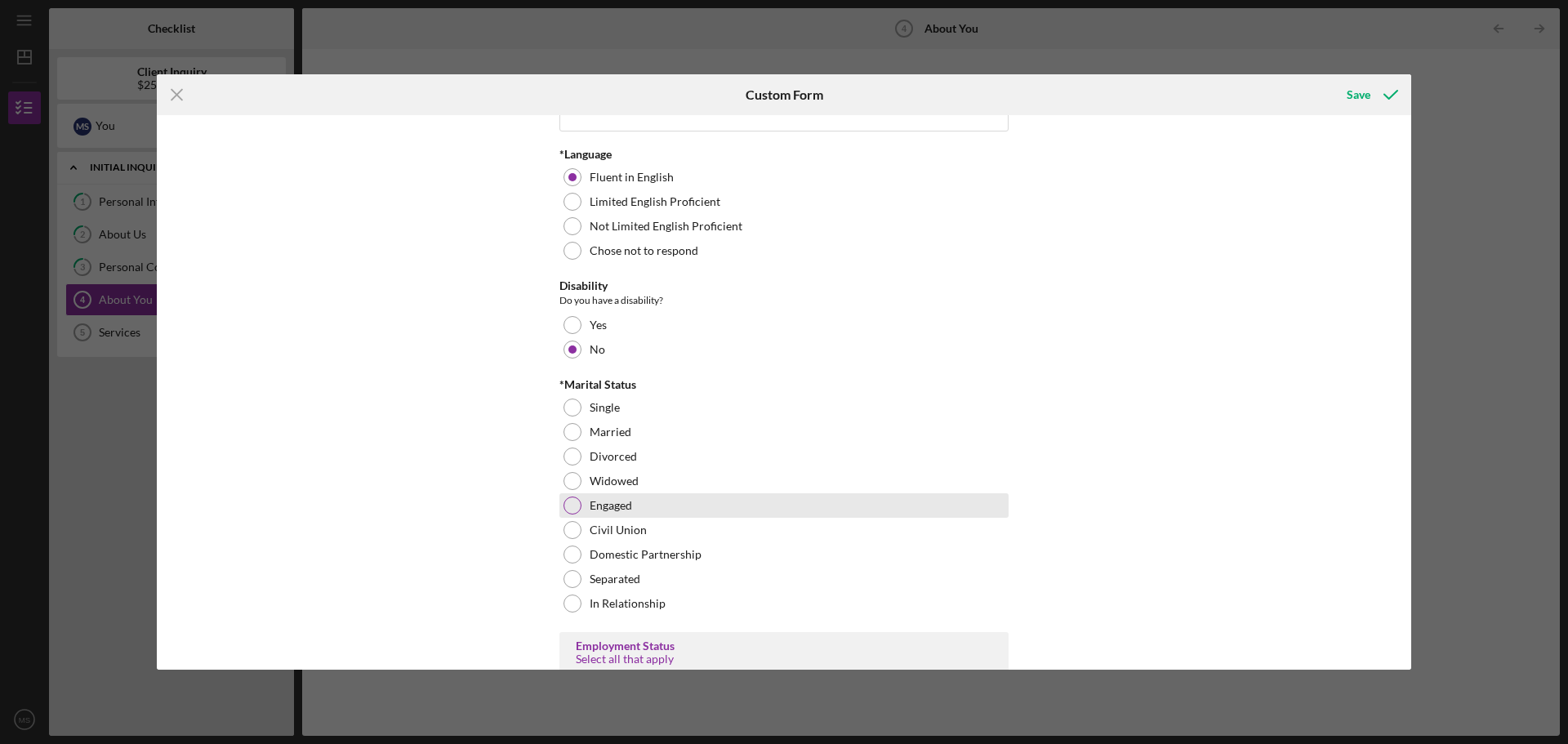
scroll to position [1225, 0]
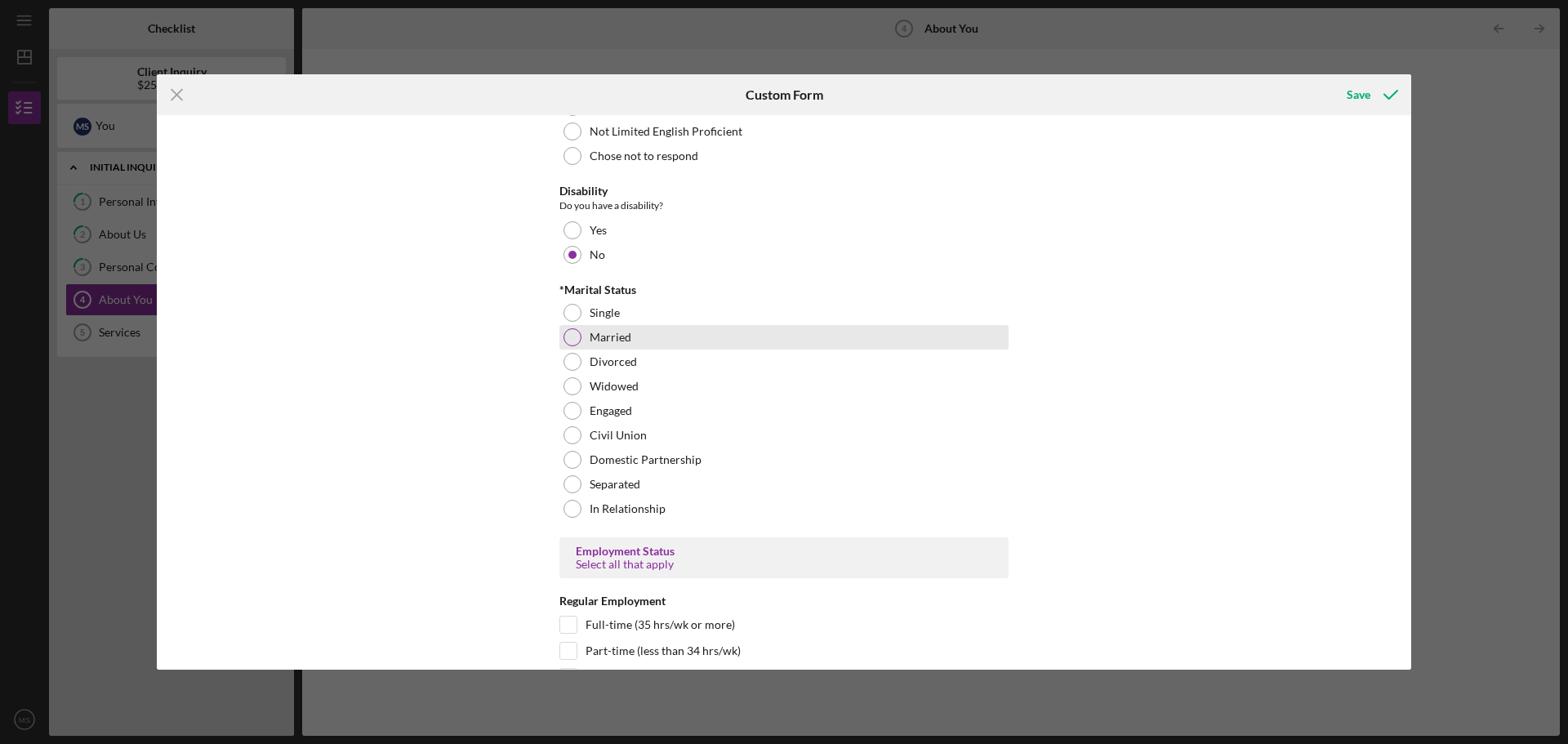
click at [583, 343] on div "Married" at bounding box center [784, 337] width 450 height 25
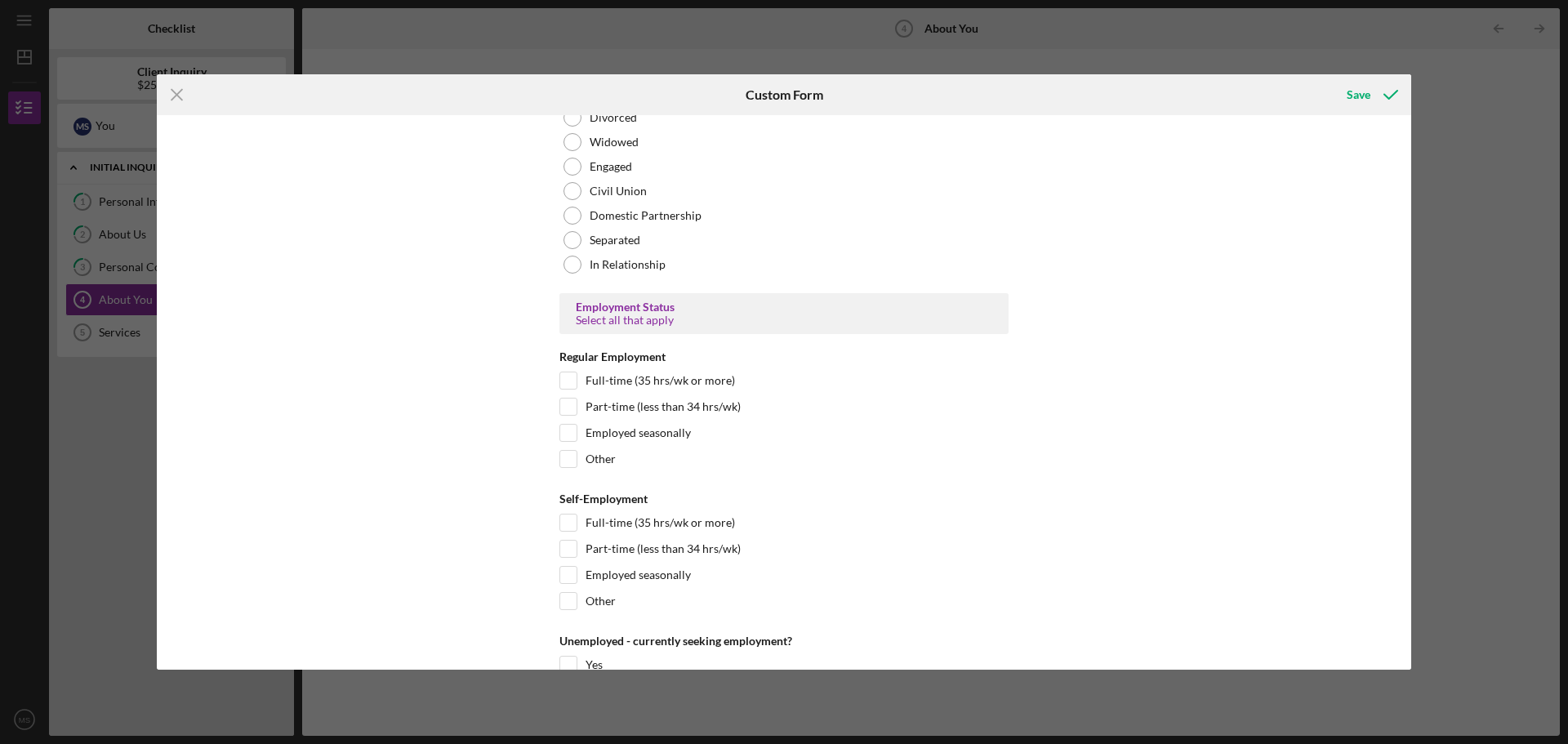
scroll to position [1471, 0]
click at [568, 380] on input "Full-time (35 hrs/wk or more)" at bounding box center [569, 380] width 16 height 16
checkbox input "true"
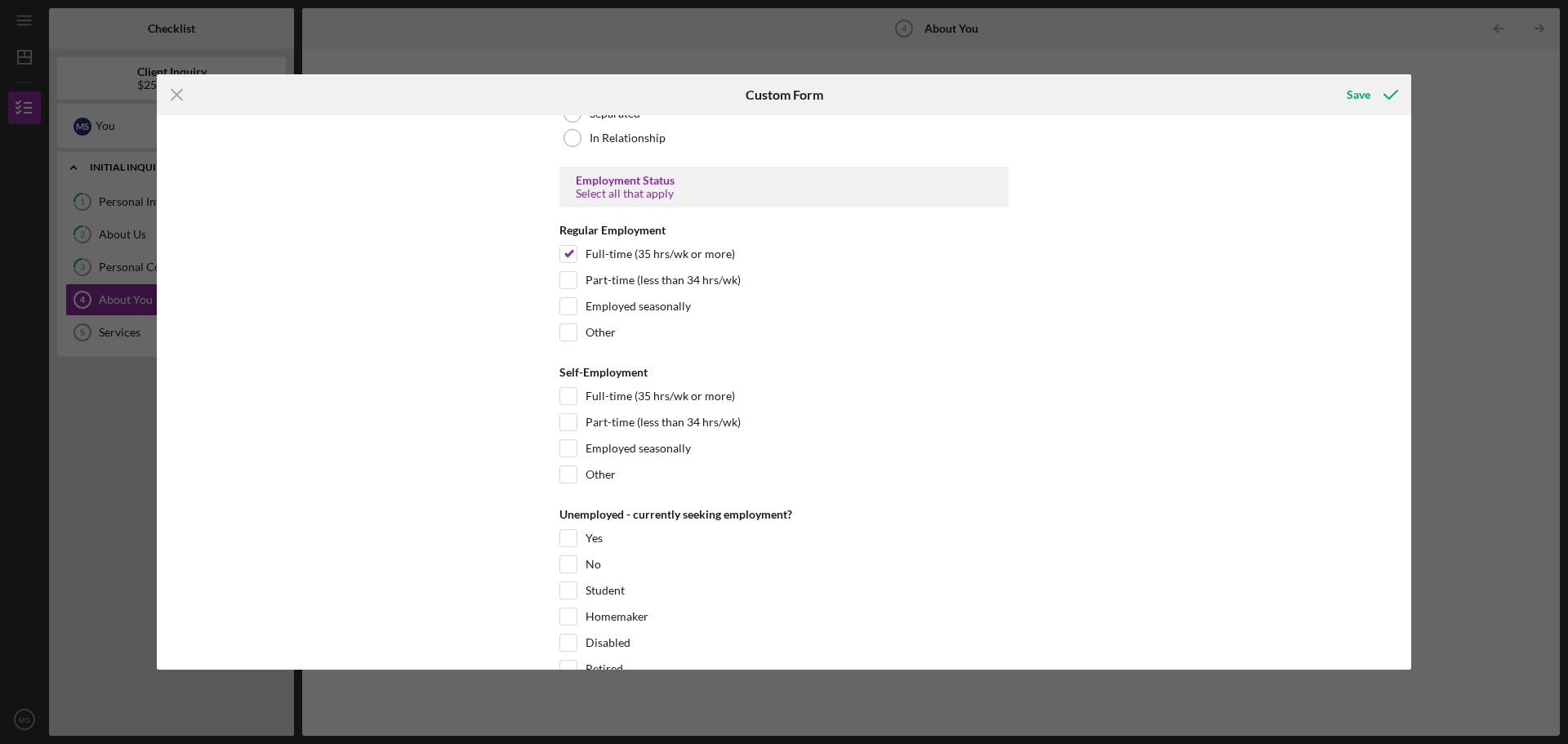
scroll to position [1634, 0]
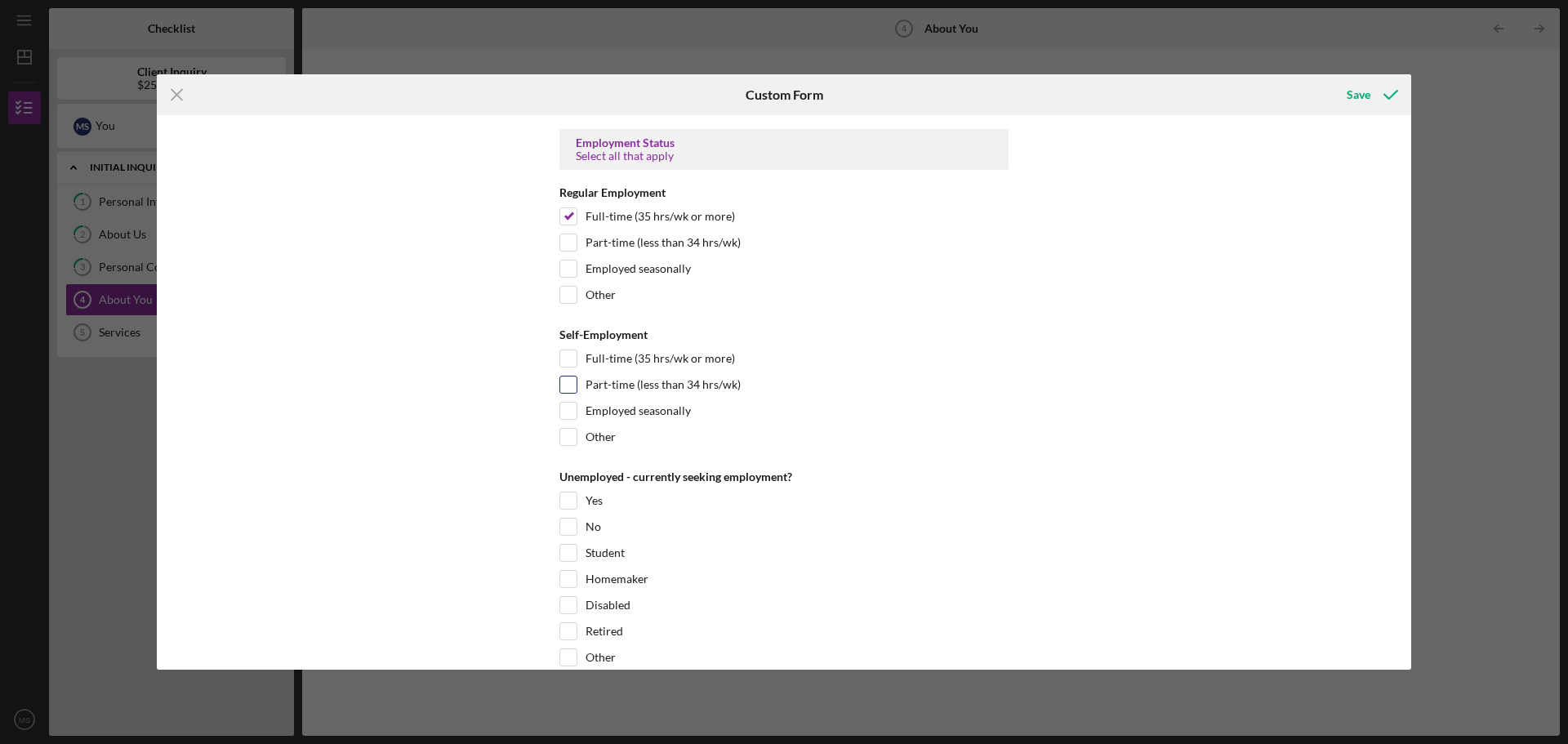
click at [569, 386] on input "Part-time (less than 34 hrs/wk)" at bounding box center [569, 385] width 16 height 16
checkbox input "true"
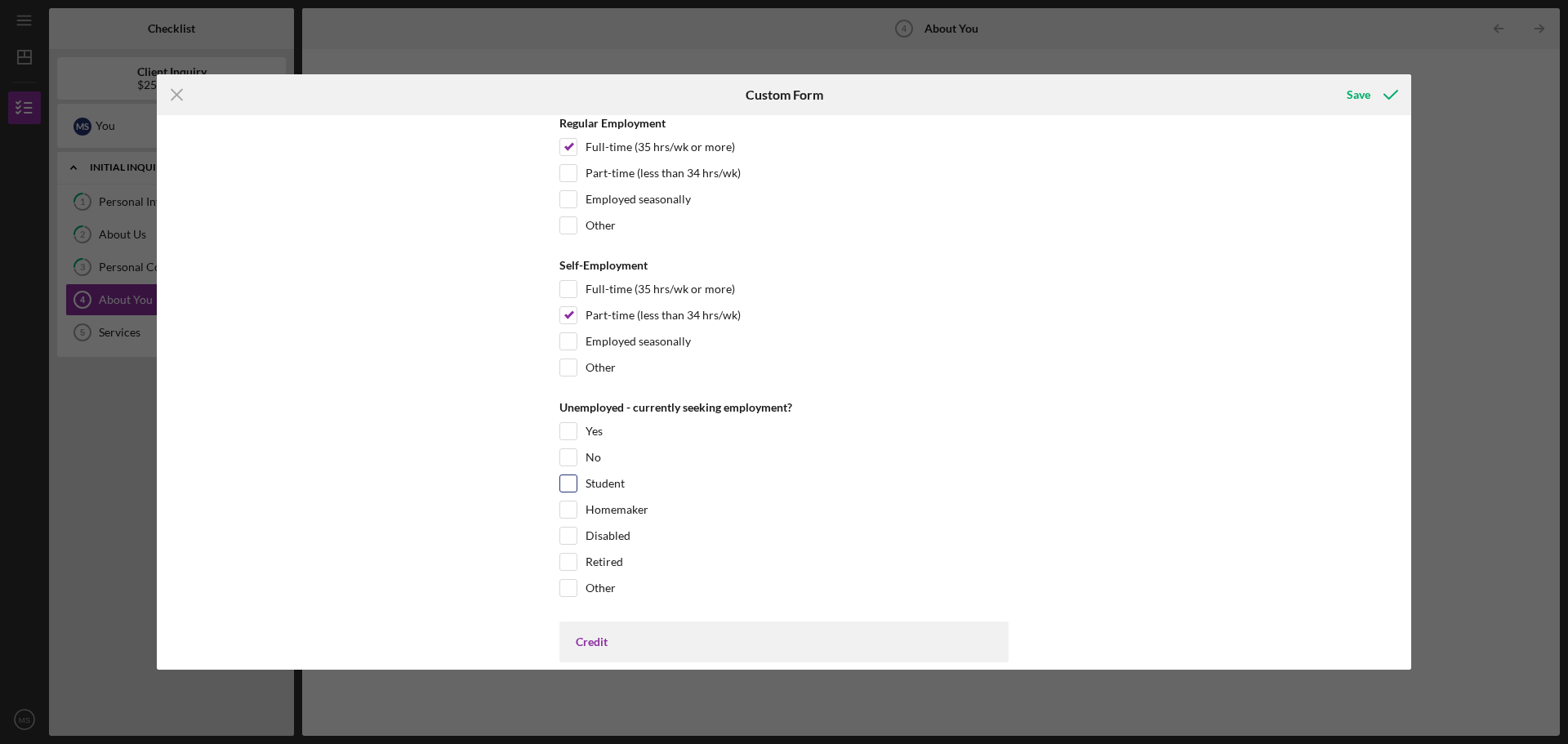
scroll to position [1797, 0]
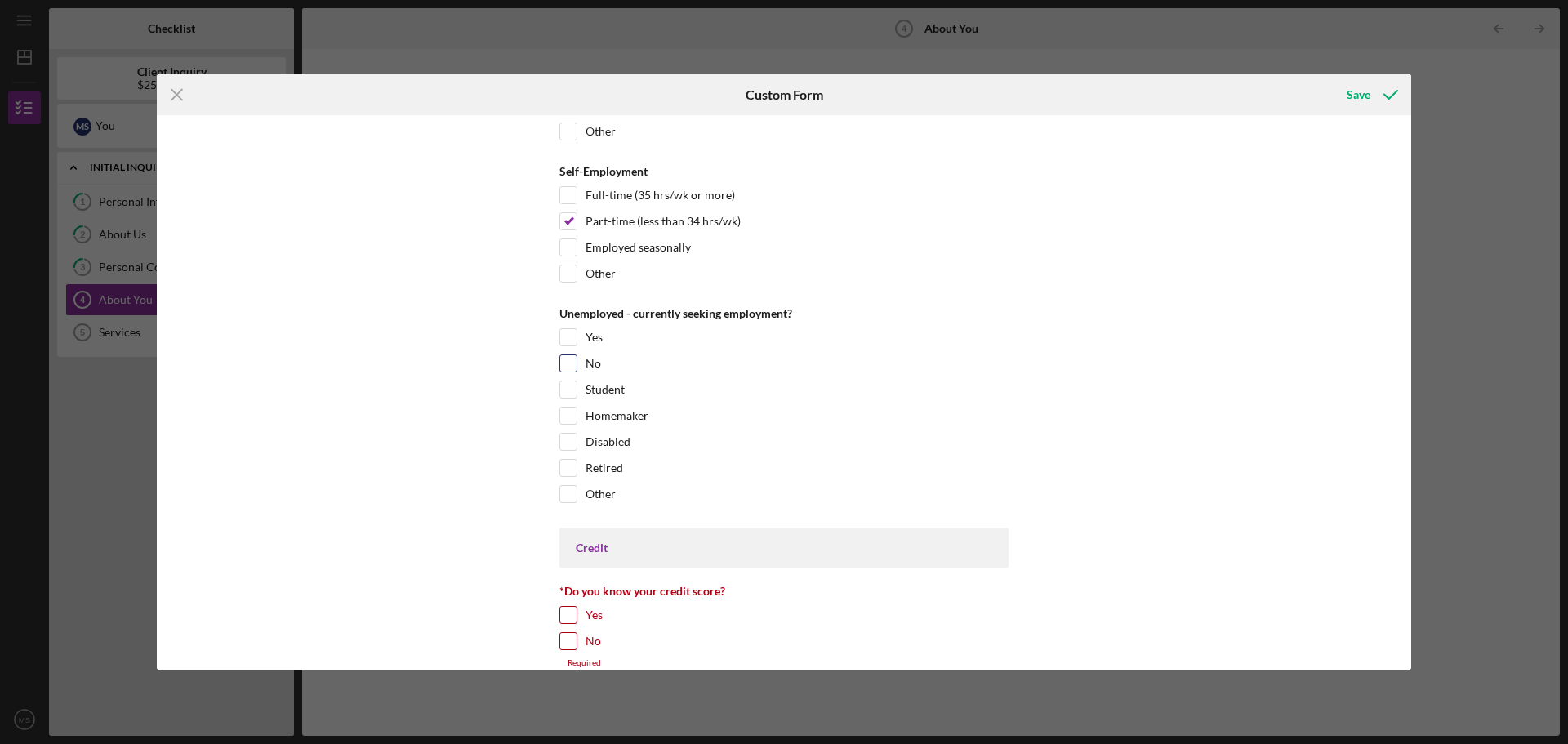
click at [565, 361] on input "No" at bounding box center [569, 363] width 16 height 16
checkbox input "true"
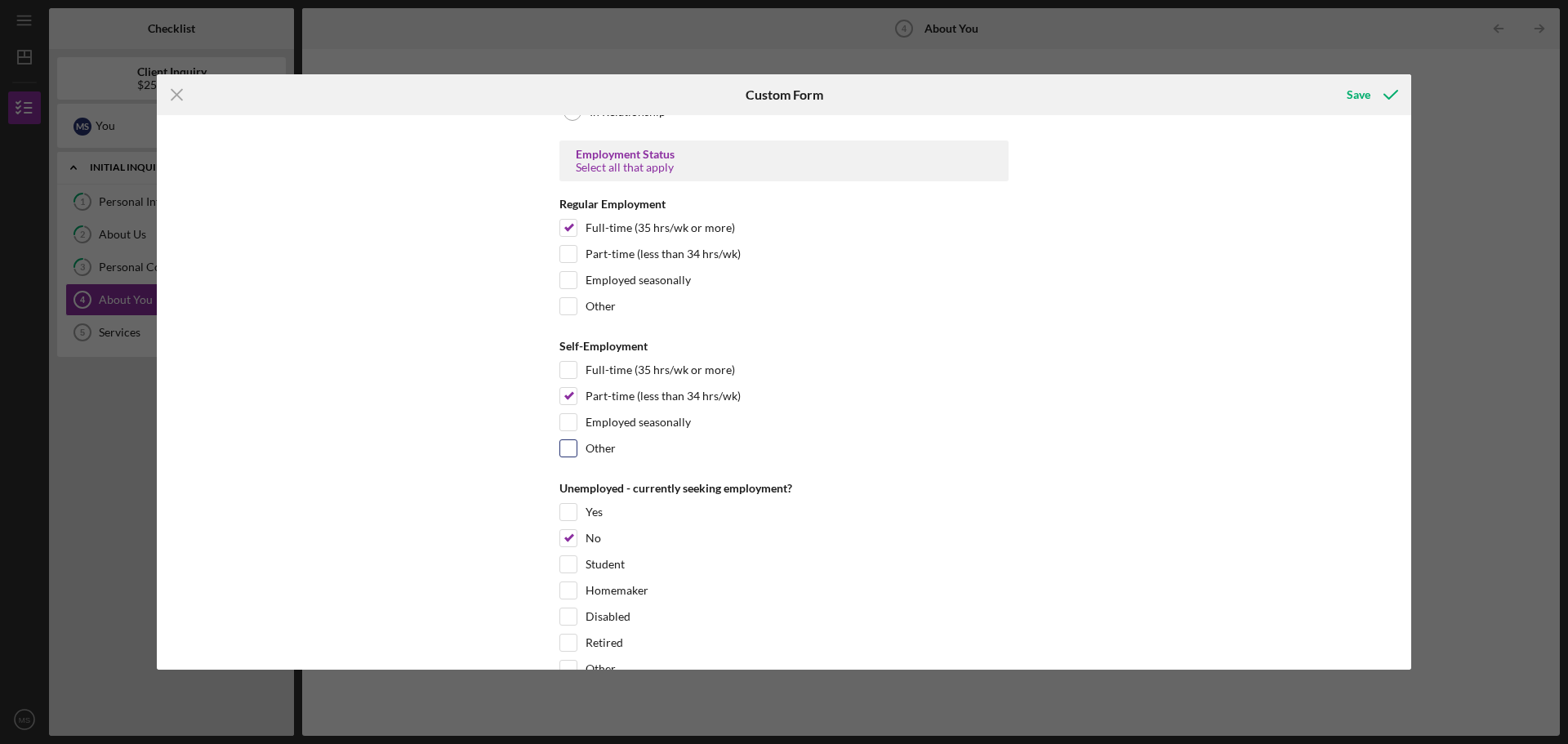
scroll to position [1878, 0]
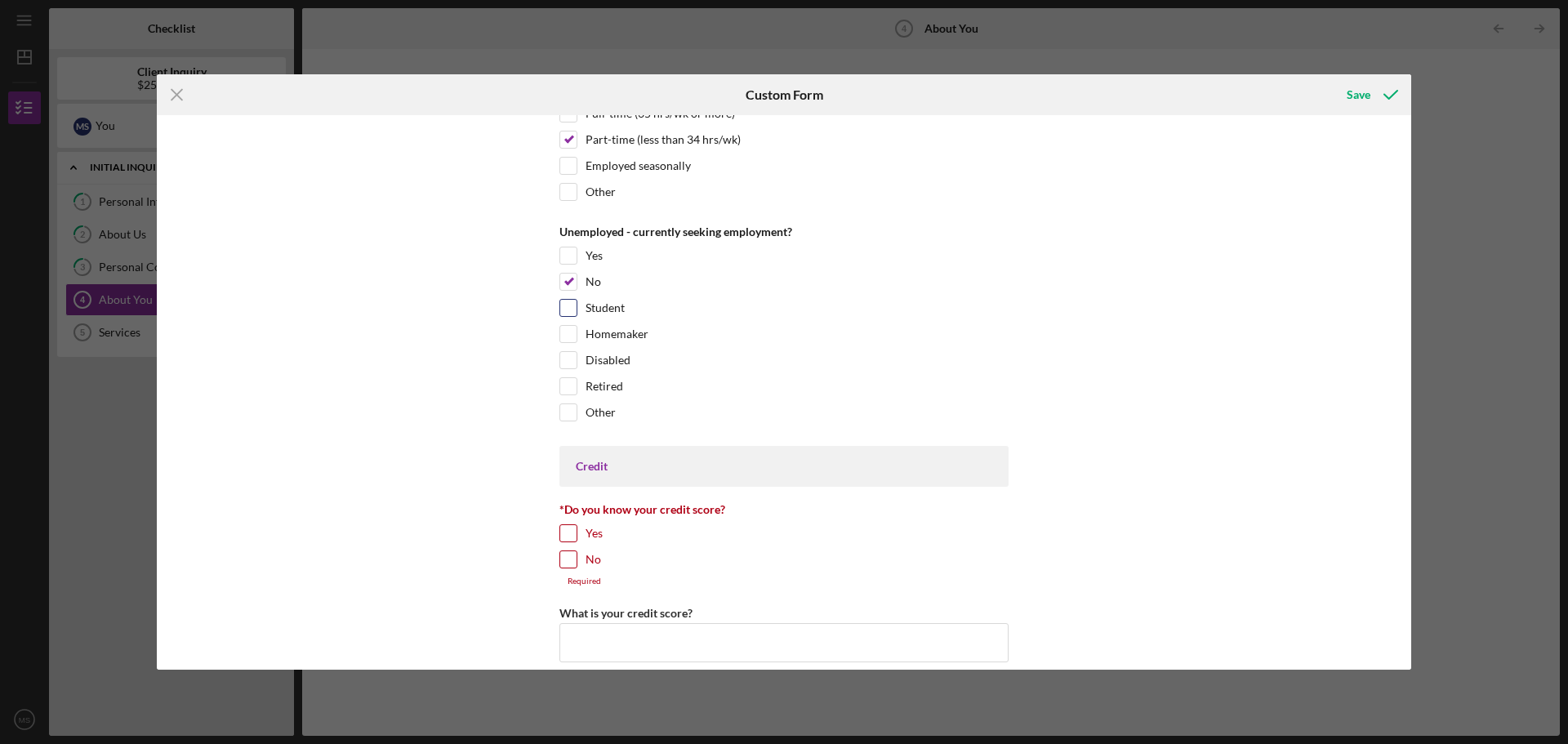
click at [574, 312] on div at bounding box center [569, 308] width 18 height 18
click at [565, 303] on input "Student" at bounding box center [569, 308] width 16 height 16
click at [562, 303] on input "Student" at bounding box center [569, 308] width 16 height 16
checkbox input "false"
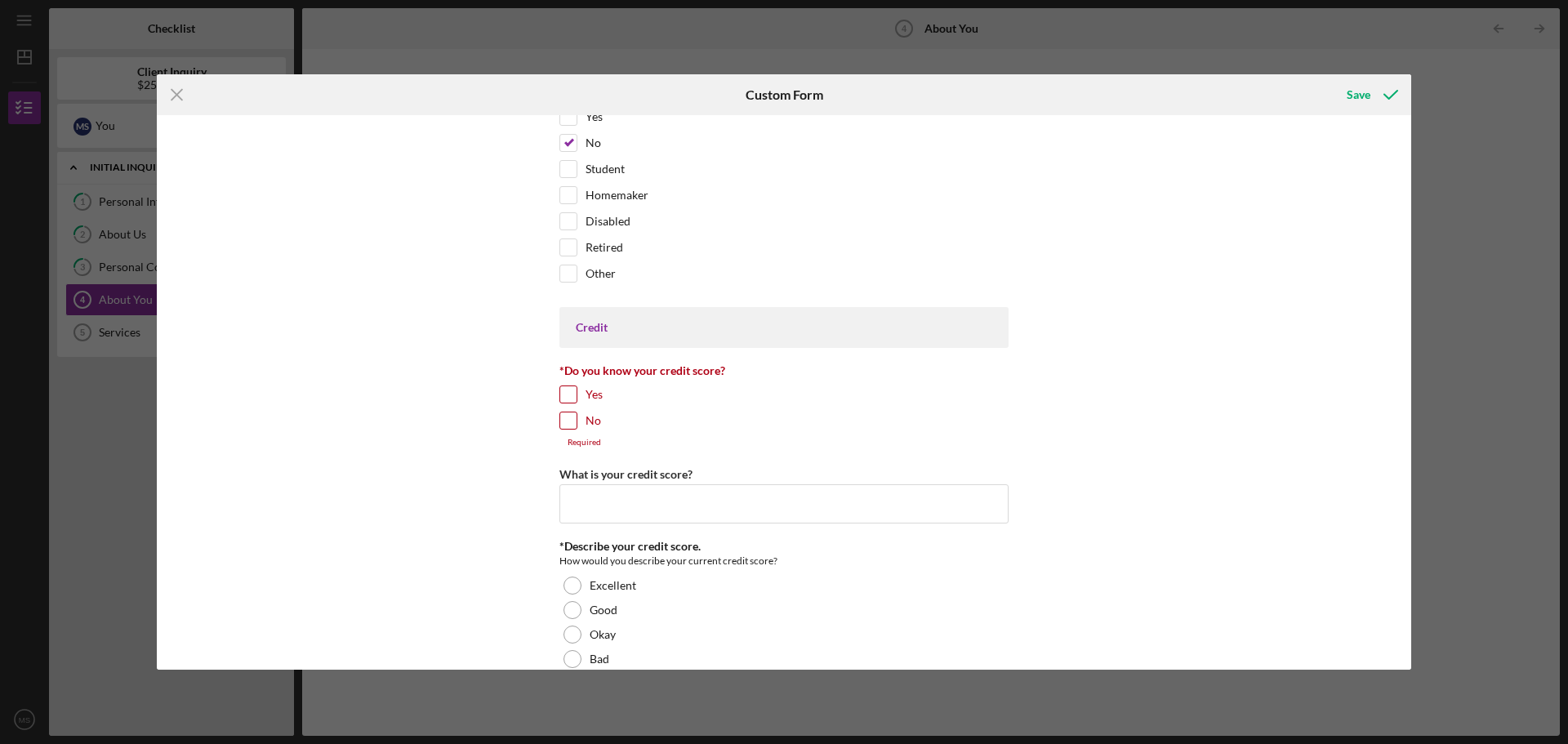
scroll to position [2042, 0]
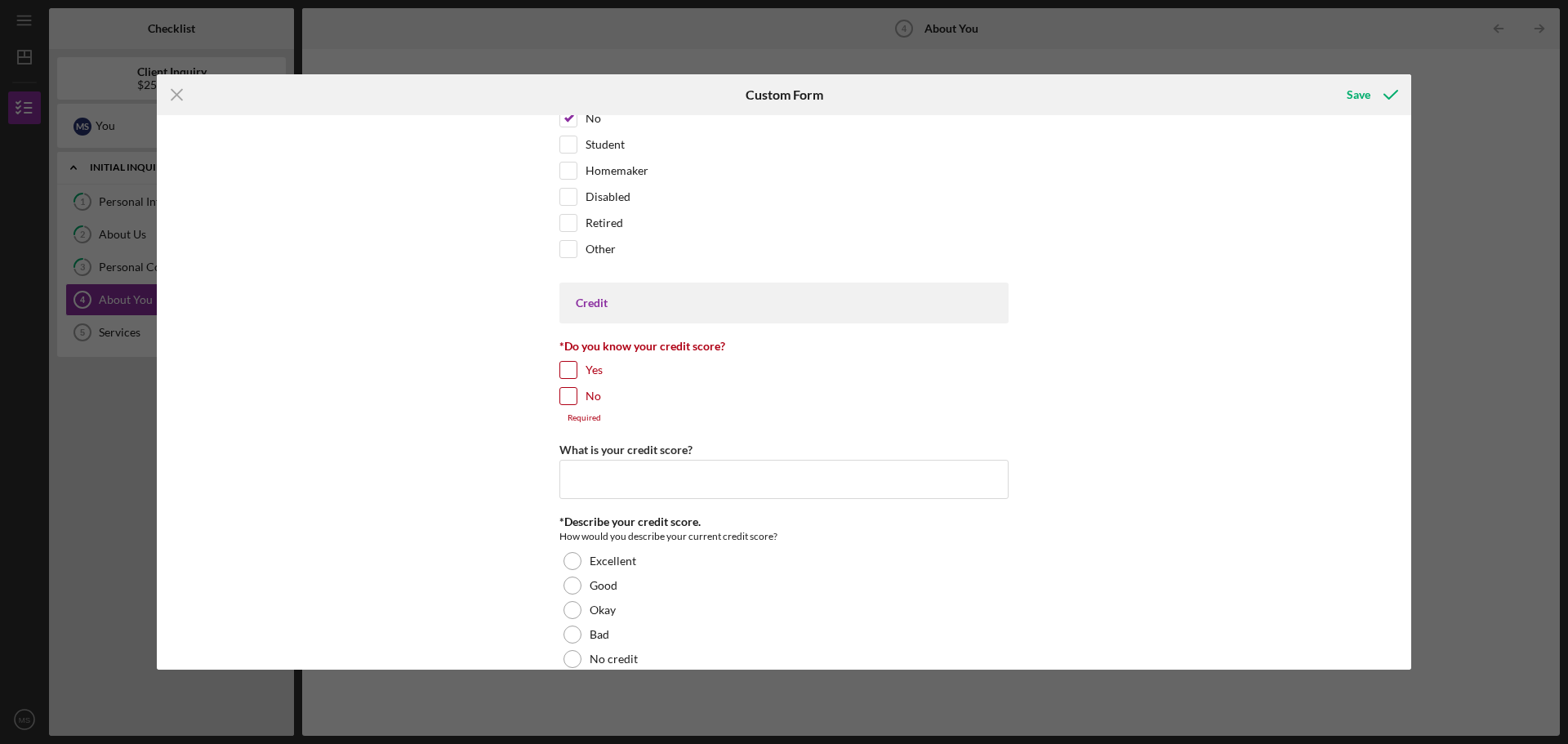
click at [565, 367] on input "Yes" at bounding box center [569, 370] width 16 height 16
checkbox input "true"
click at [664, 483] on input "What is your credit score?" at bounding box center [784, 470] width 450 height 39
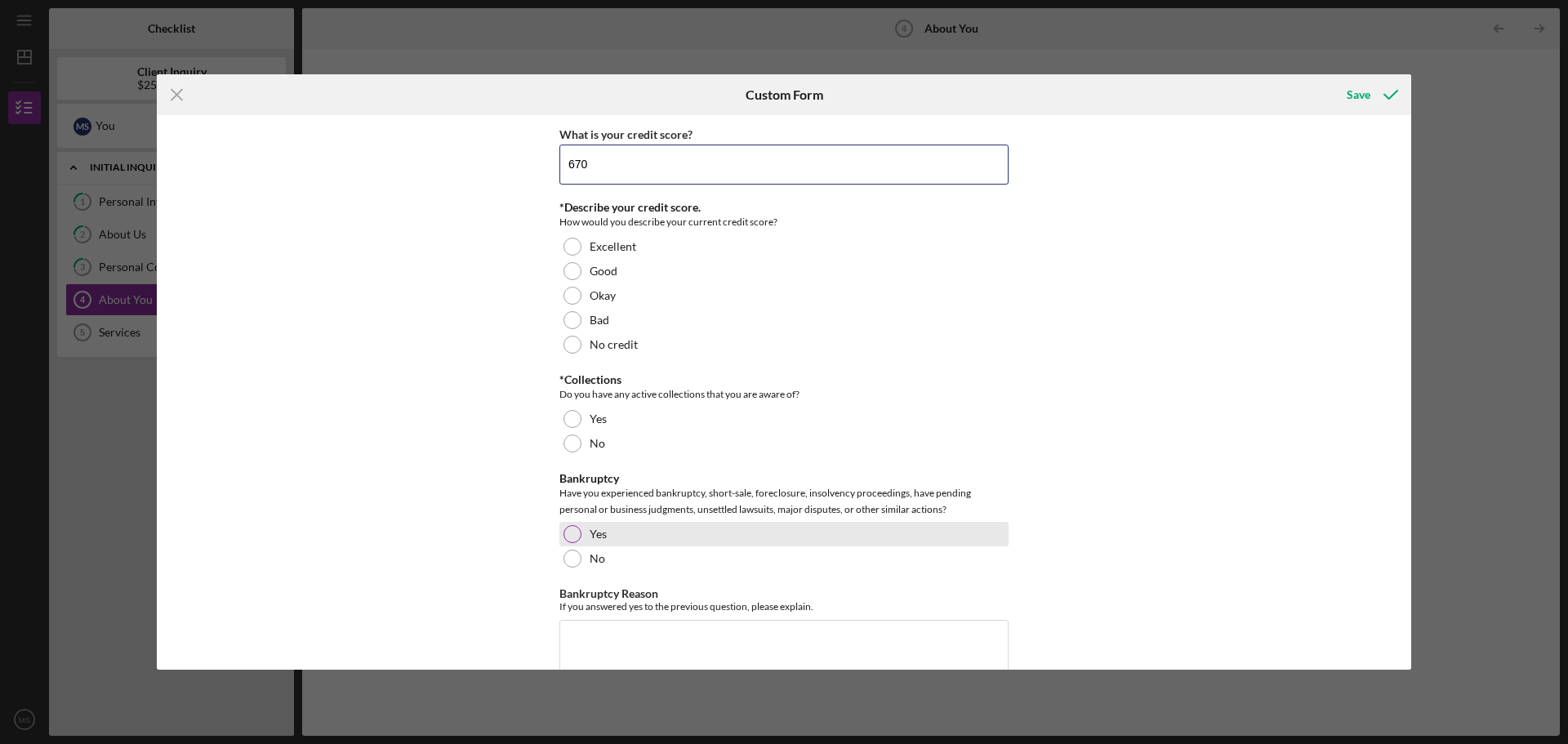
scroll to position [2369, 0]
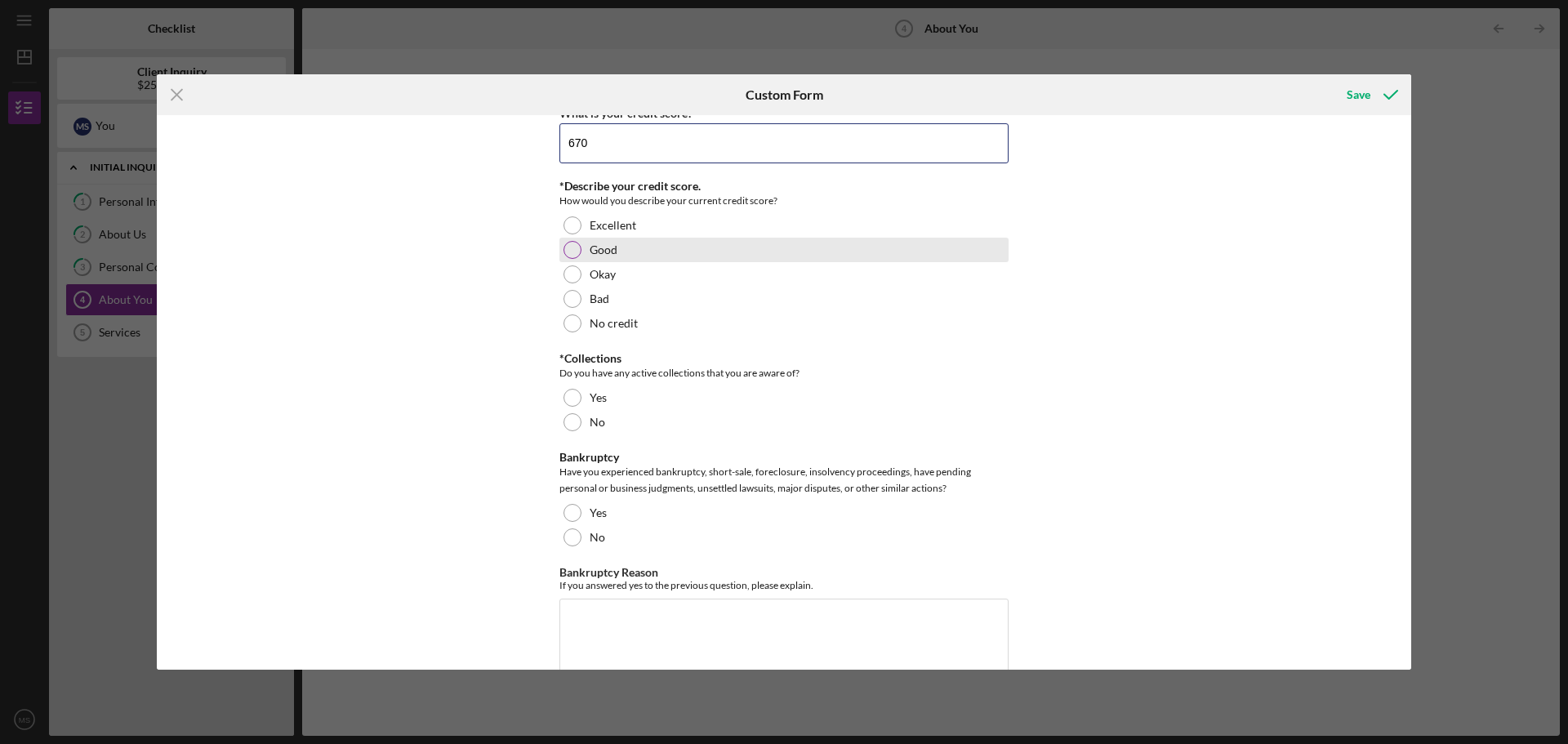
type input "670"
click at [578, 251] on div at bounding box center [573, 250] width 18 height 18
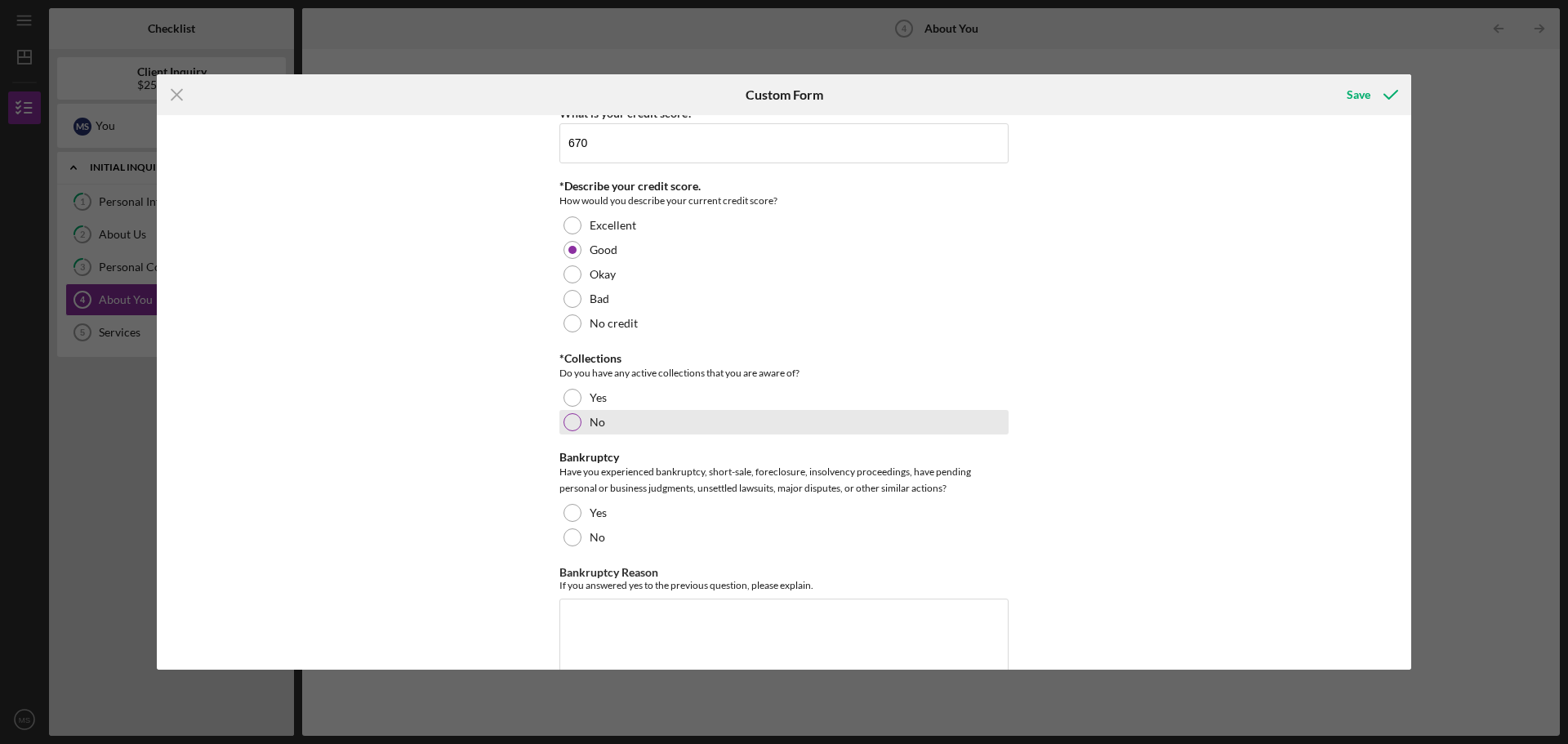
click at [570, 418] on div at bounding box center [573, 423] width 18 height 18
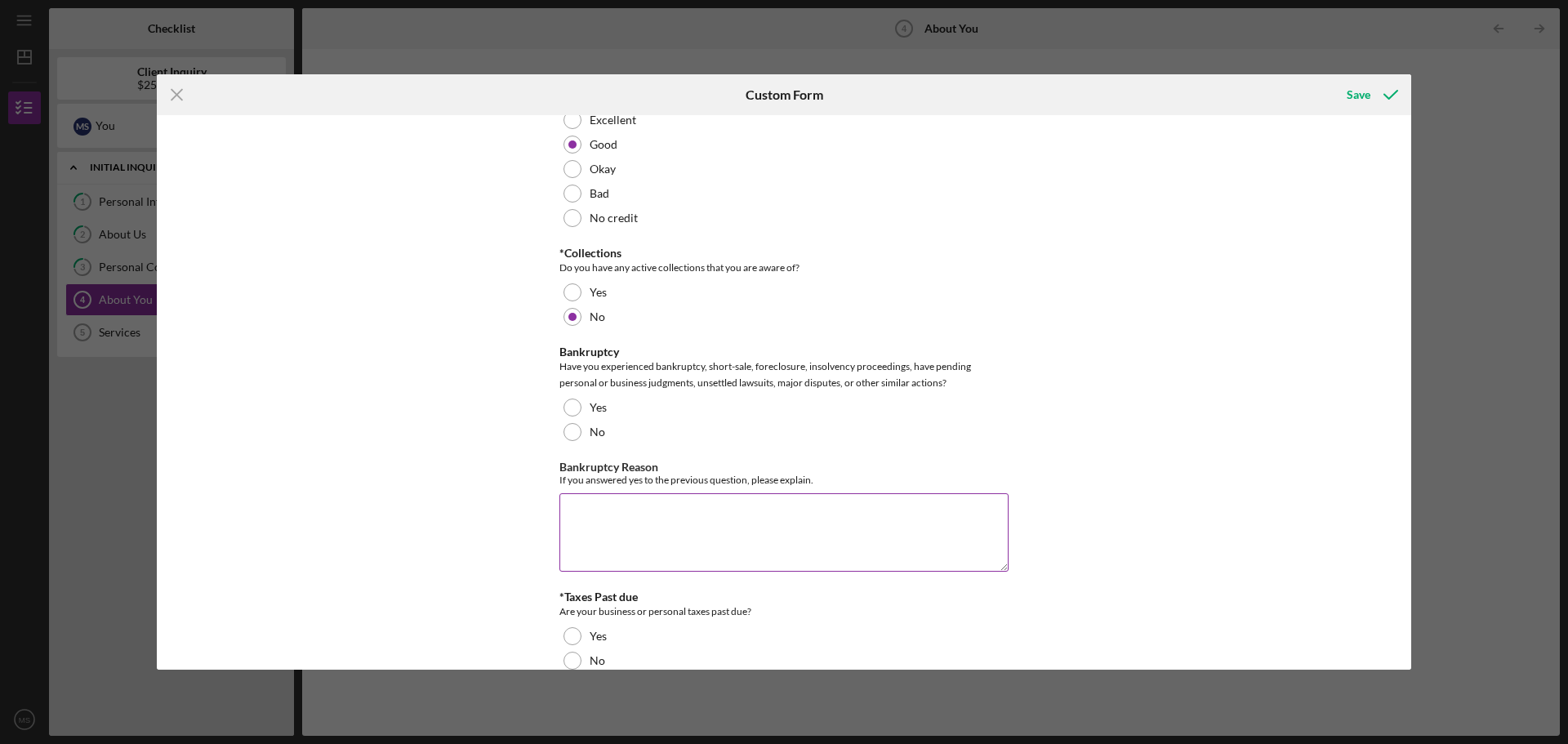
scroll to position [2532, 0]
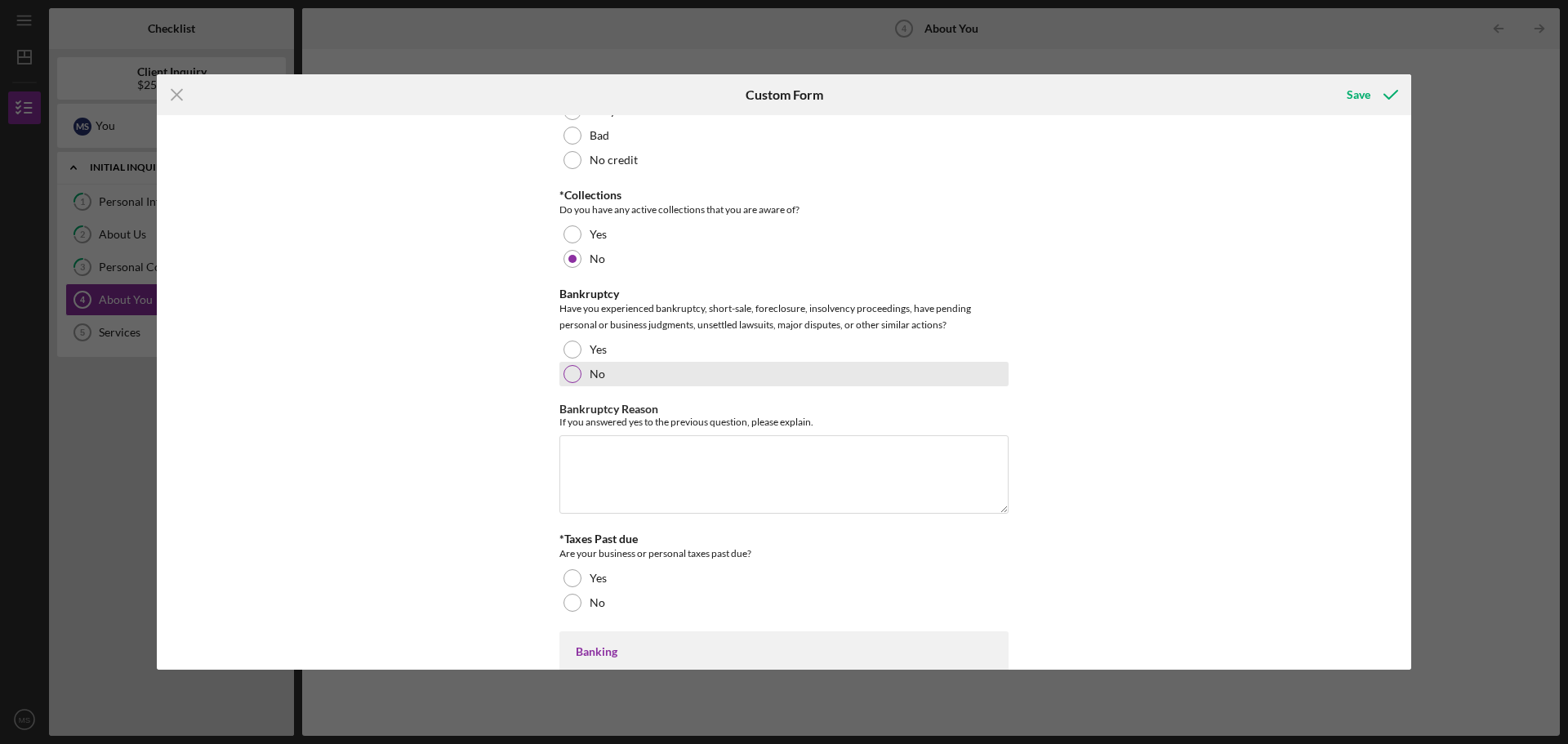
click at [574, 377] on div at bounding box center [573, 374] width 18 height 18
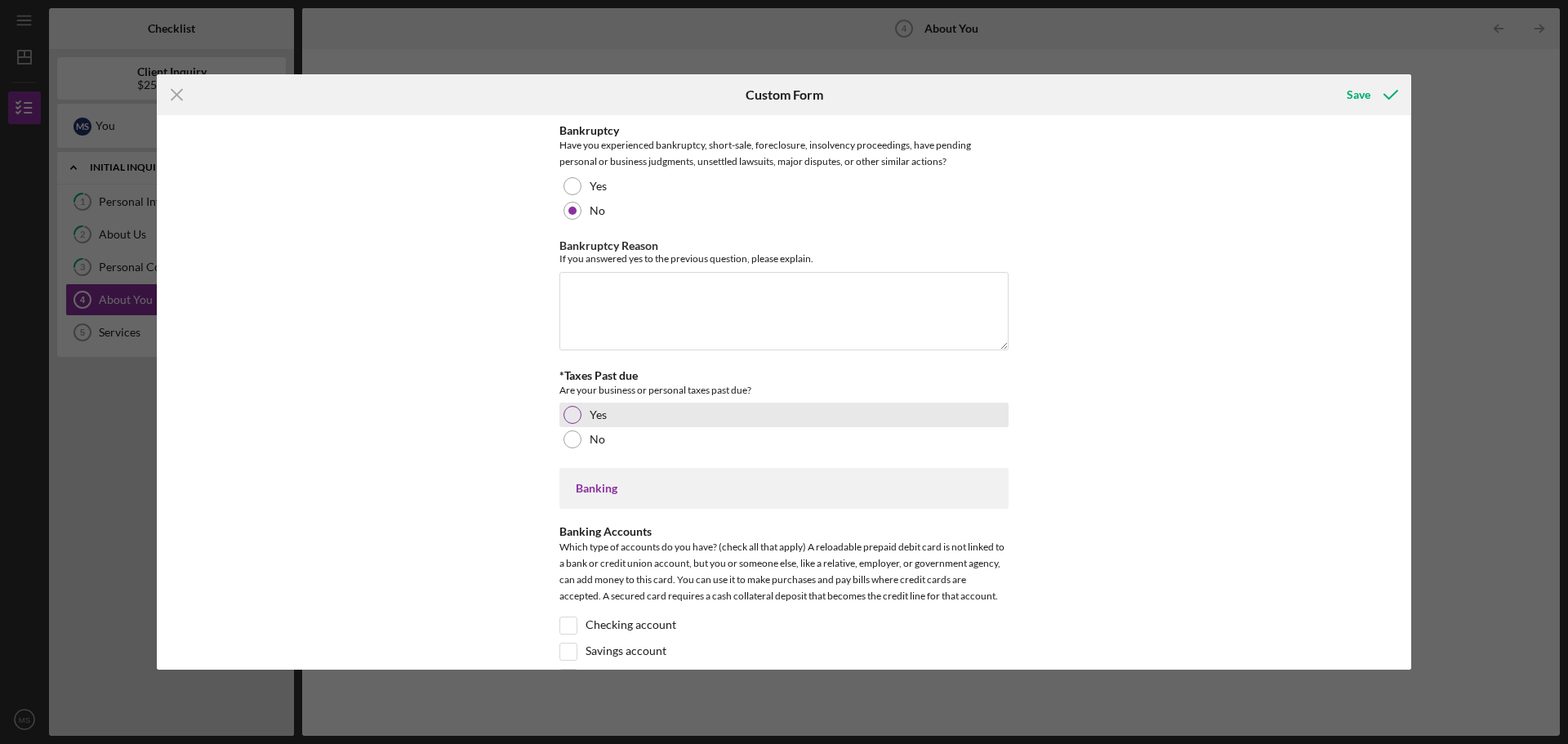
click at [567, 423] on div at bounding box center [573, 415] width 18 height 18
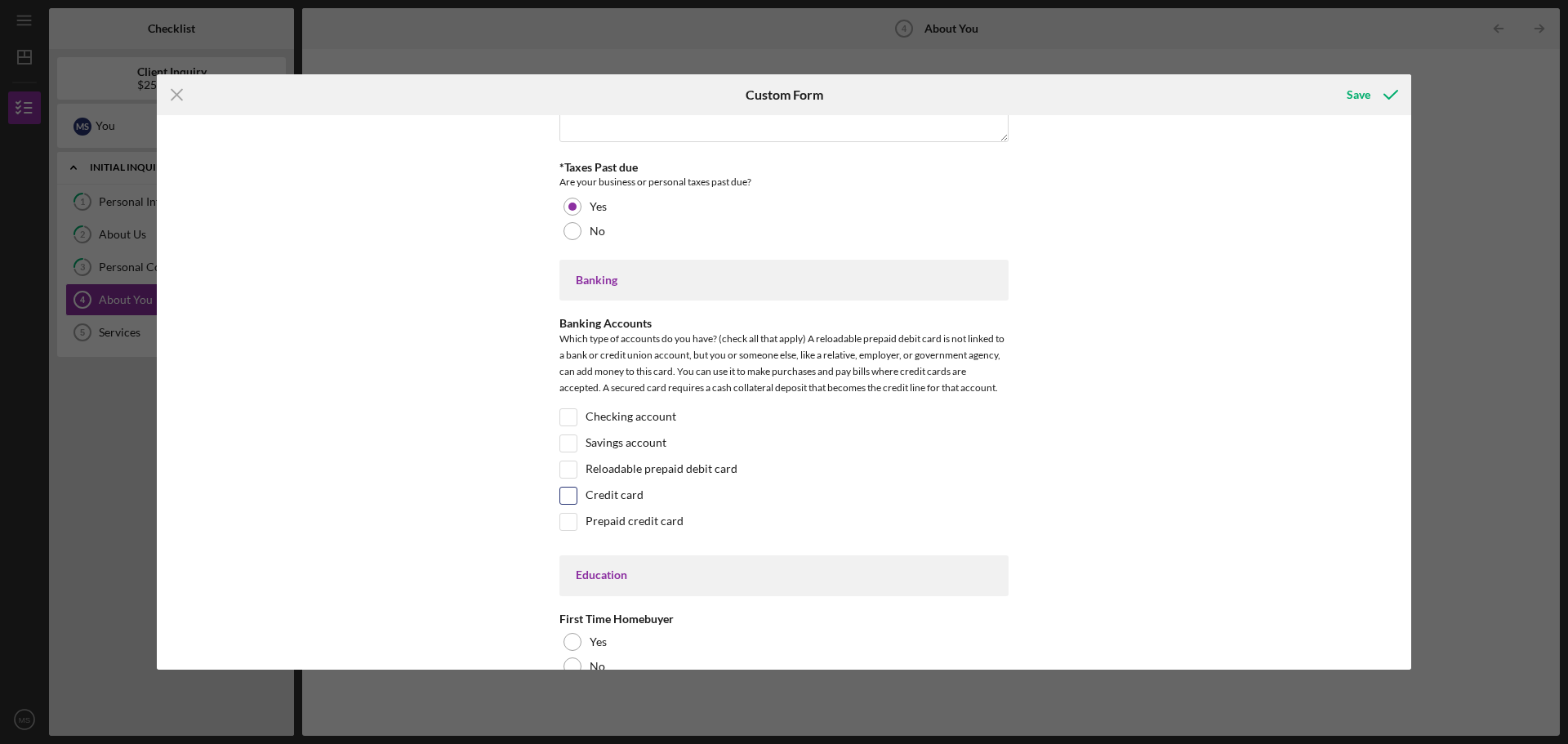
scroll to position [2941, 0]
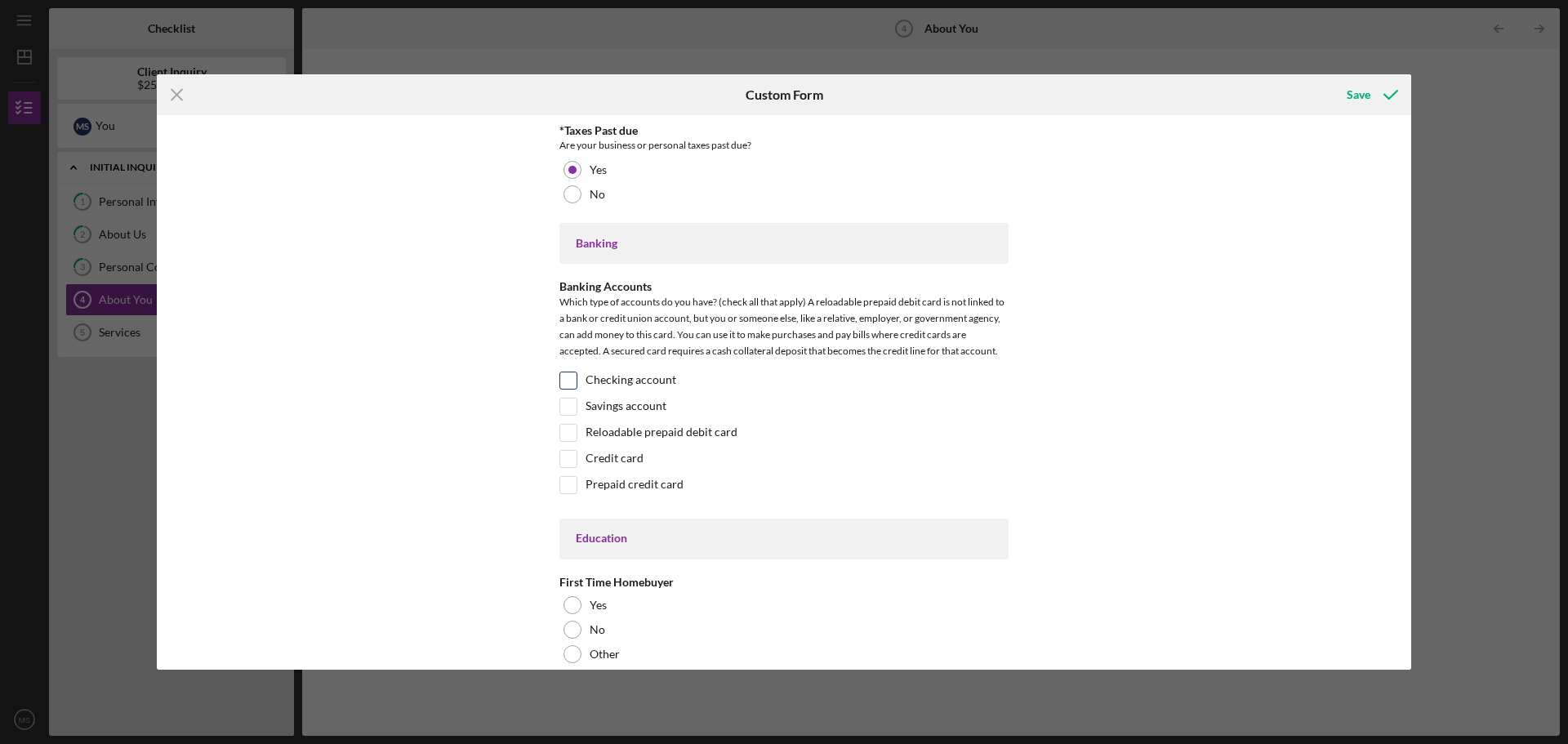
click at [568, 384] on input "Checking account" at bounding box center [569, 381] width 16 height 16
checkbox input "true"
click at [564, 461] on input "Credit card" at bounding box center [569, 459] width 16 height 16
checkbox input "true"
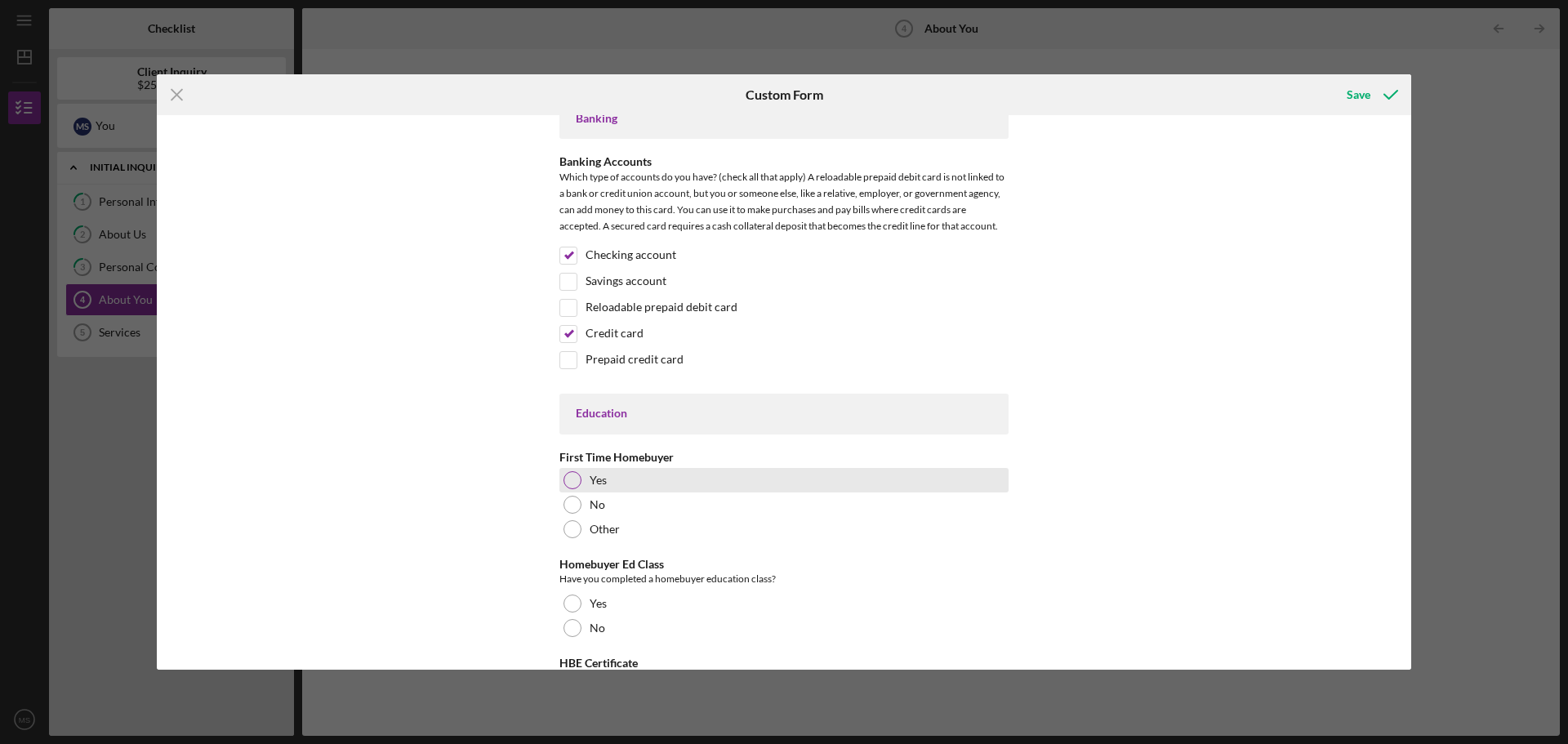
scroll to position [3104, 0]
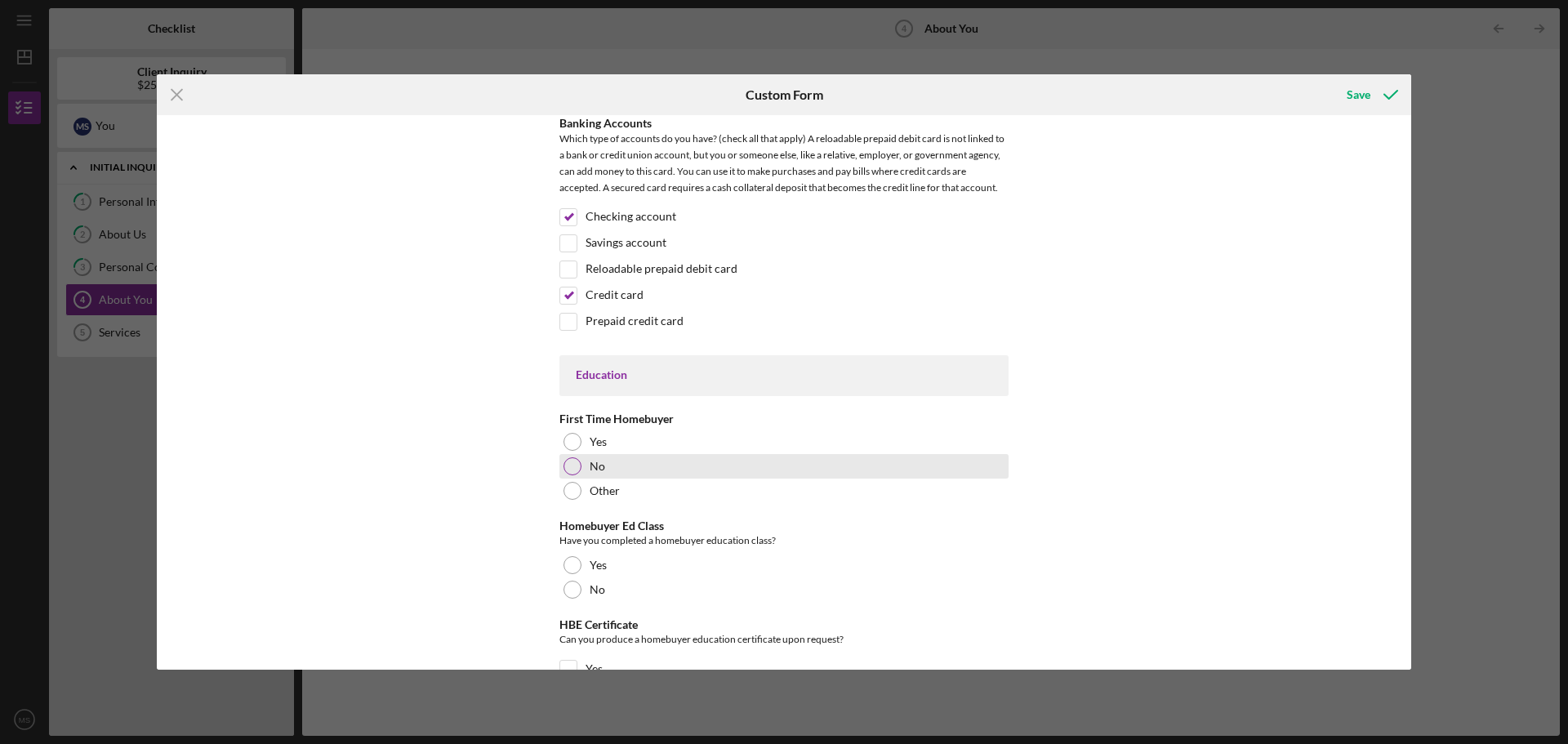
click at [576, 465] on div at bounding box center [573, 466] width 18 height 18
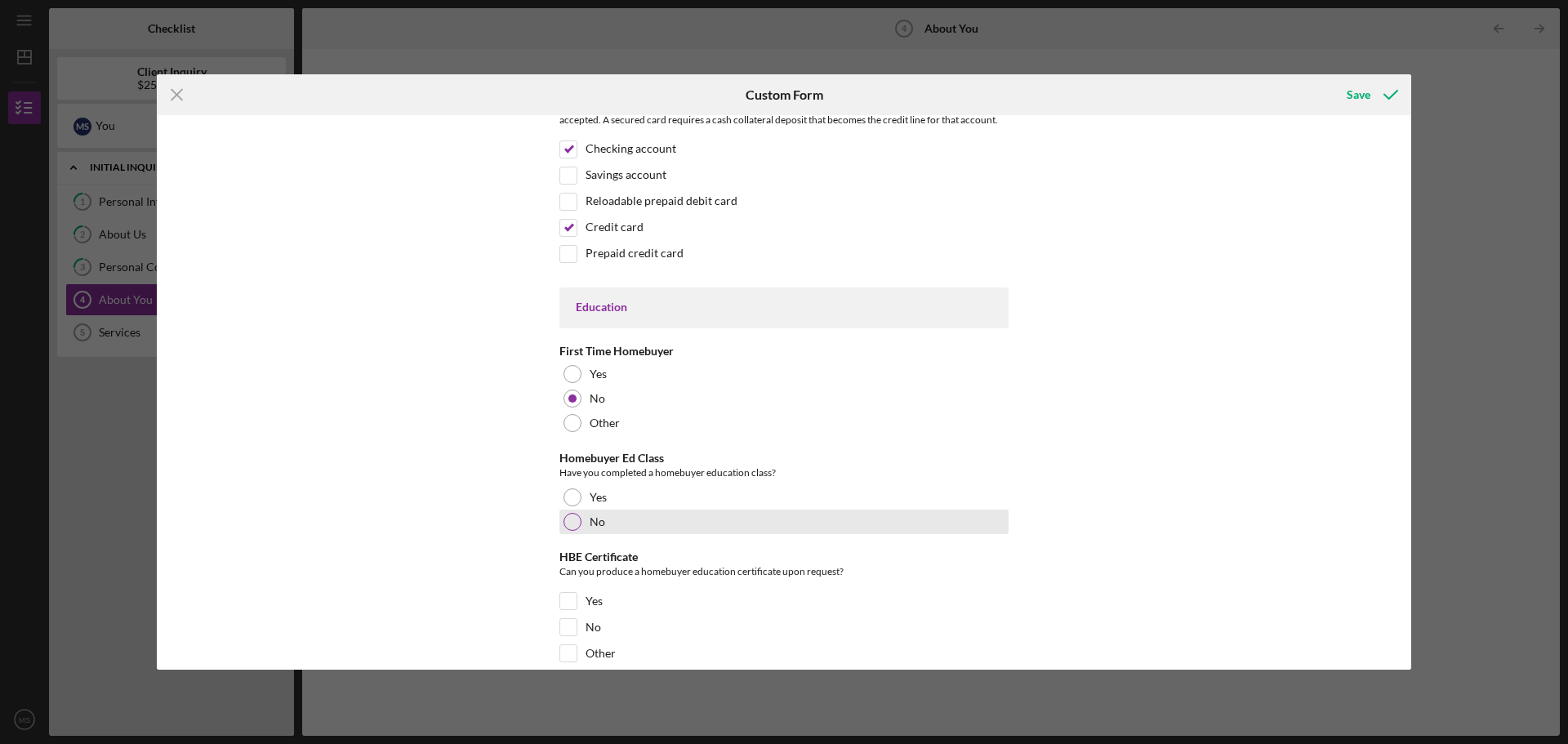
scroll to position [3186, 0]
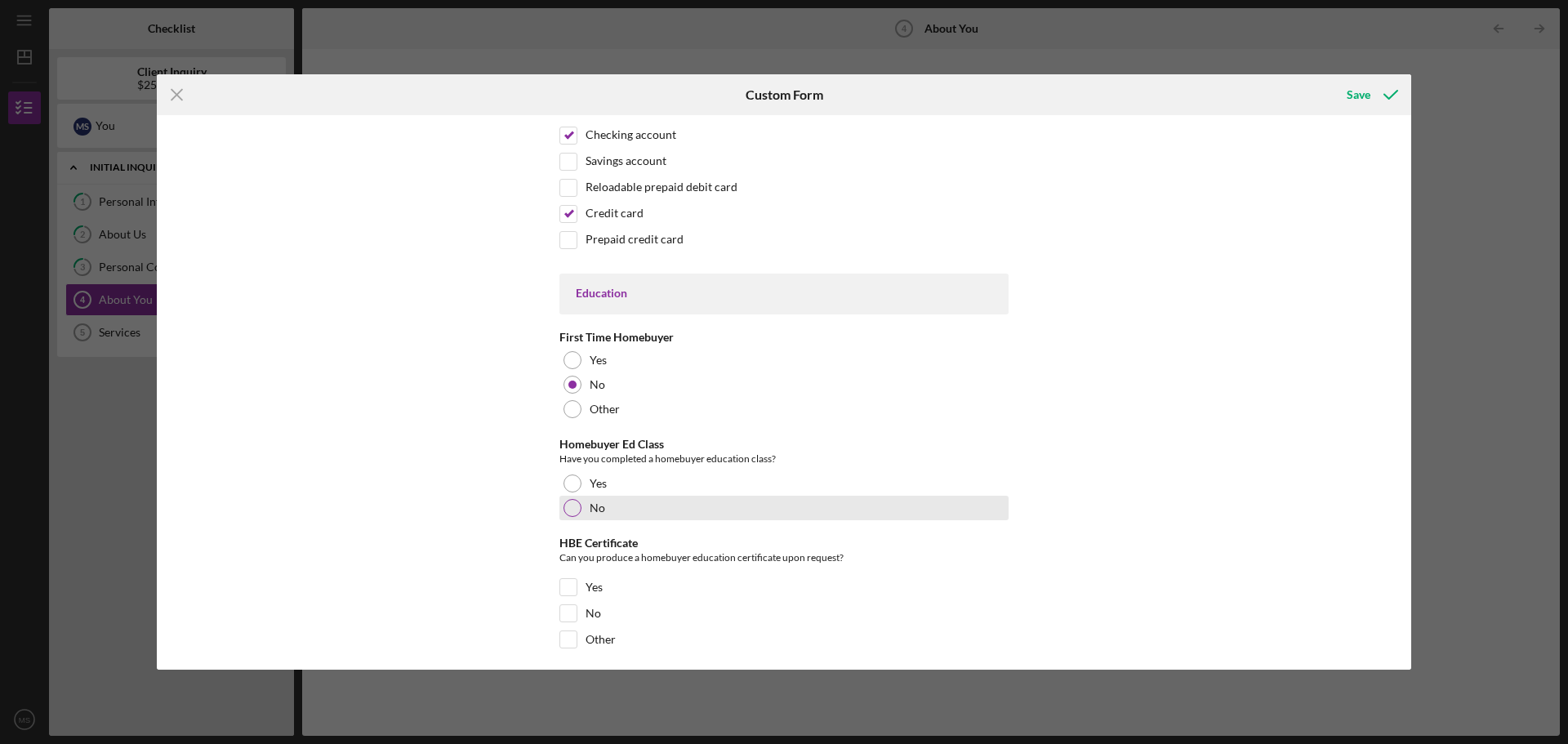
click at [580, 507] on div "No" at bounding box center [784, 508] width 450 height 25
click at [566, 613] on input "No" at bounding box center [569, 613] width 16 height 16
checkbox input "true"
click at [1368, 95] on div "Save" at bounding box center [1358, 95] width 24 height 33
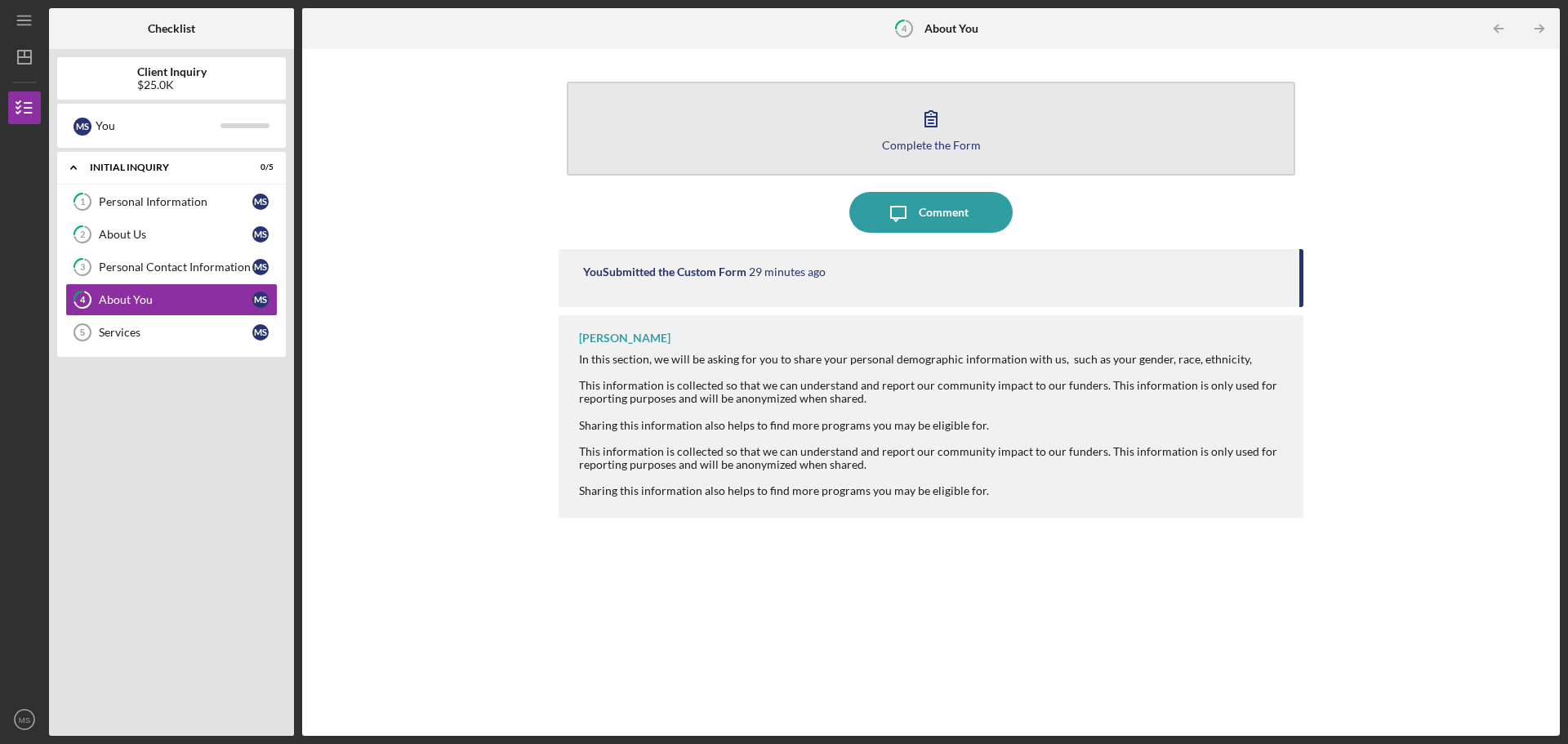
click at [919, 133] on icon "button" at bounding box center [931, 118] width 41 height 41
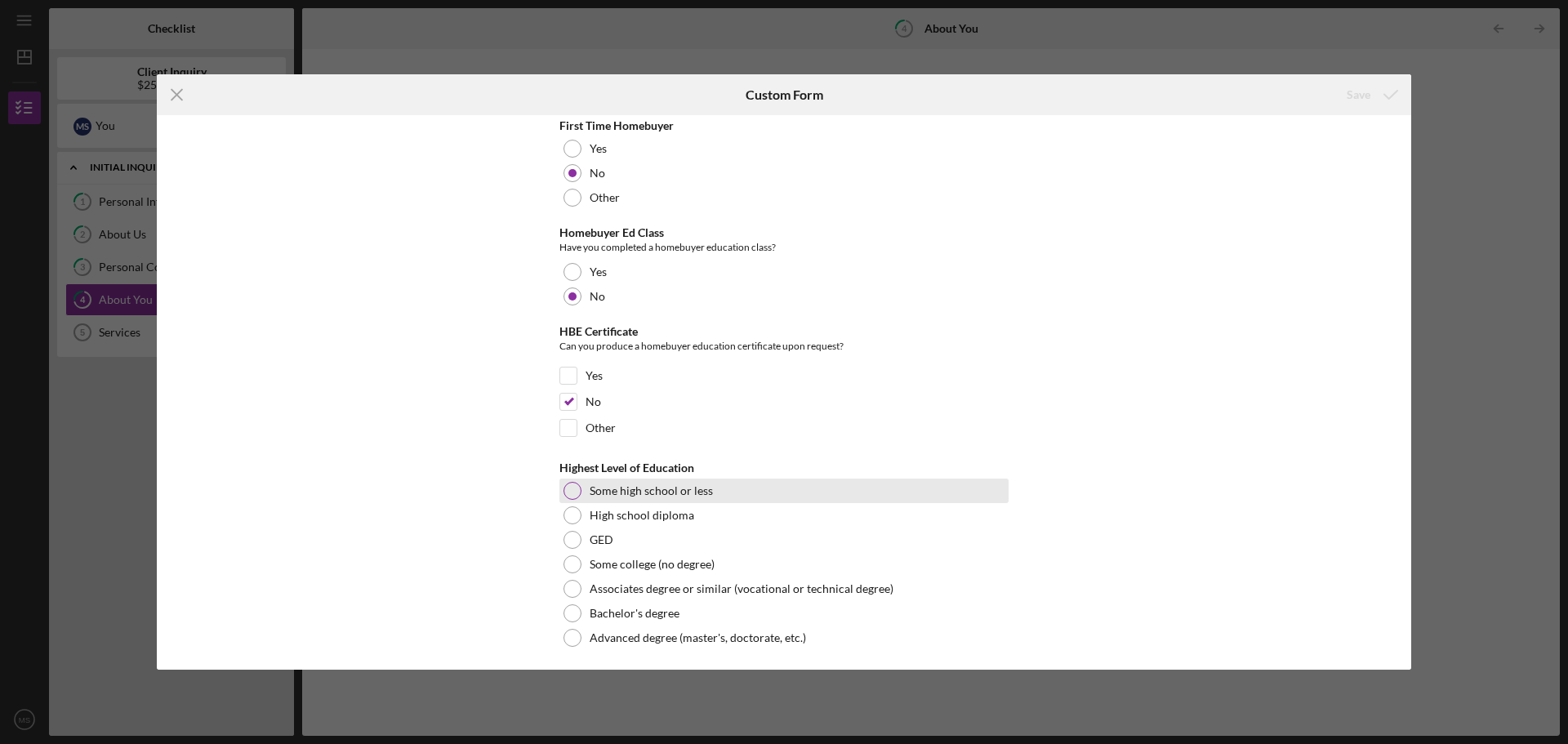
scroll to position [3403, 0]
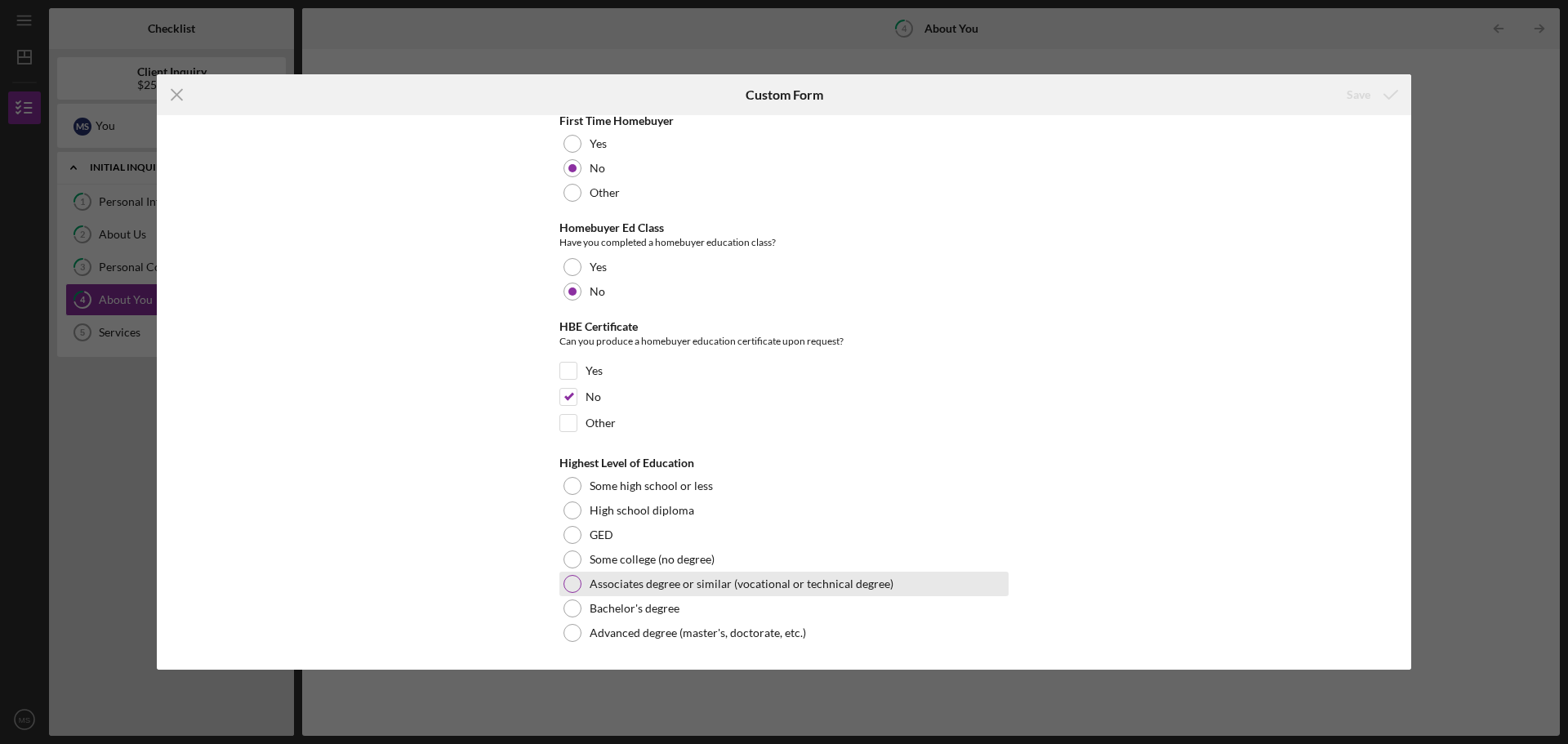
click at [571, 581] on div at bounding box center [573, 585] width 18 height 18
click at [1379, 104] on icon "submit" at bounding box center [1390, 95] width 41 height 41
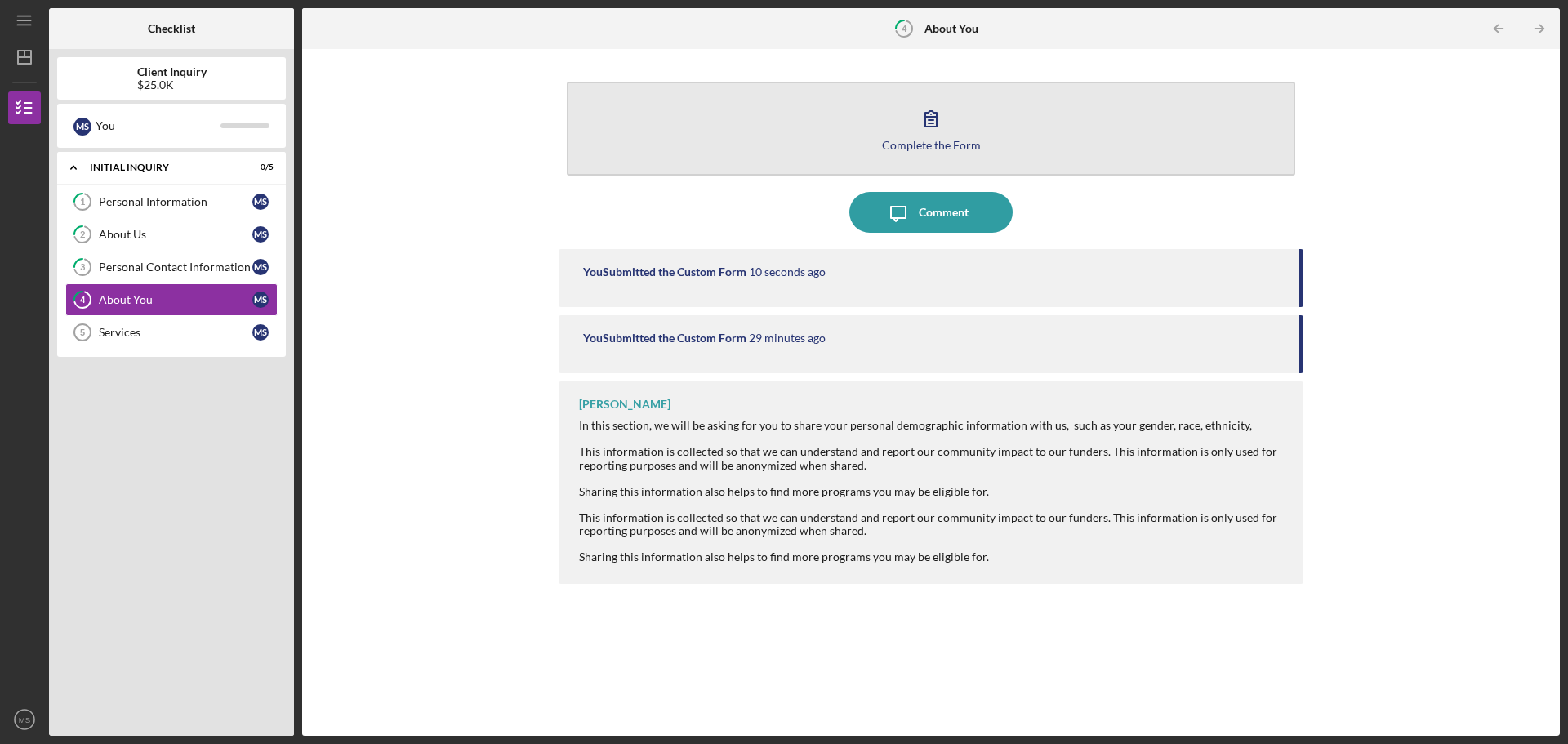
click at [921, 115] on icon "button" at bounding box center [931, 118] width 41 height 41
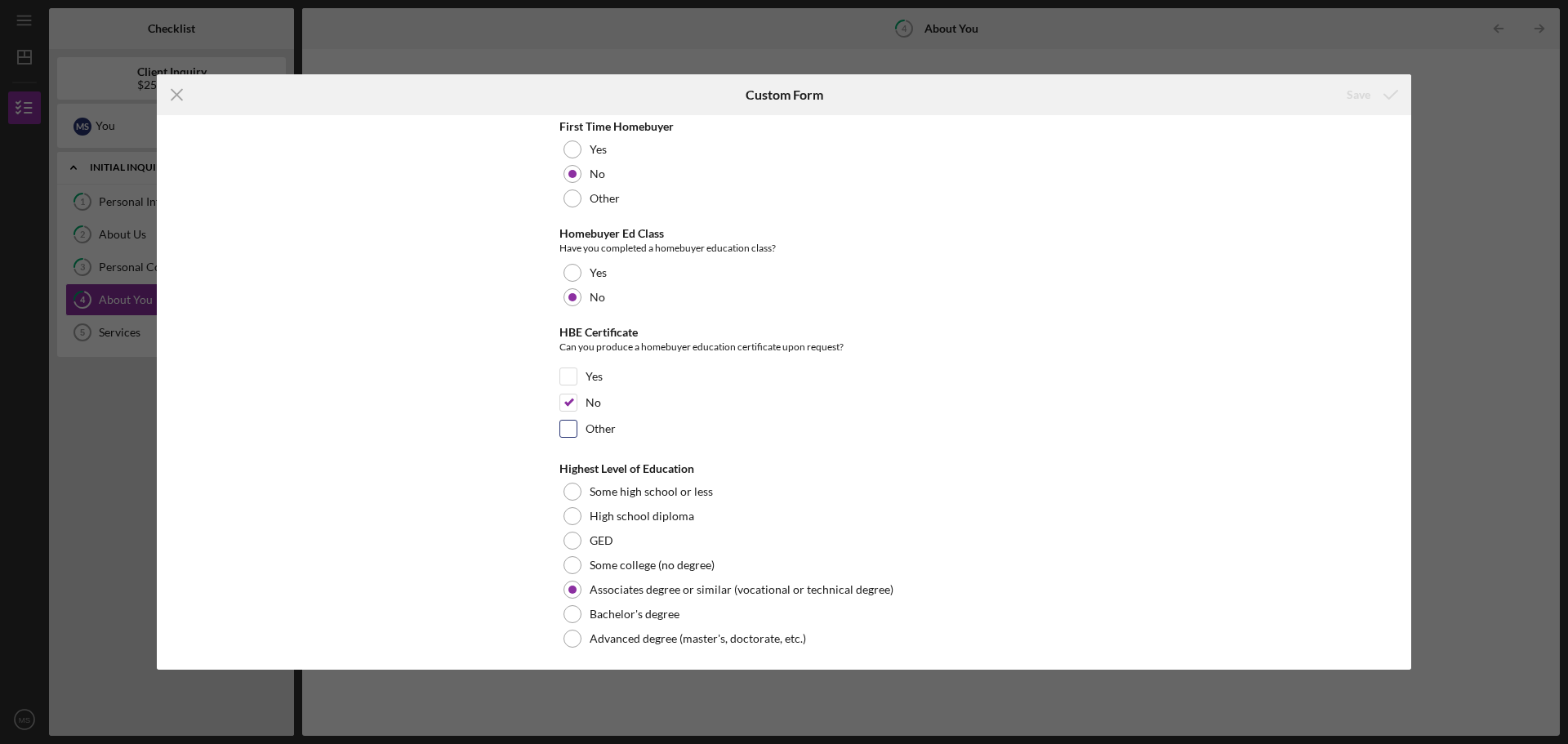
scroll to position [3403, 0]
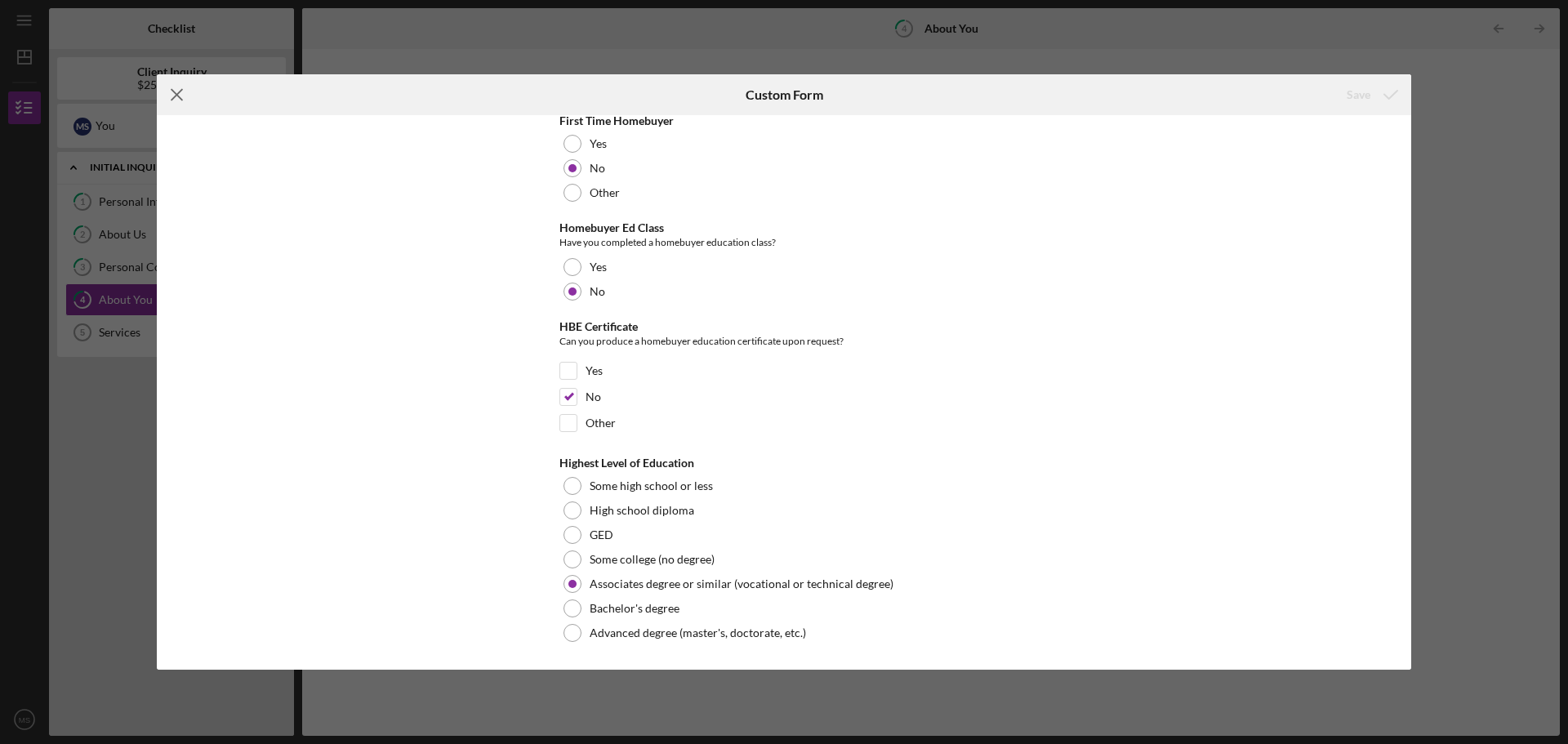
click at [177, 94] on g at bounding box center [177, 95] width 11 height 11
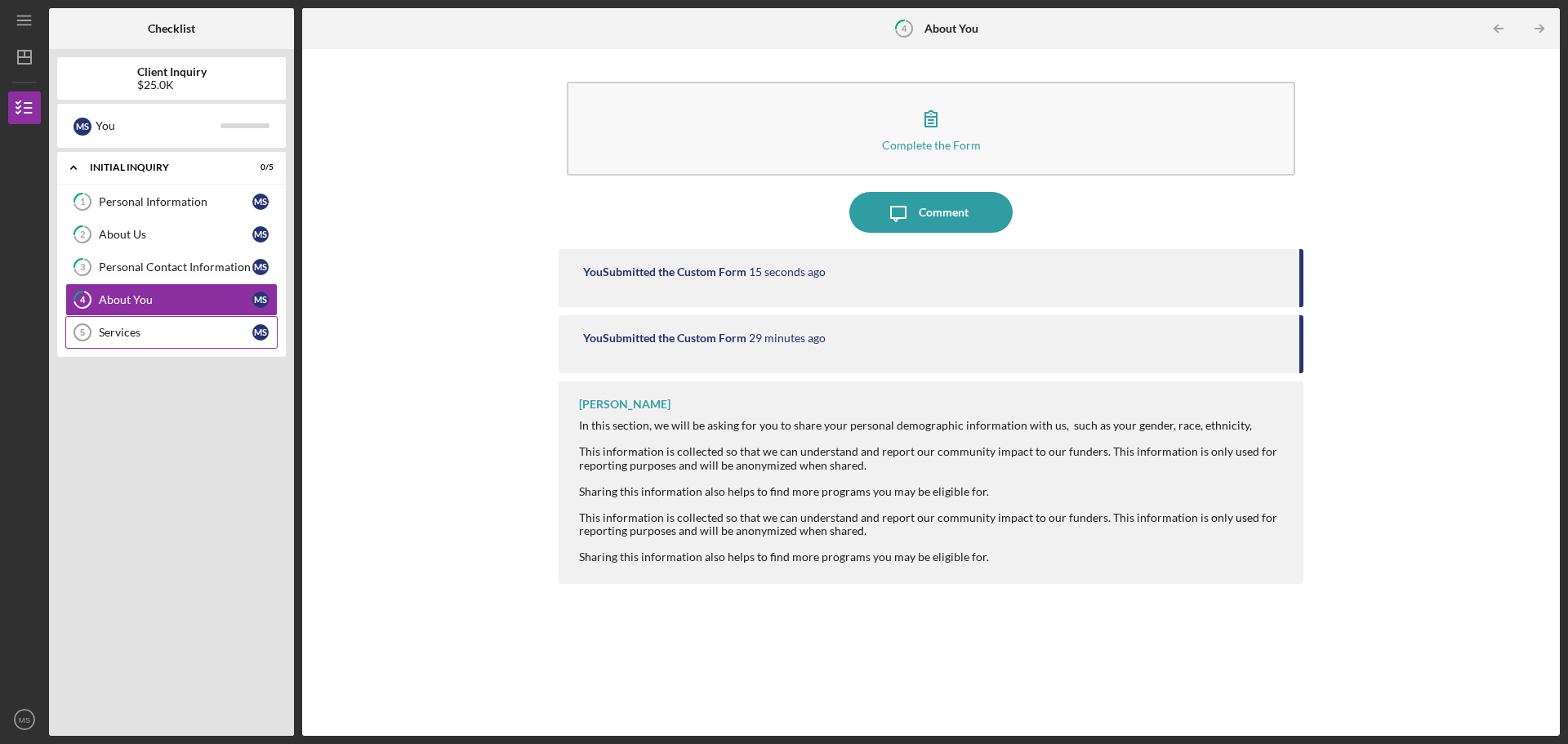
click at [112, 340] on link "Services 5 Services M S" at bounding box center [171, 333] width 212 height 33
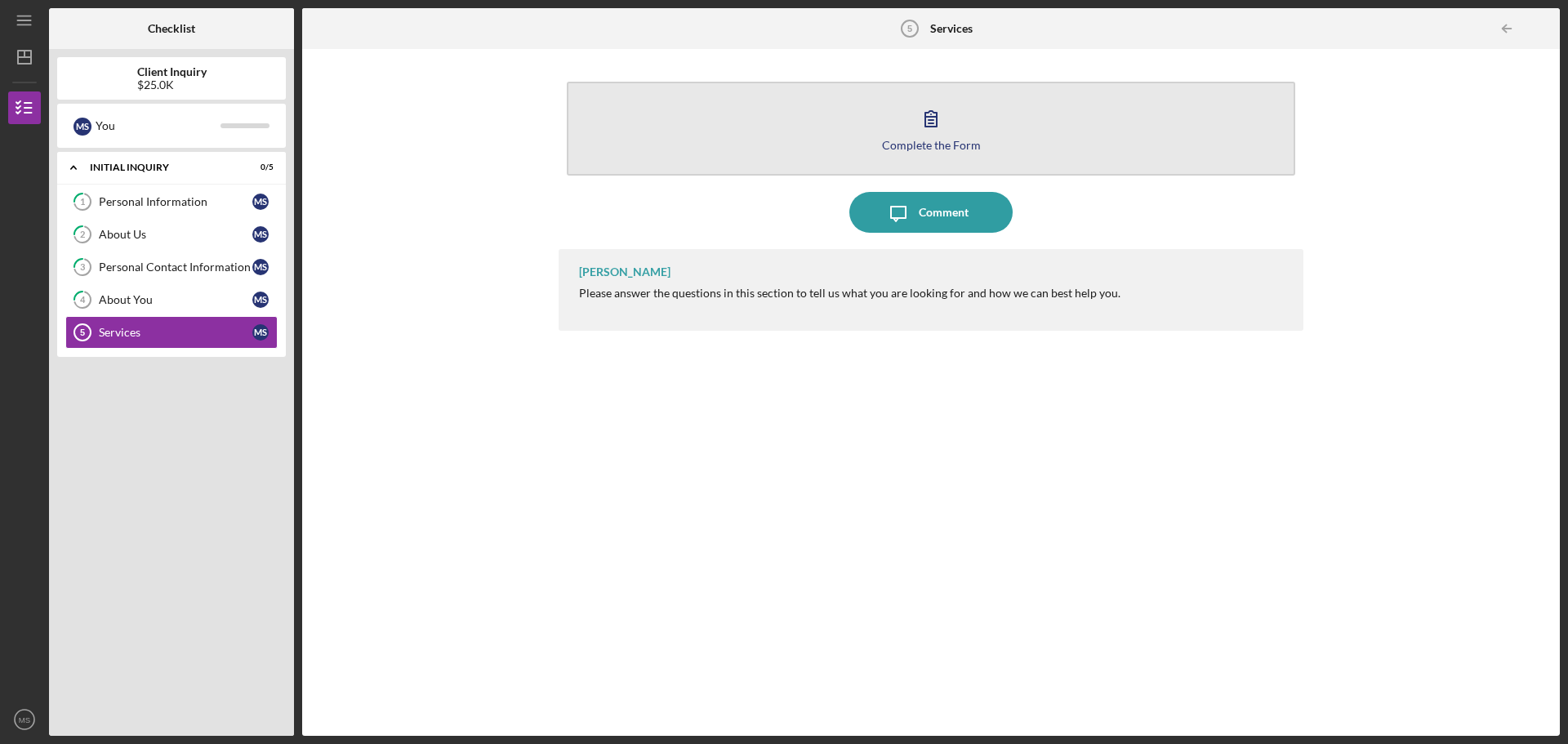
click at [928, 153] on button "Complete the Form Form" at bounding box center [931, 128] width 728 height 94
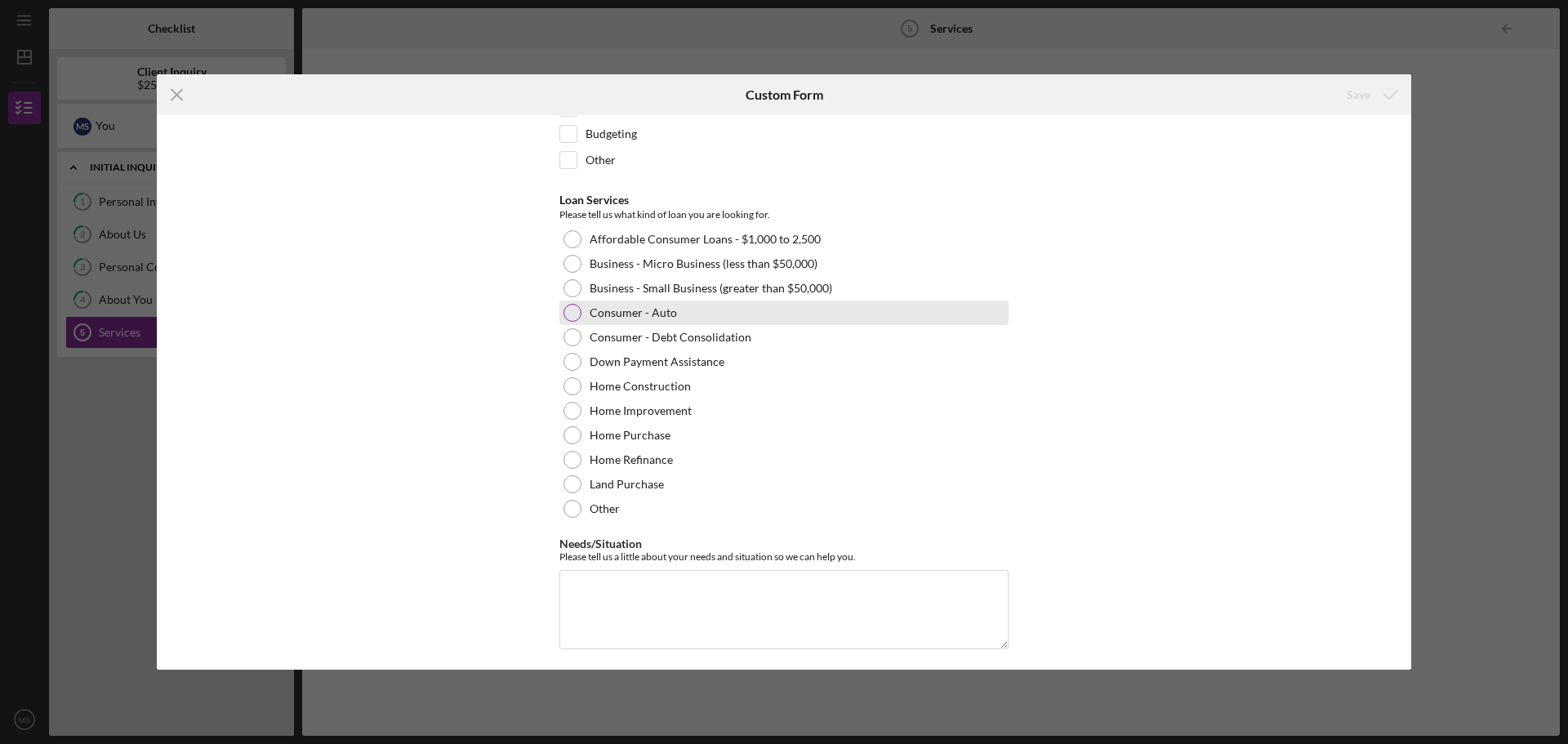
scroll to position [156, 0]
click at [629, 314] on div "Consumer - Auto" at bounding box center [784, 307] width 450 height 25
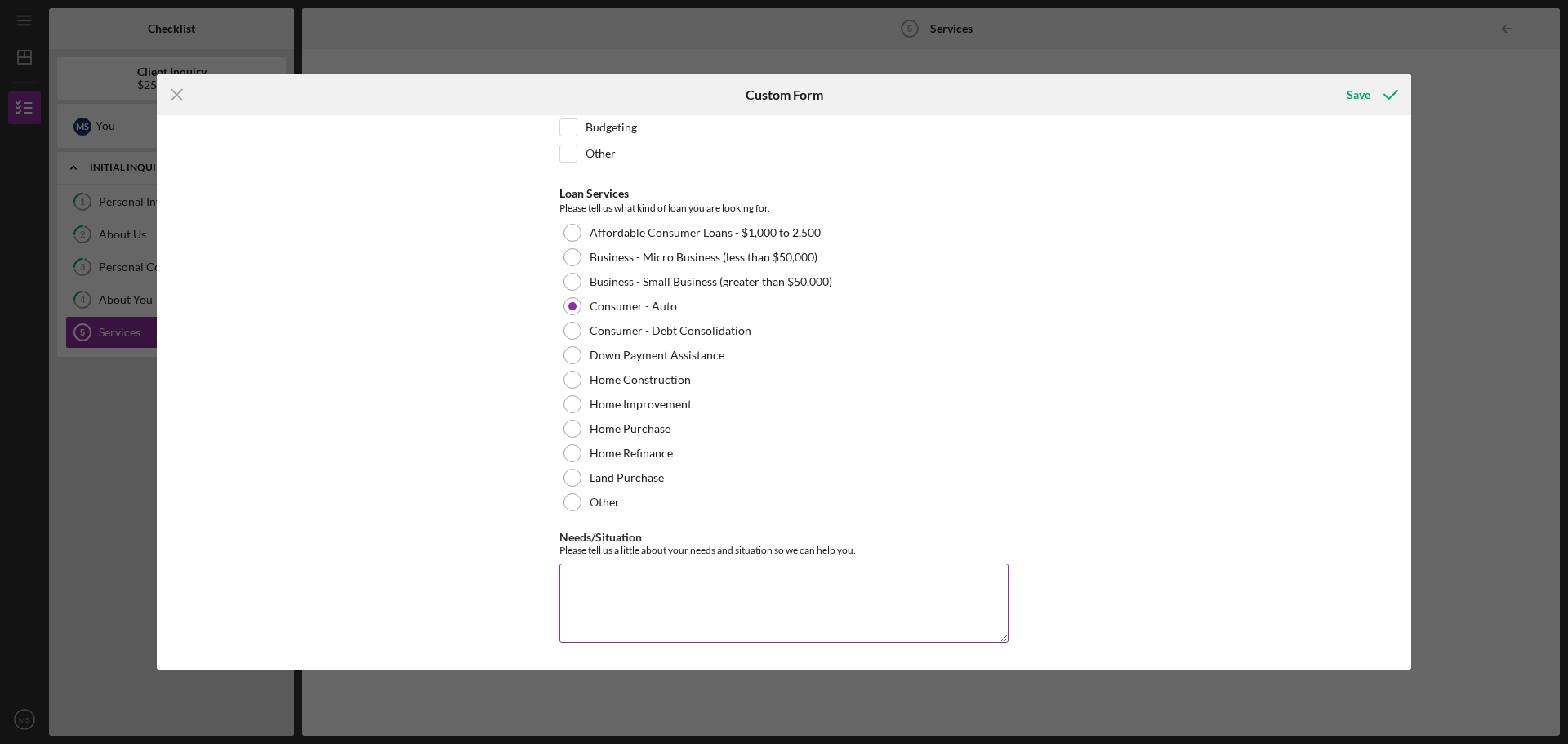
click at [616, 593] on textarea "Needs/Situation" at bounding box center [784, 603] width 450 height 78
type textarea "Business loan, truck for business."
click at [1377, 95] on icon "submit" at bounding box center [1390, 95] width 41 height 41
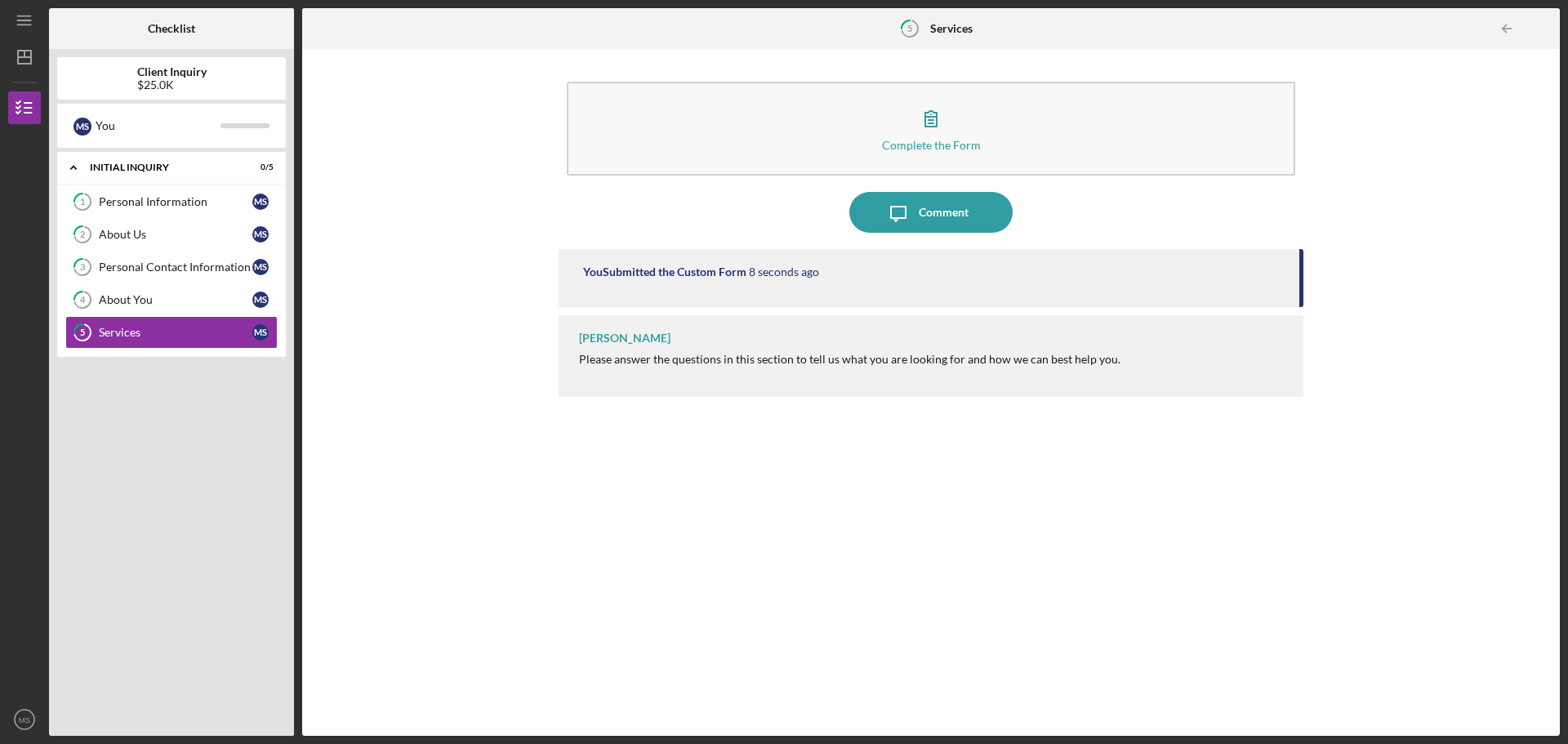
click at [652, 343] on div "[PERSON_NAME] Please answer the questions in this section to tell us what you a…" at bounding box center [931, 356] width 745 height 81
click at [159, 337] on div "Services" at bounding box center [175, 332] width 154 height 13
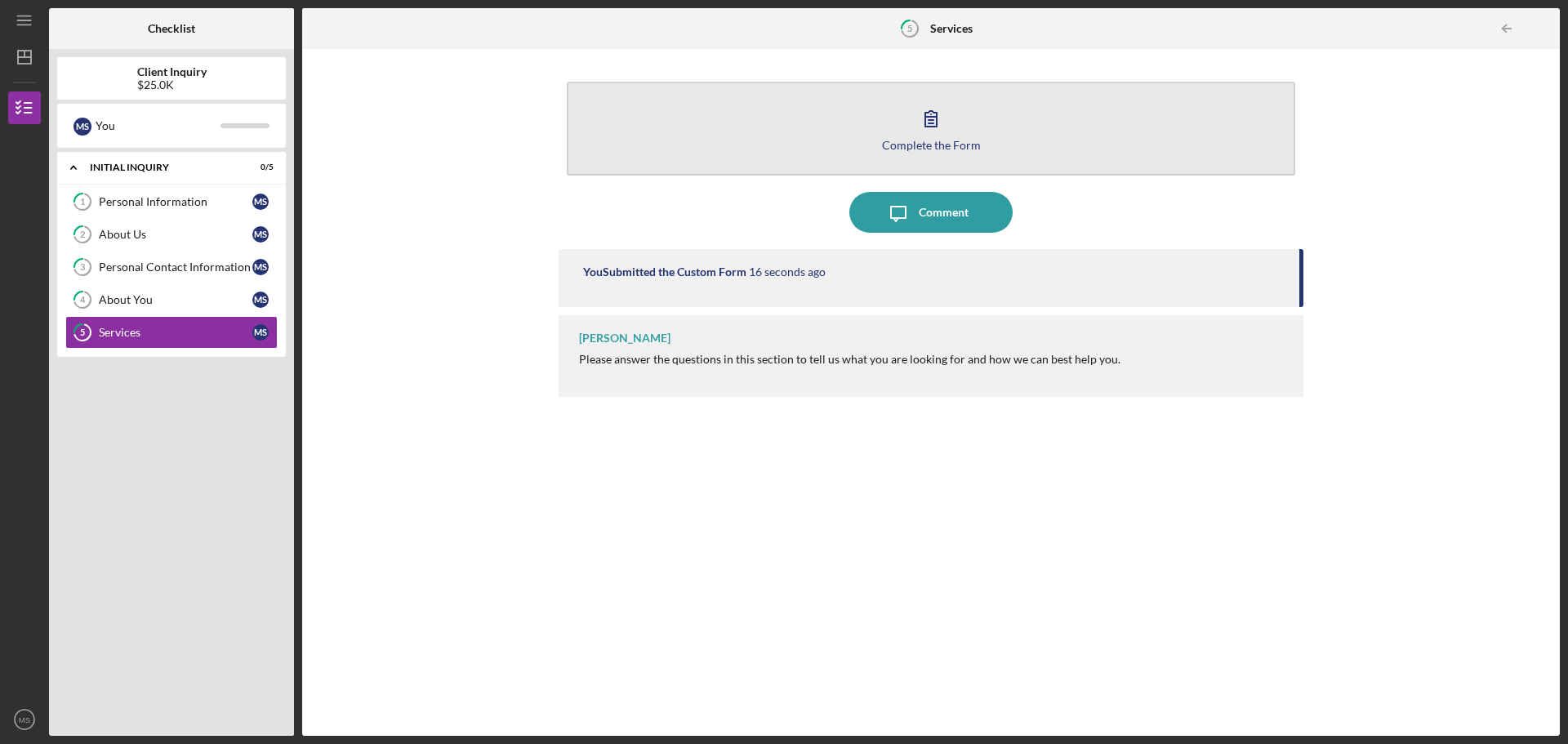
click at [902, 127] on button "Complete the Form Form" at bounding box center [931, 128] width 728 height 94
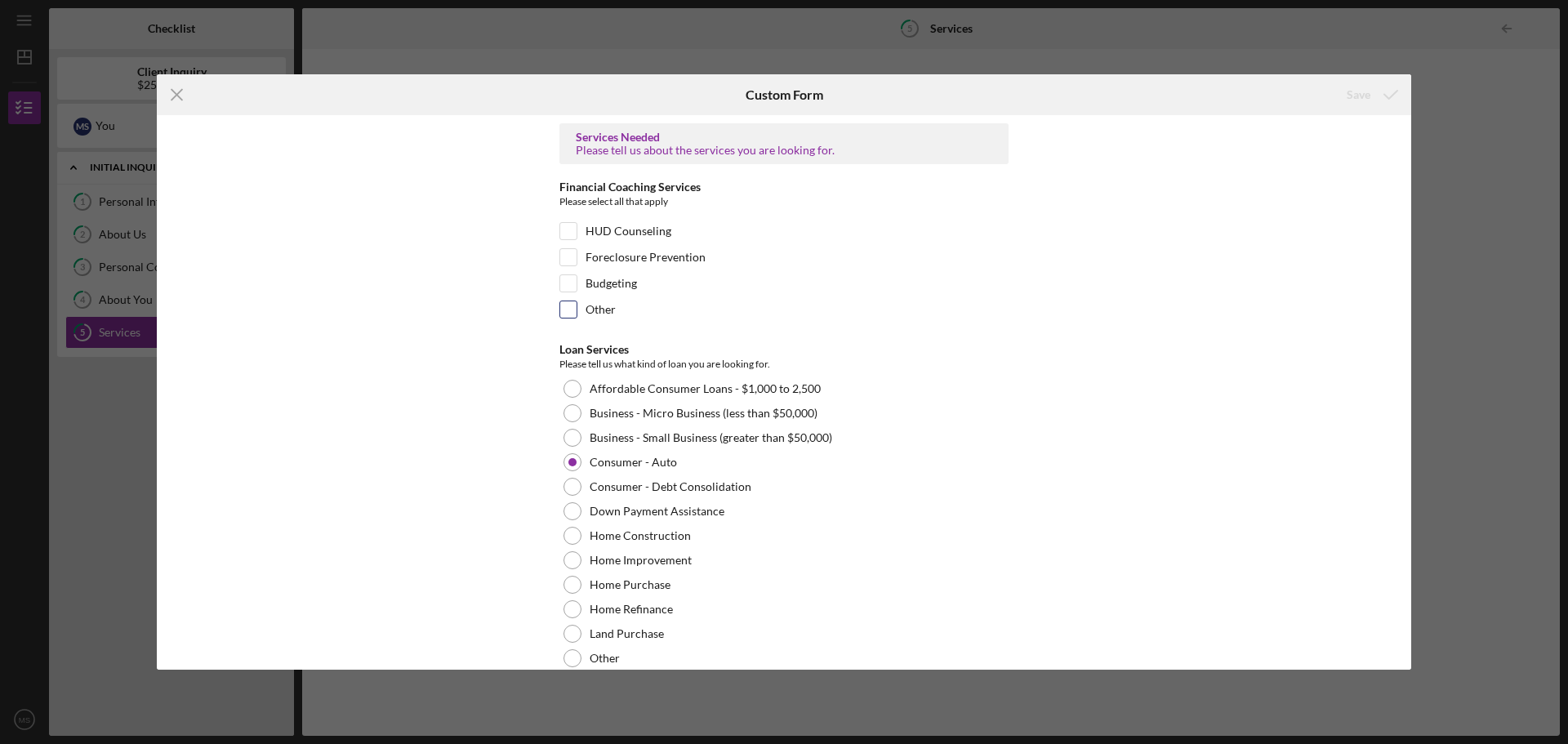
click at [562, 309] on input "Other" at bounding box center [569, 310] width 16 height 16
checkbox input "true"
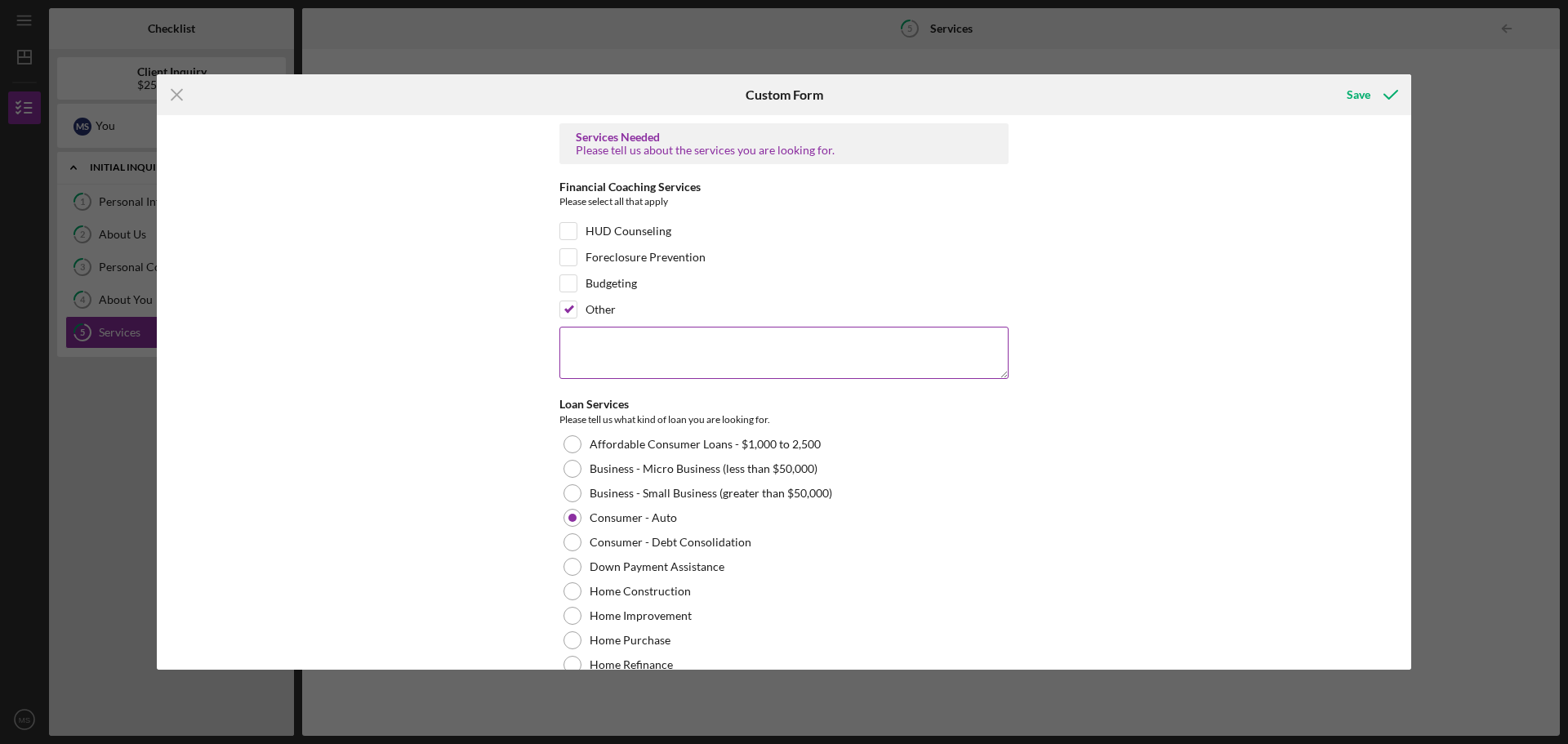
click at [655, 352] on textarea at bounding box center [784, 353] width 450 height 53
type textarea "i"
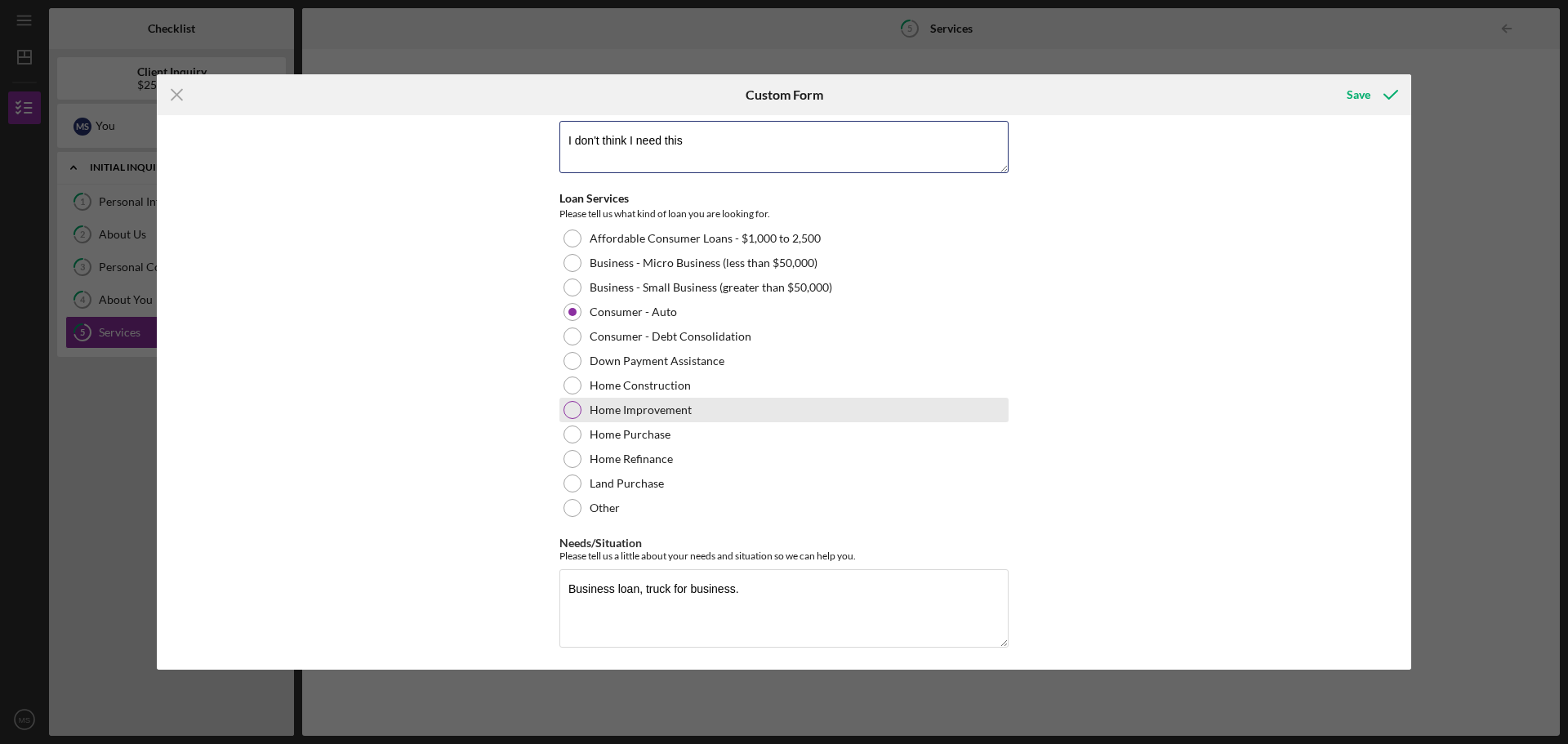
scroll to position [210, 0]
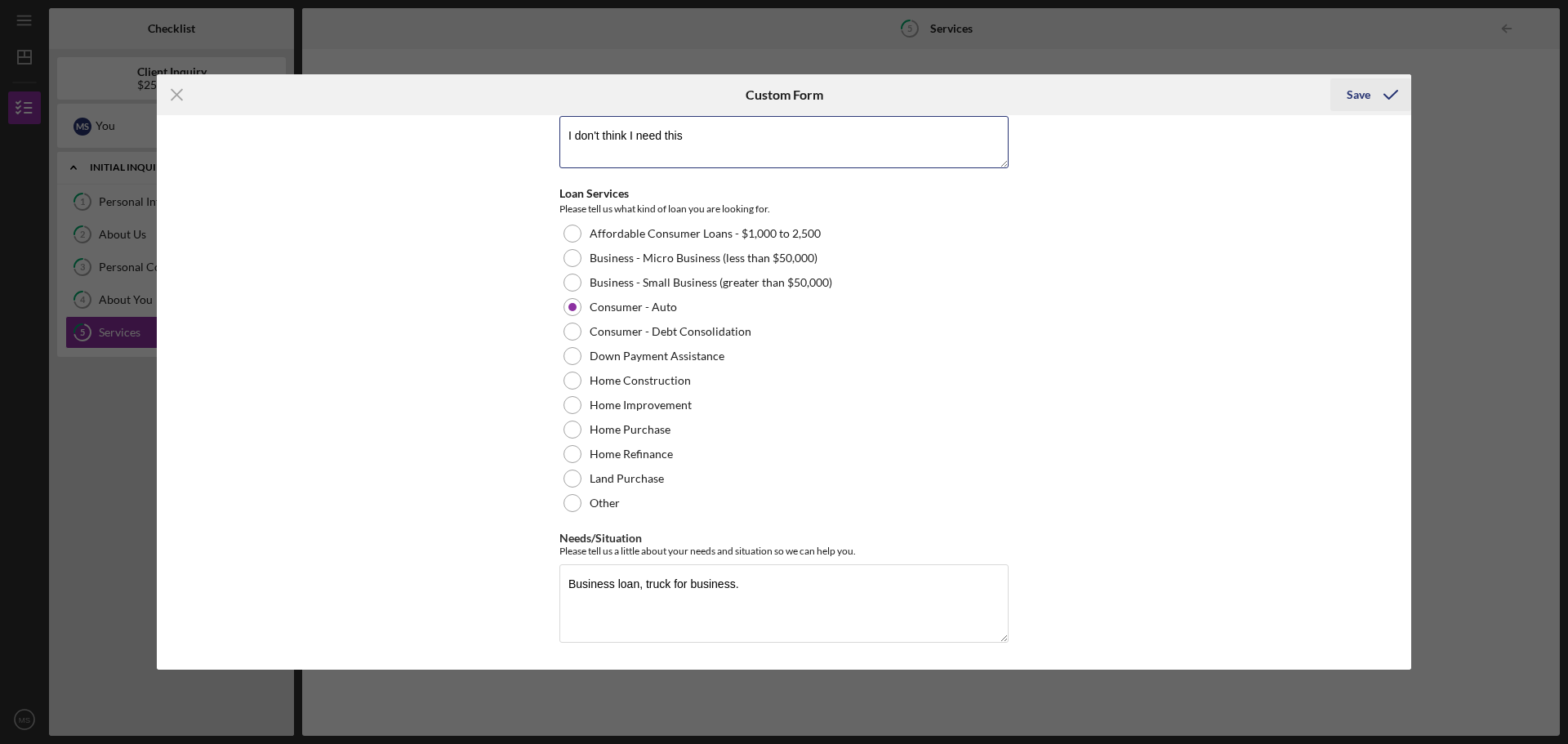
type textarea "I don't think I need this"
click at [1357, 103] on div "Save" at bounding box center [1358, 95] width 24 height 33
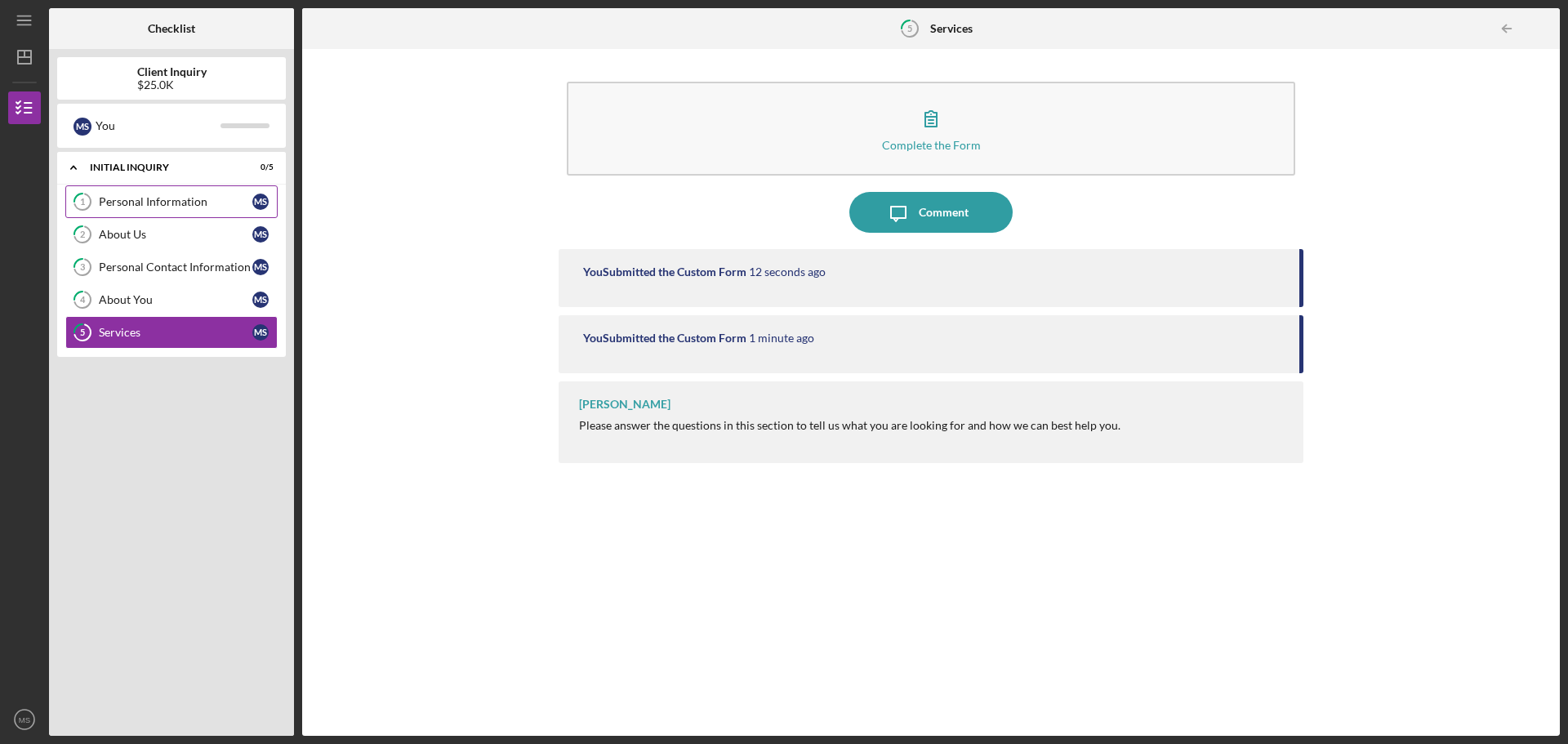
drag, startPoint x: 114, startPoint y: 206, endPoint x: 131, endPoint y: 204, distance: 17.1
click at [117, 206] on div "Personal Information" at bounding box center [175, 201] width 154 height 13
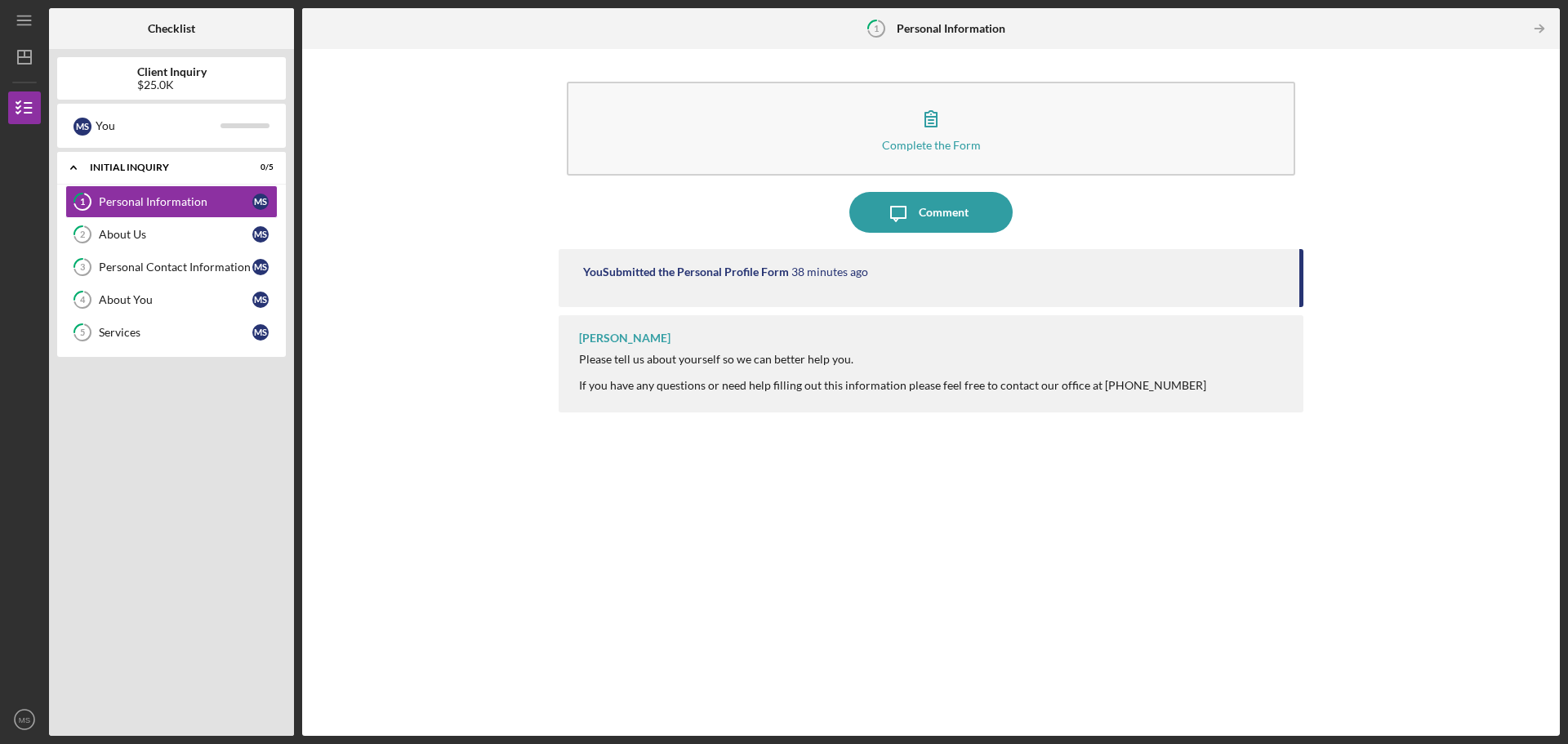
click at [869, 370] on div at bounding box center [892, 372] width 627 height 13
click at [1104, 282] on div "You Submitted the Personal Profile Form 38 minutes ago" at bounding box center [931, 278] width 745 height 58
click at [897, 206] on icon "Icon/Message" at bounding box center [898, 213] width 41 height 41
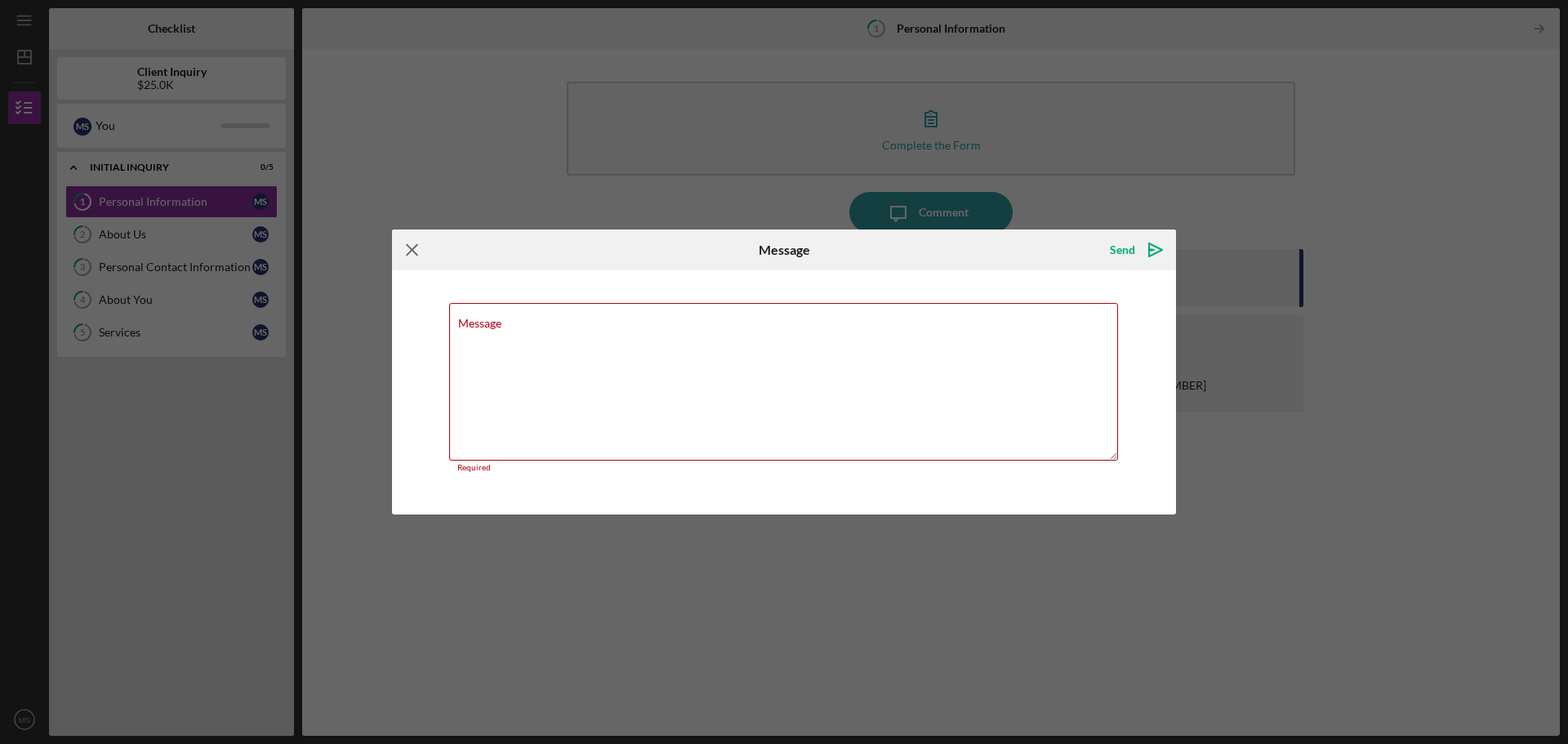
click at [415, 253] on icon "Icon/Menu Close" at bounding box center [413, 250] width 41 height 41
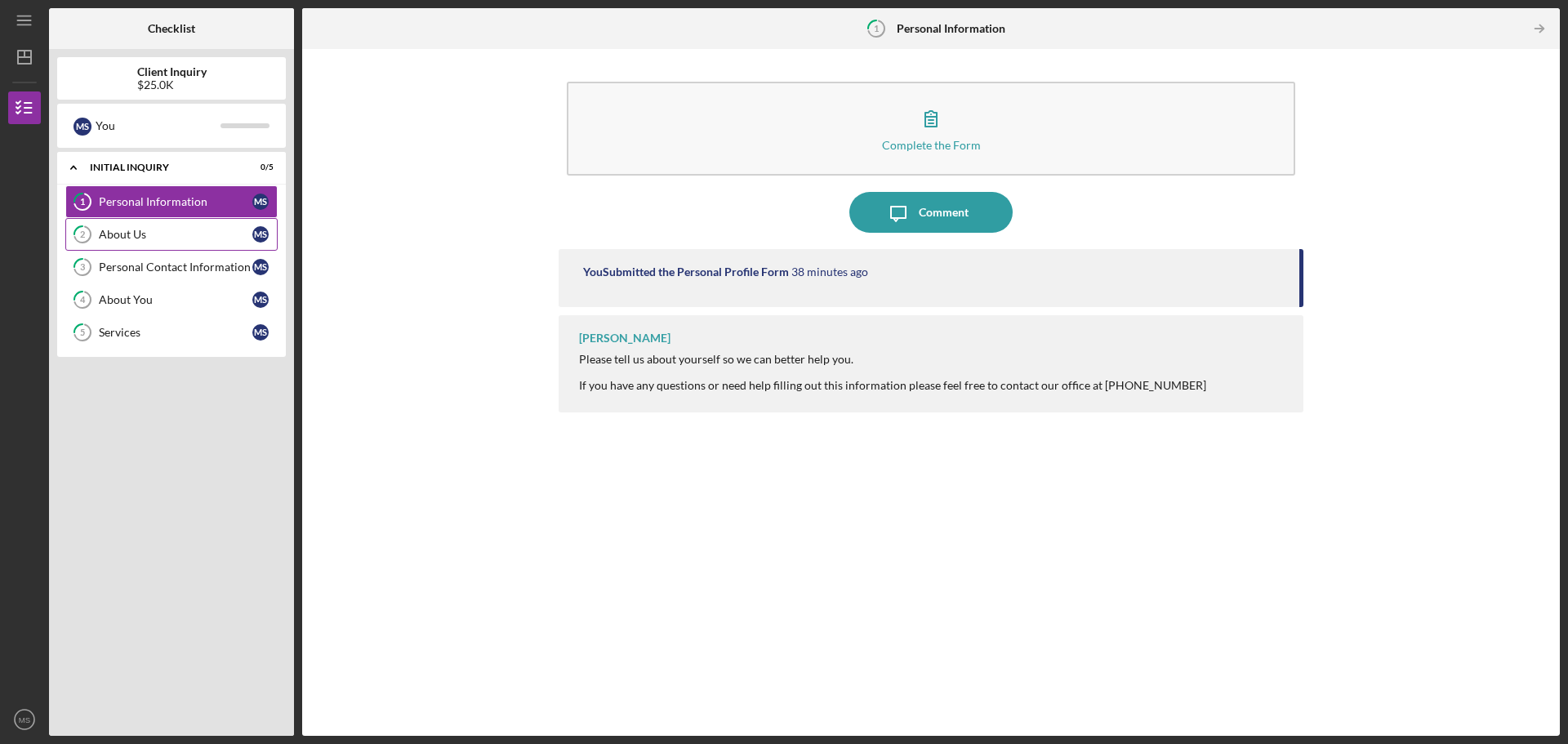
click at [112, 238] on div "About Us" at bounding box center [175, 234] width 154 height 13
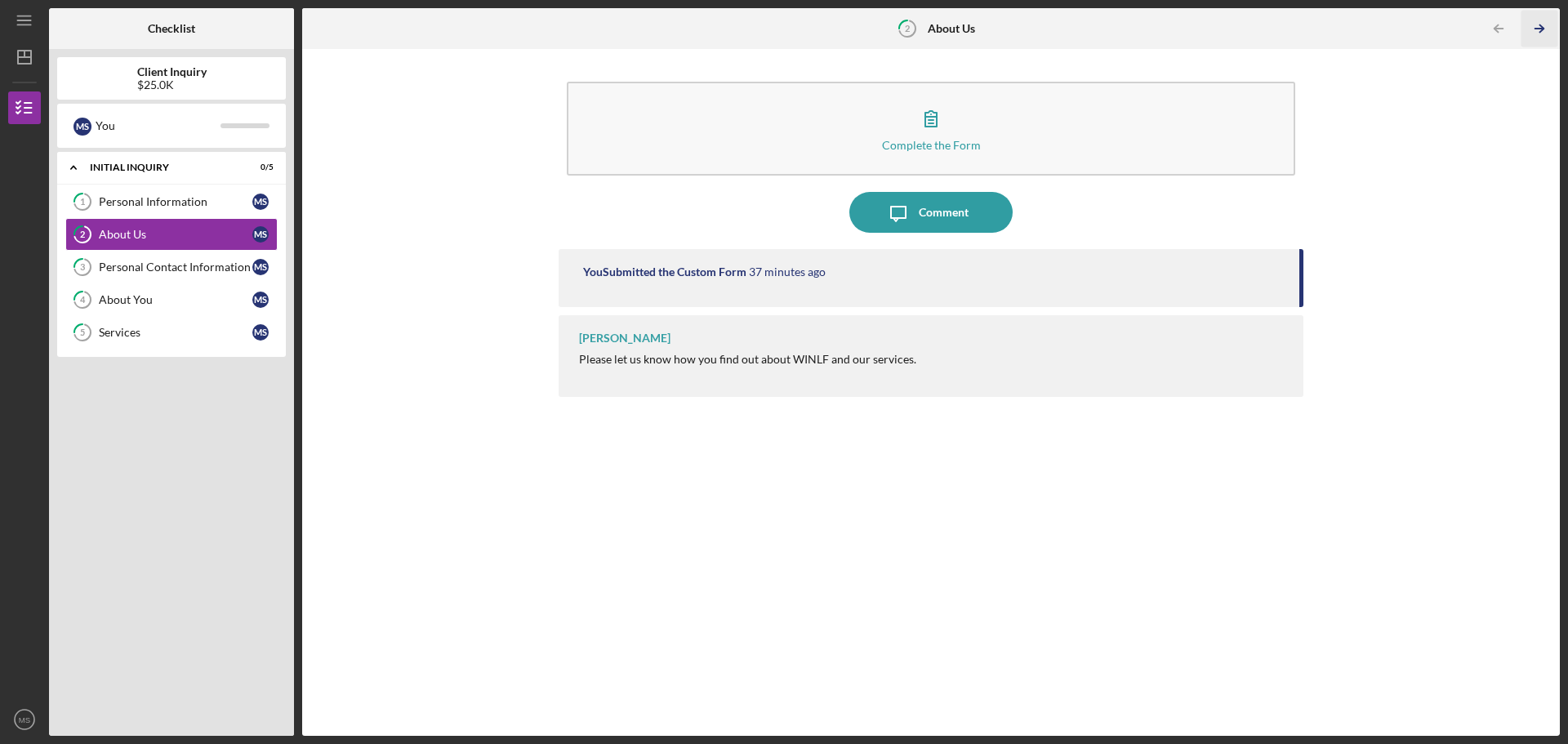
click at [1535, 25] on icon "Icon/Table Pagination Arrow" at bounding box center [1538, 29] width 37 height 37
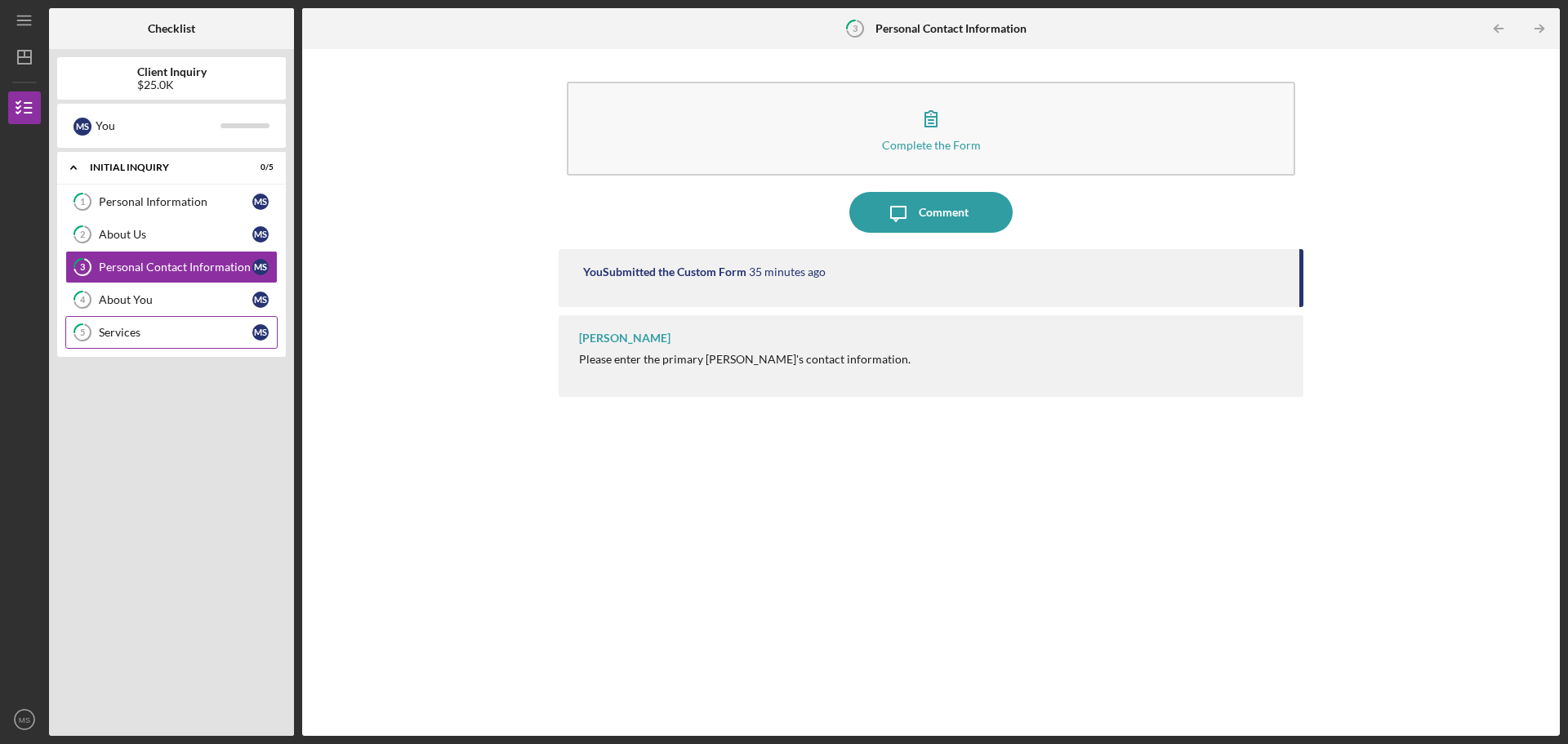
drag, startPoint x: 122, startPoint y: 345, endPoint x: 131, endPoint y: 336, distance: 12.7
click at [123, 344] on link "5 Services M S" at bounding box center [171, 333] width 212 height 33
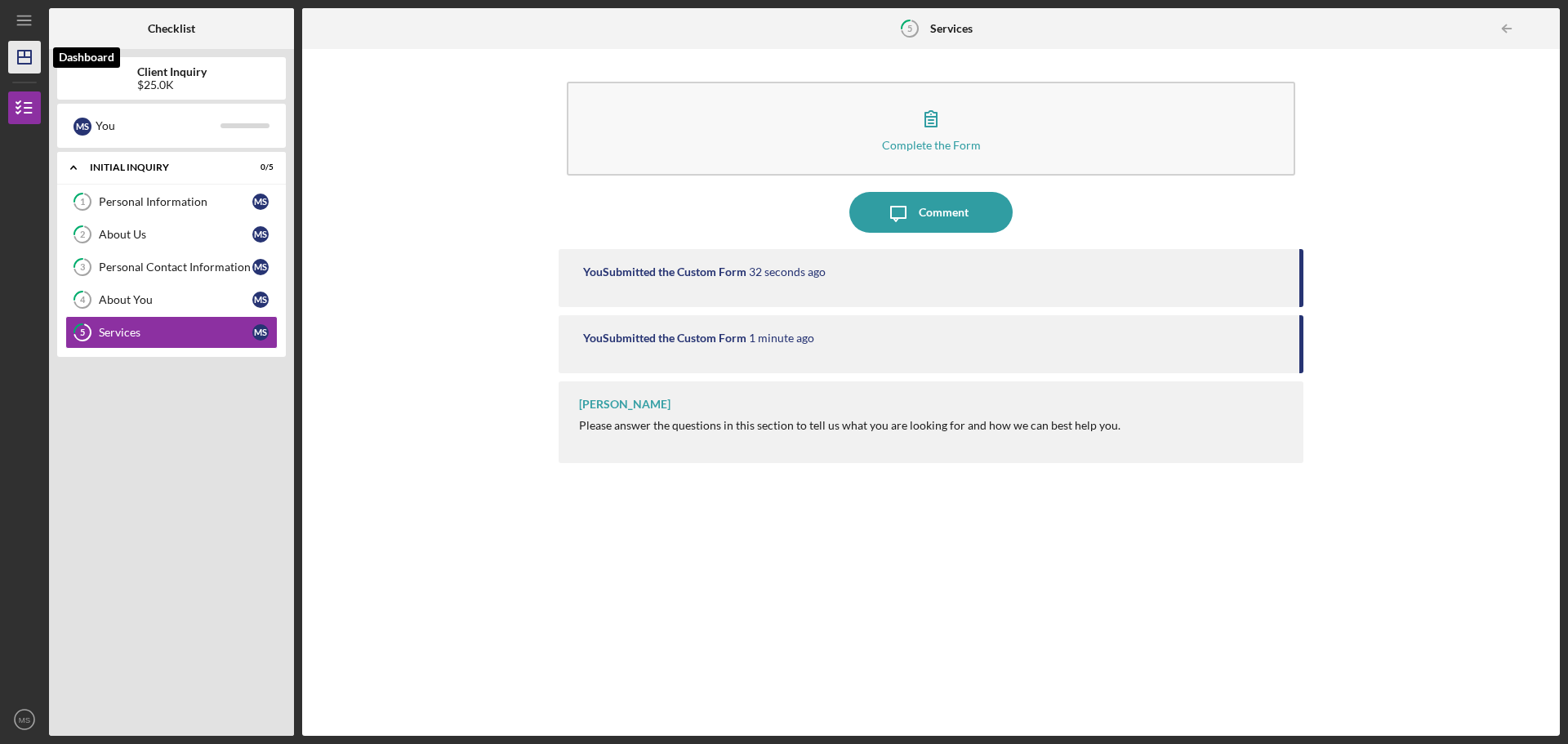
click at [21, 62] on icon "Icon/Dashboard" at bounding box center [25, 58] width 41 height 41
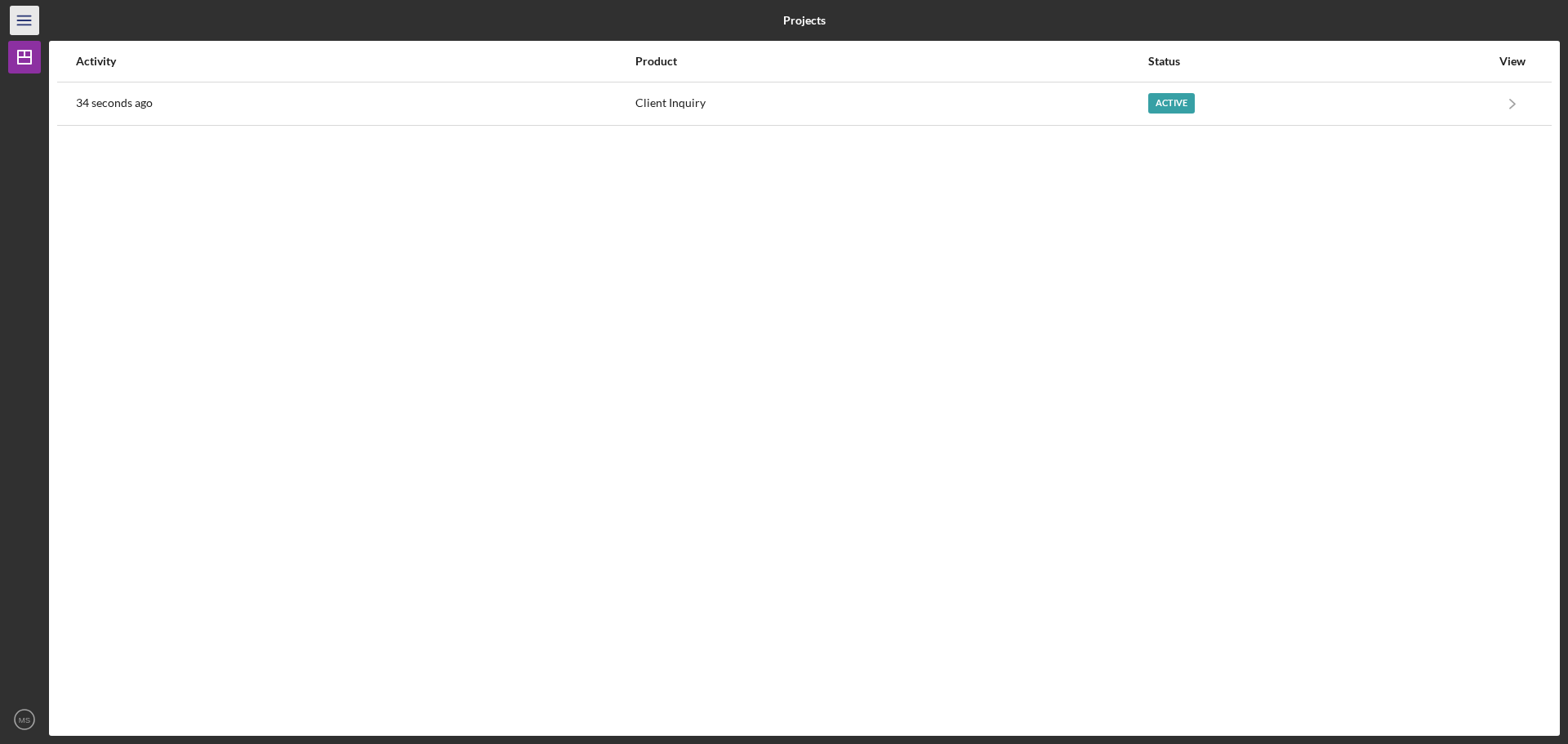
click at [34, 30] on icon "Icon/Menu" at bounding box center [25, 21] width 37 height 37
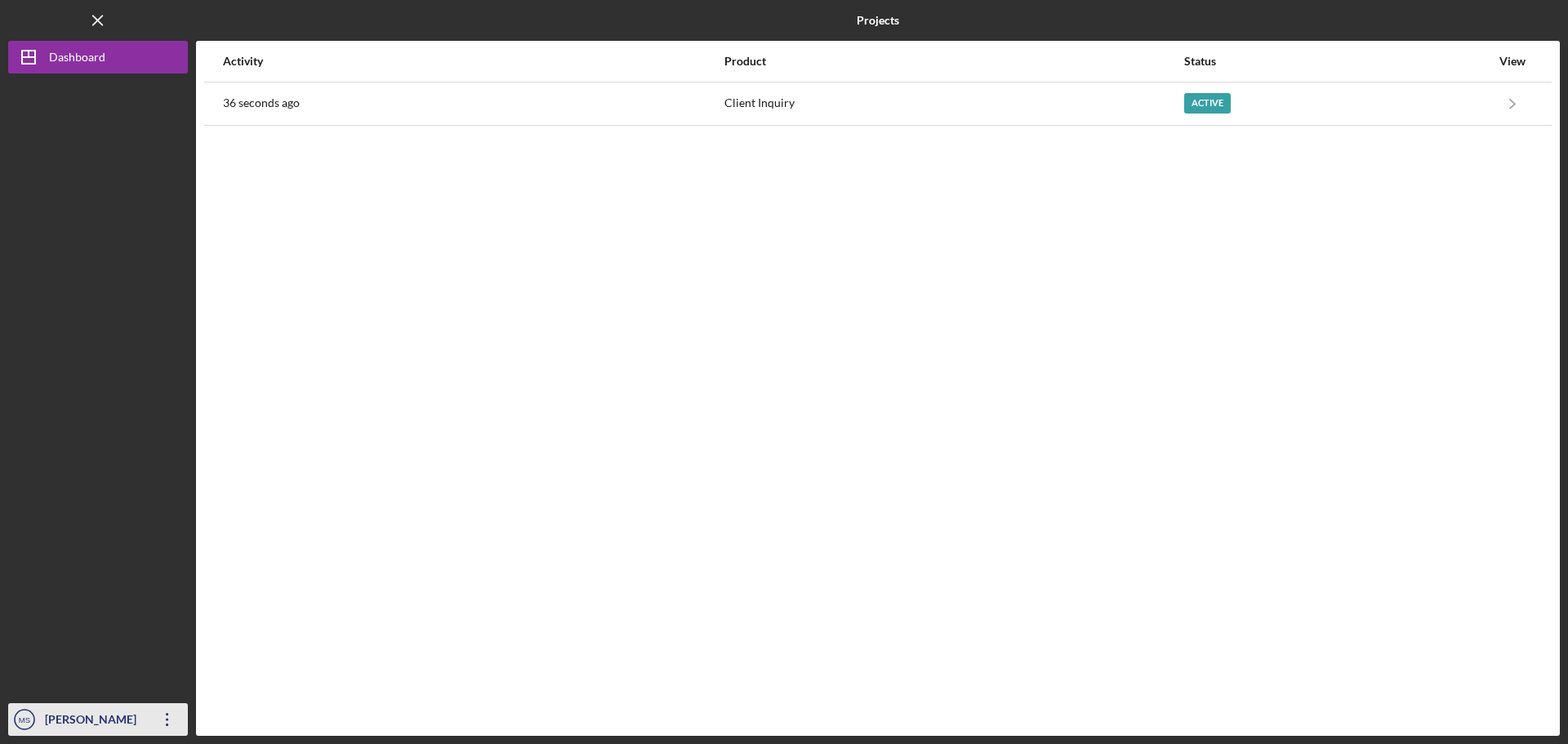
click at [155, 721] on icon "Icon/Overflow" at bounding box center [168, 720] width 41 height 41
click at [295, 465] on div "Activity Product Status View 38 seconds ago Client Inquiry Active Icon/Navigate…" at bounding box center [877, 389] width 1363 height 695
click at [1515, 64] on div "View" at bounding box center [1512, 62] width 41 height 13
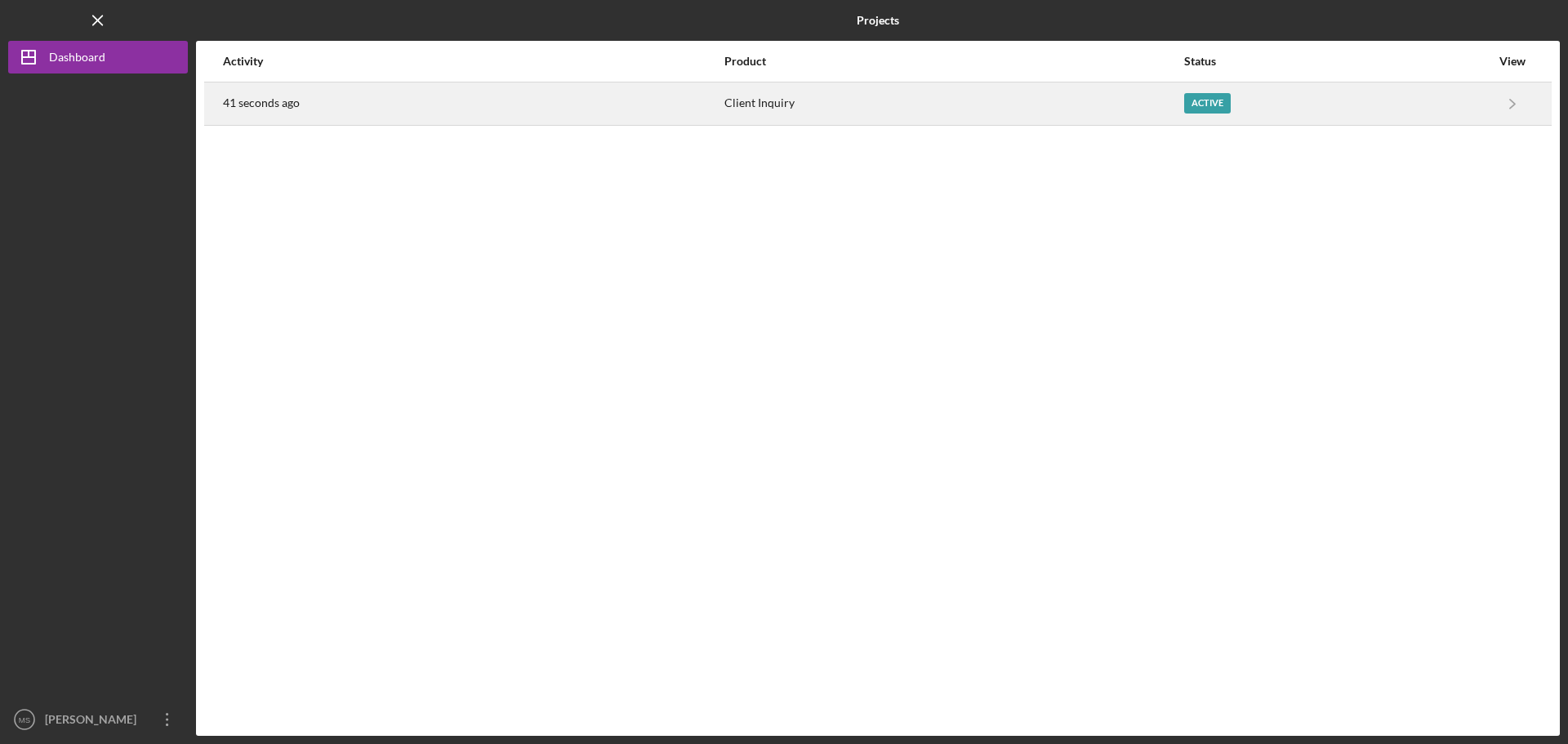
click at [1192, 110] on div "Active" at bounding box center [1207, 103] width 47 height 21
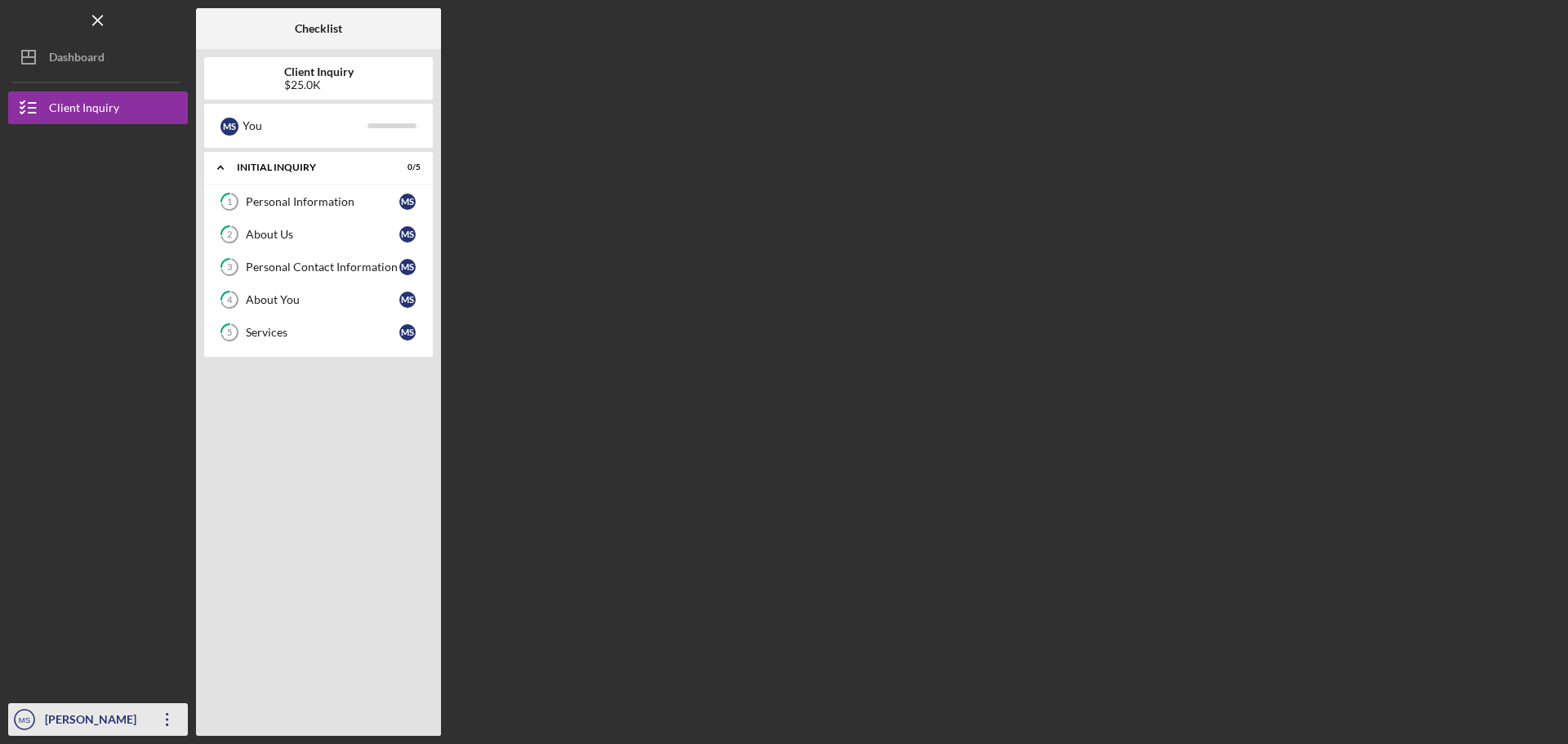
click at [60, 723] on div "[PERSON_NAME]" at bounding box center [94, 722] width 106 height 37
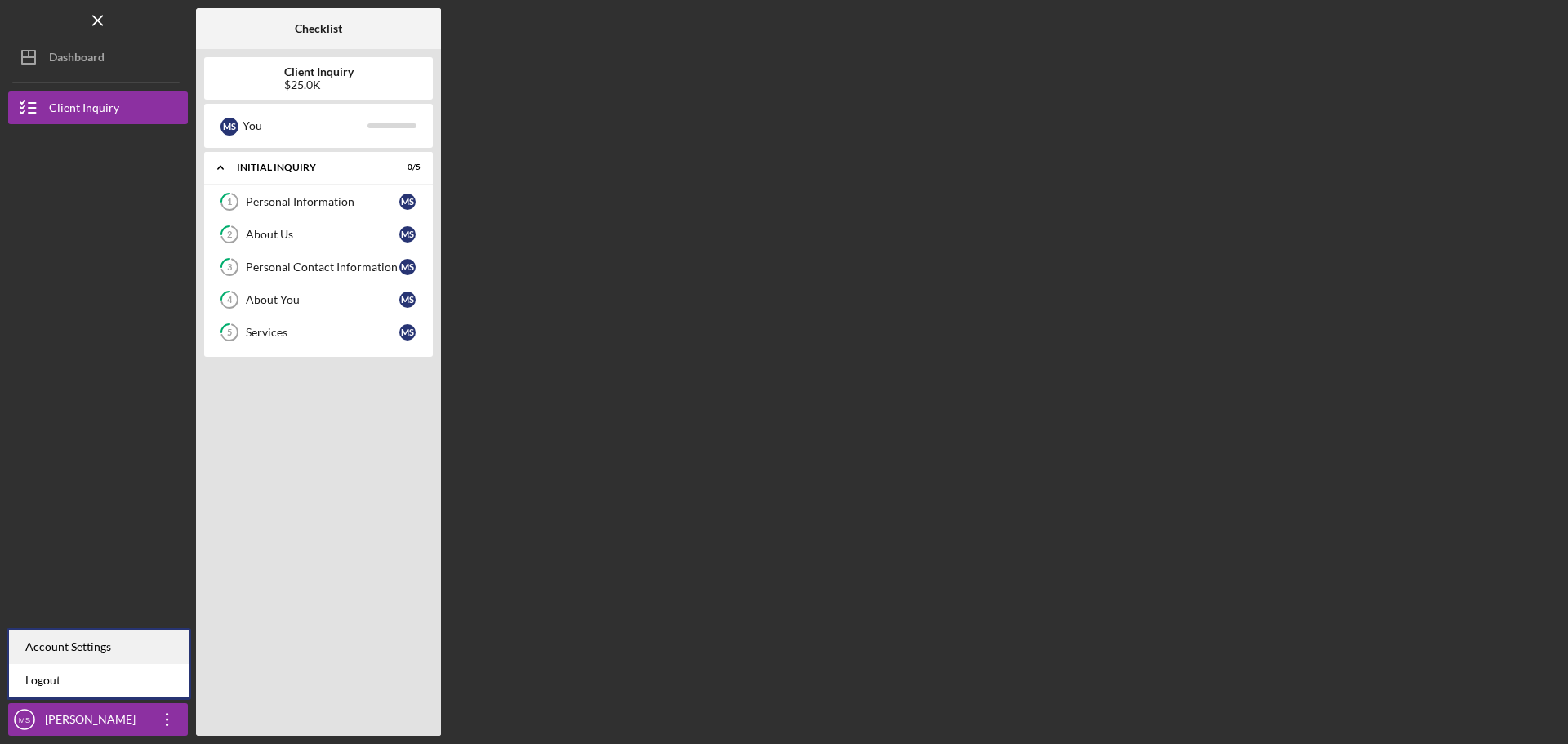
click at [47, 645] on div "Account Settings" at bounding box center [99, 647] width 180 height 34
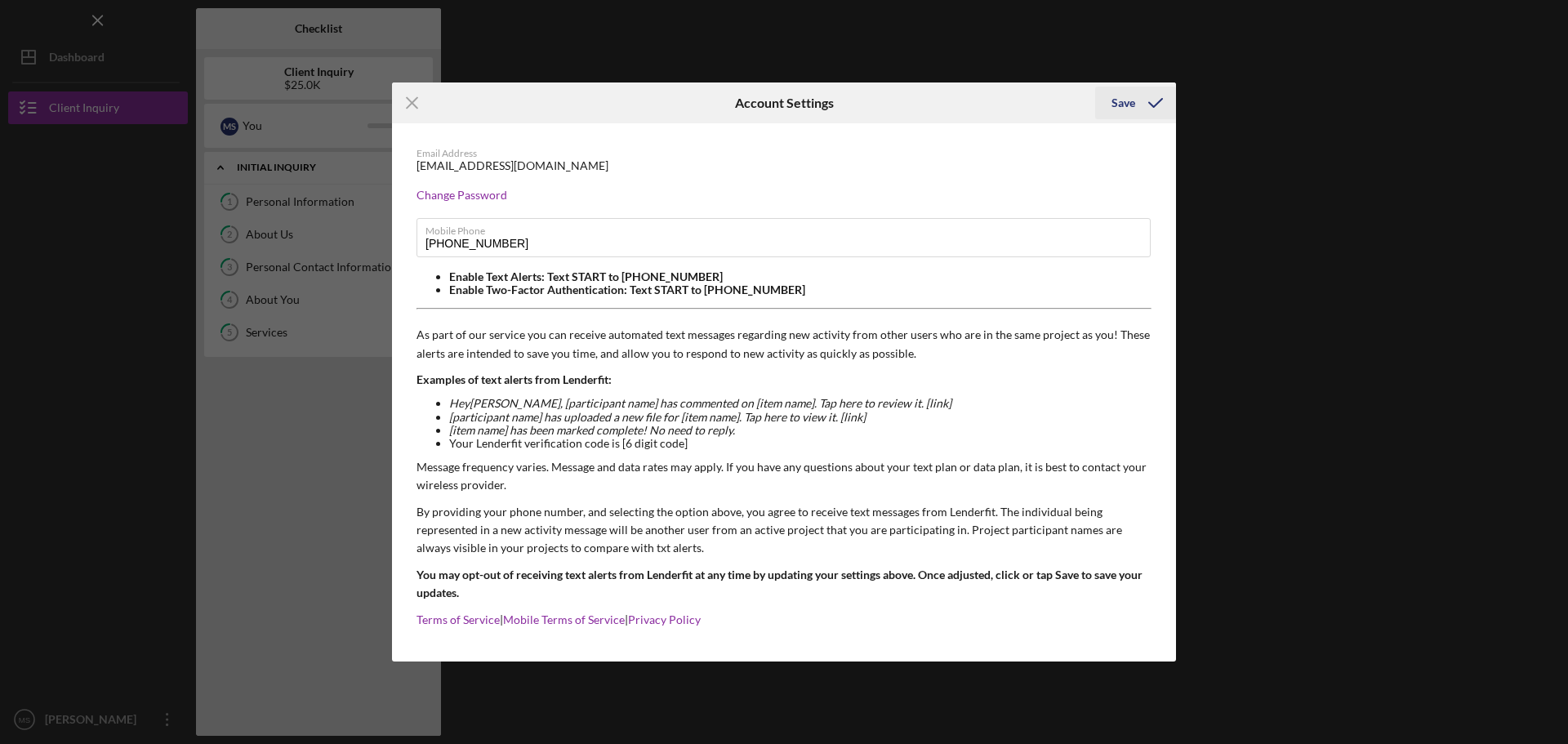
click at [1128, 104] on div "Save" at bounding box center [1123, 103] width 24 height 33
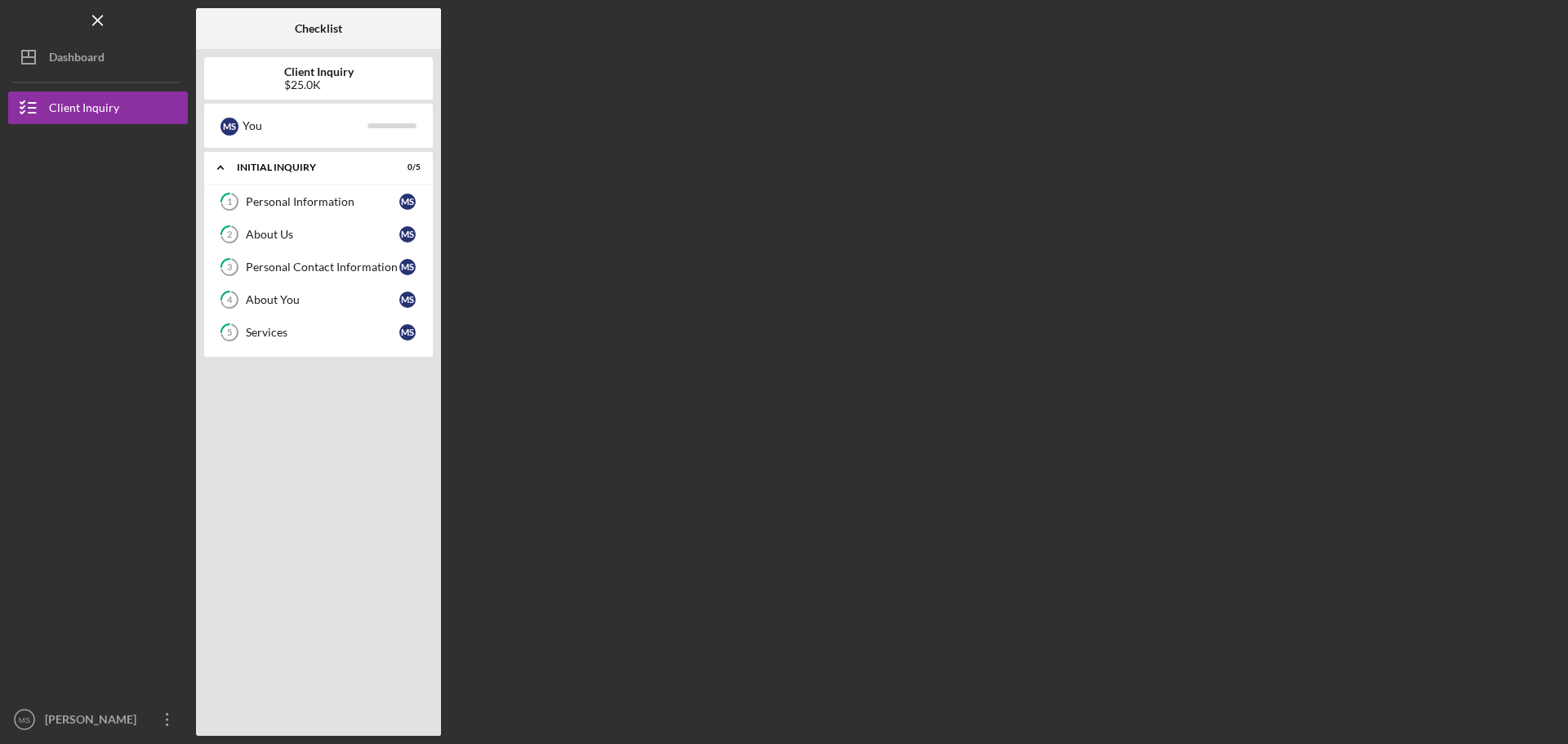
drag, startPoint x: 97, startPoint y: 18, endPoint x: 110, endPoint y: 19, distance: 13.0
click at [99, 18] on icon "Icon/Menu Close" at bounding box center [98, 21] width 37 height 37
